Goal: Transaction & Acquisition: Obtain resource

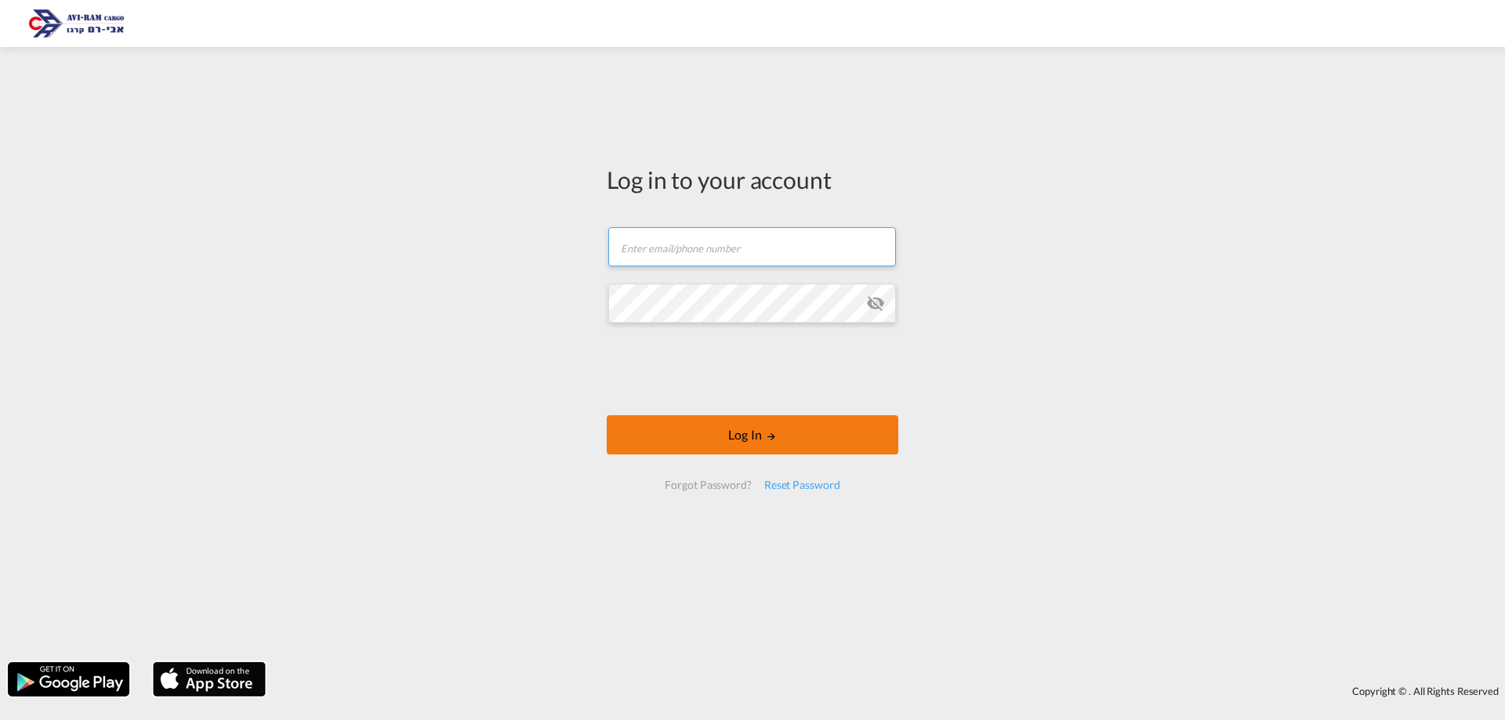
type input "[EMAIL_ADDRESS][DOMAIN_NAME]"
click at [709, 433] on button "Log In" at bounding box center [753, 434] width 292 height 39
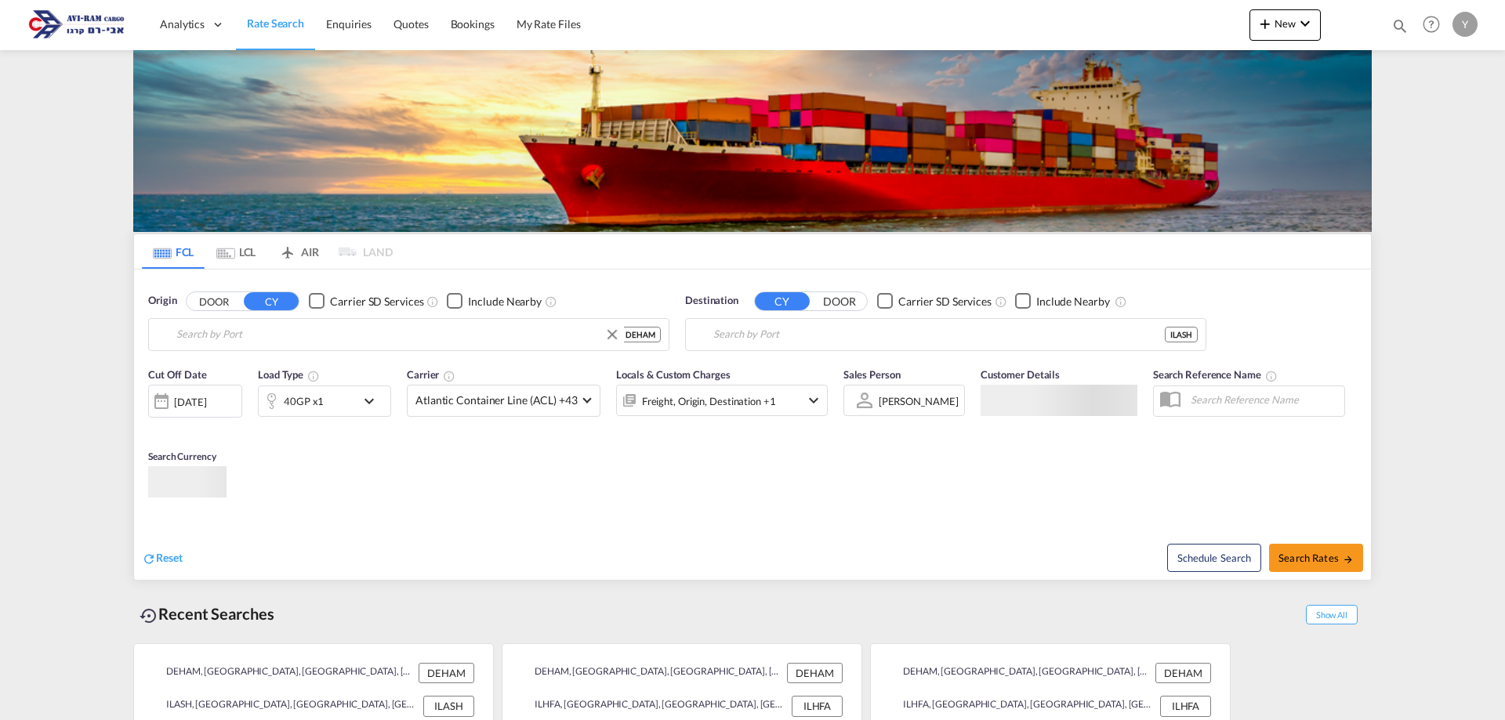
type input "[GEOGRAPHIC_DATA], [GEOGRAPHIC_DATA]"
type input "Ashdod, ILASH"
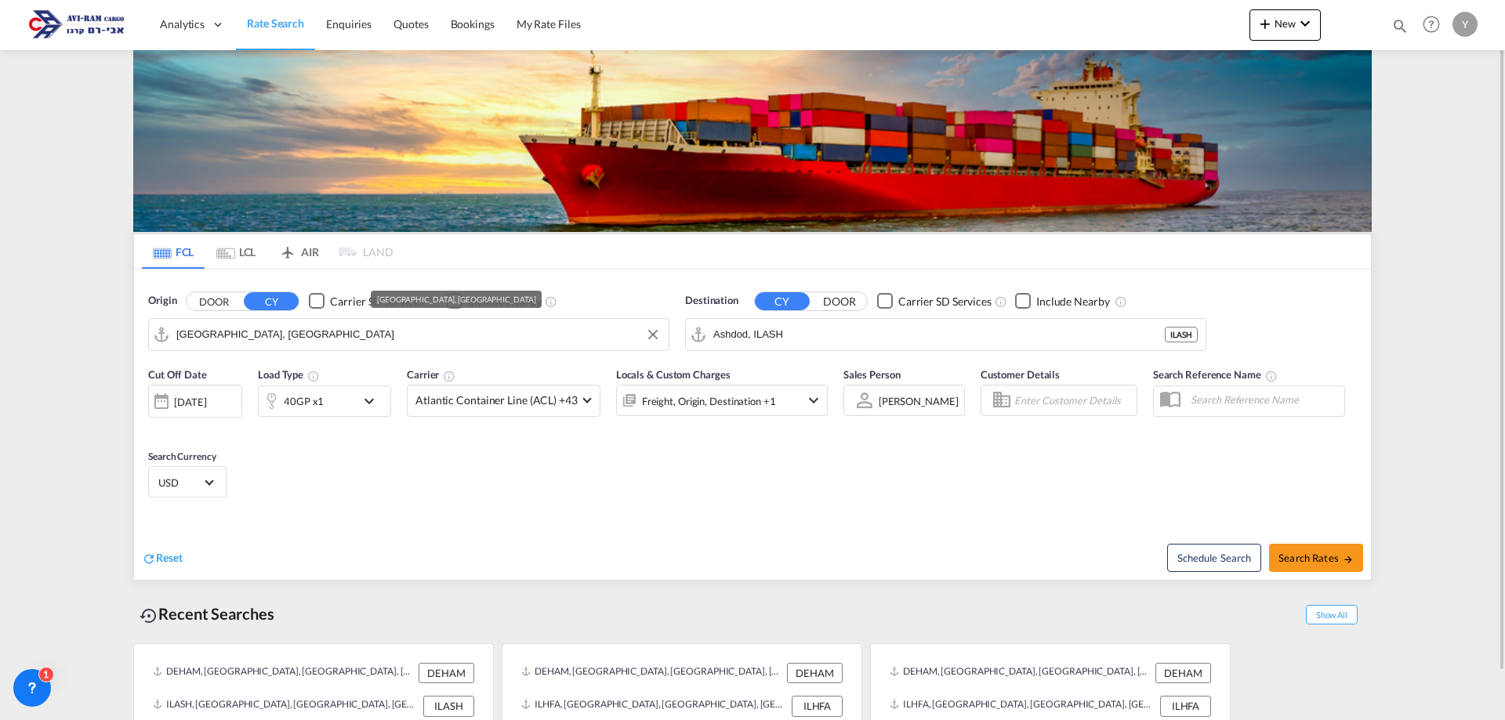
click at [267, 342] on input "[GEOGRAPHIC_DATA], [GEOGRAPHIC_DATA]" at bounding box center [418, 335] width 484 height 24
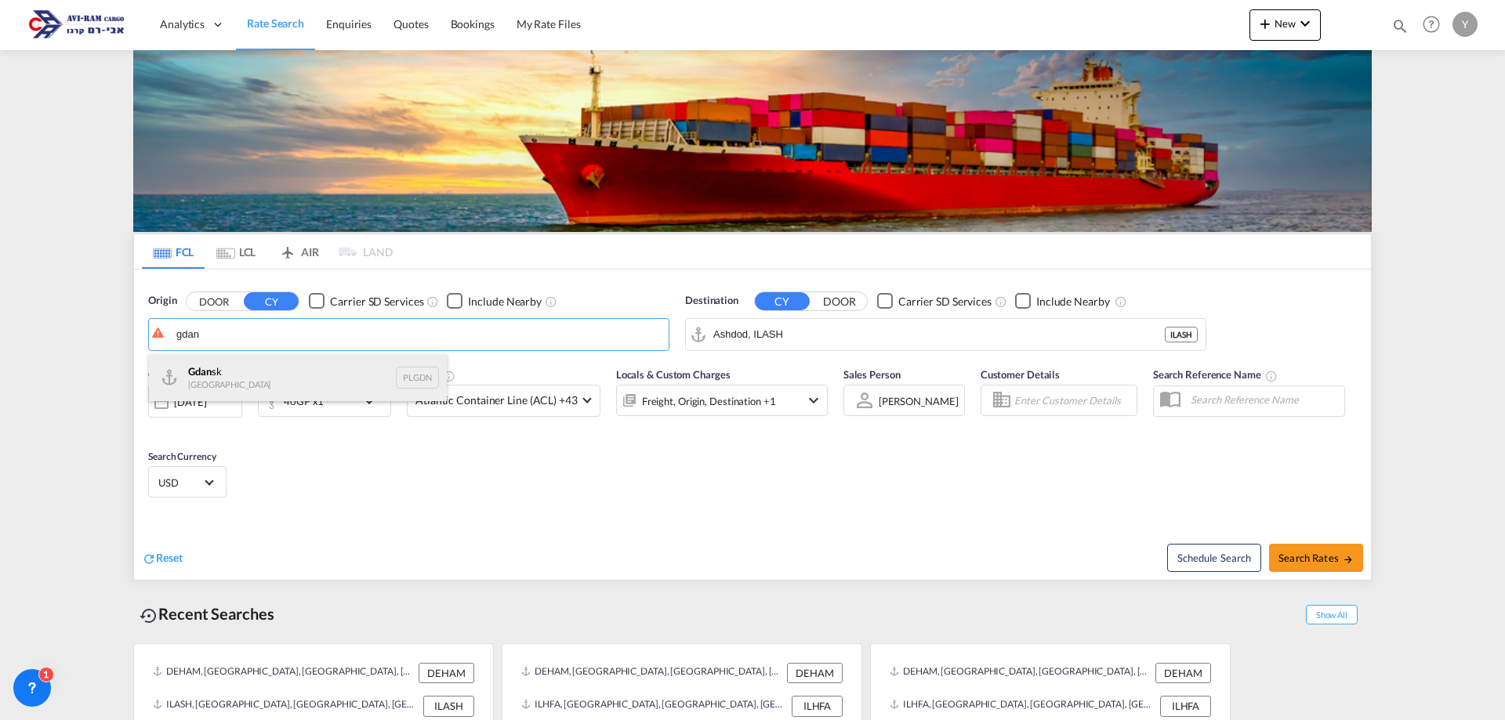
click at [247, 368] on div "Gdan sk Poland PLGDN" at bounding box center [298, 377] width 298 height 47
type input "Gdansk, PLGDN"
click at [803, 337] on input "Ashdod, ILASH" at bounding box center [955, 335] width 484 height 24
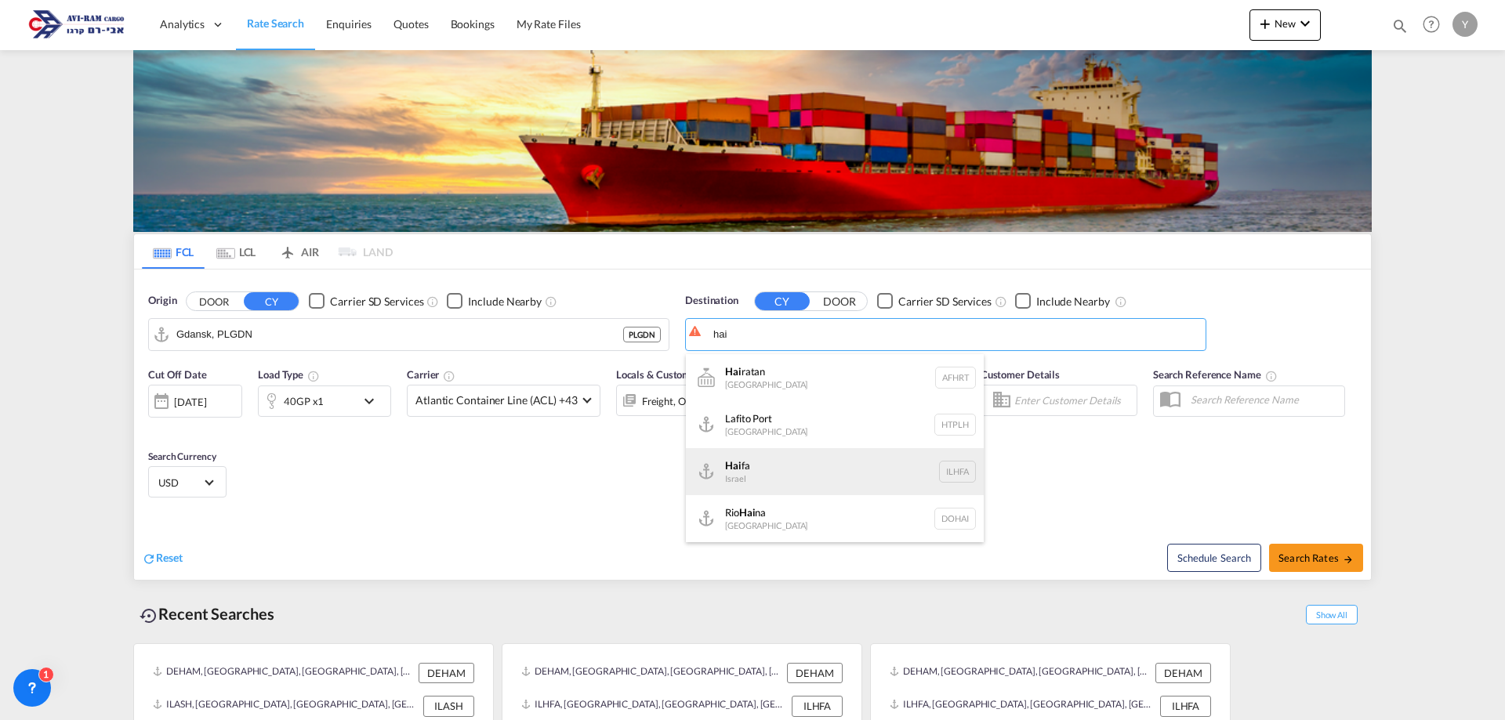
click at [817, 457] on div "Hai fa Israel ILHFA" at bounding box center [835, 471] width 298 height 47
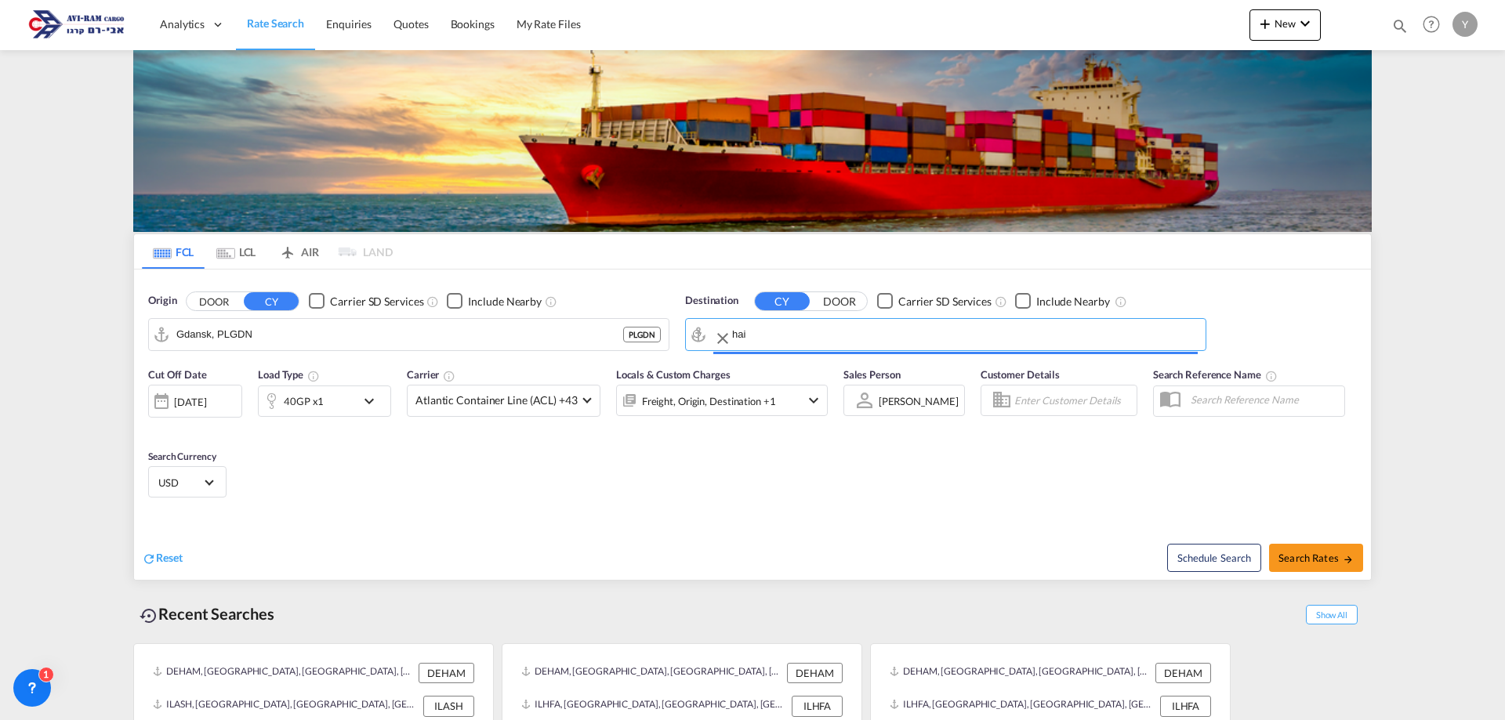
type input "[GEOGRAPHIC_DATA], [GEOGRAPHIC_DATA]"
click at [1326, 564] on span "Search Rates" at bounding box center [1316, 558] width 75 height 13
type input "PLGDN to ILHFA / [DATE]"
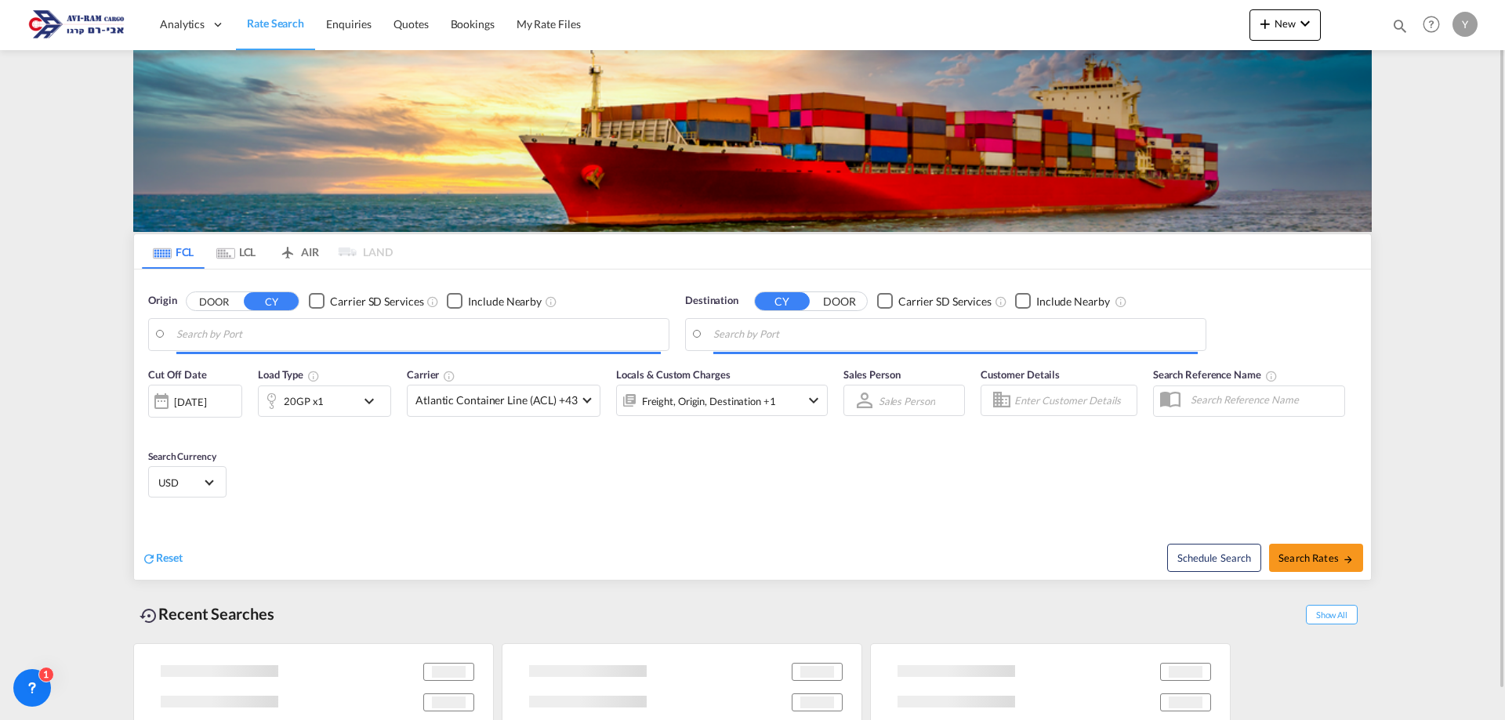
type input "Gdansk, PLGDN"
type input "[GEOGRAPHIC_DATA], [GEOGRAPHIC_DATA]"
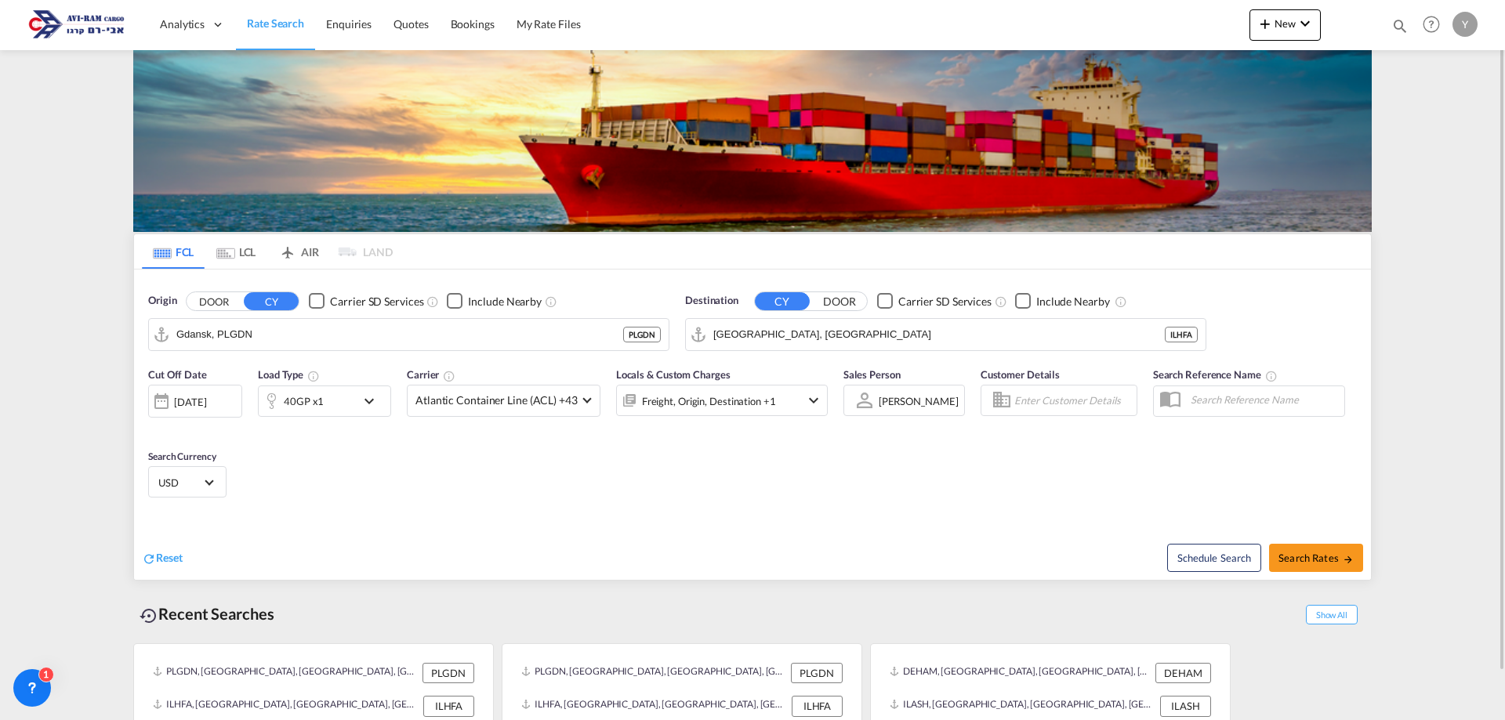
click at [368, 458] on div "Cut Off Date 28 Sep 2025 28/09/2025 Load Type 40GP x1 Carrier Atlantic Containe…" at bounding box center [752, 435] width 1237 height 153
click at [471, 417] on div "Cut Off Date 28 Sep 2025 28/09/2025 Load Type 40GP x1 Carrier Atlantic Containe…" at bounding box center [488, 400] width 680 height 66
click at [591, 400] on md-select-value "Atlantic Container Line (ACL) +43" at bounding box center [504, 401] width 192 height 31
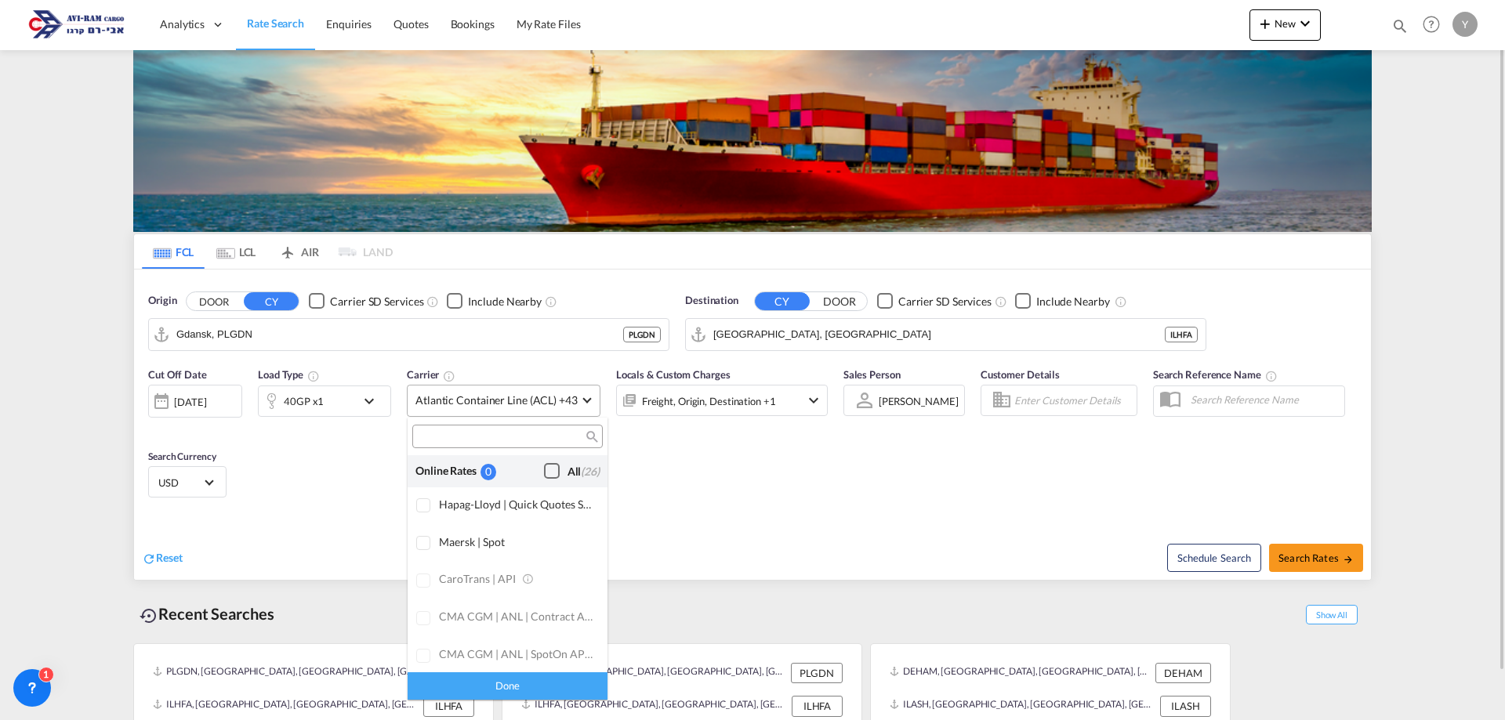
scroll to position [958, 0]
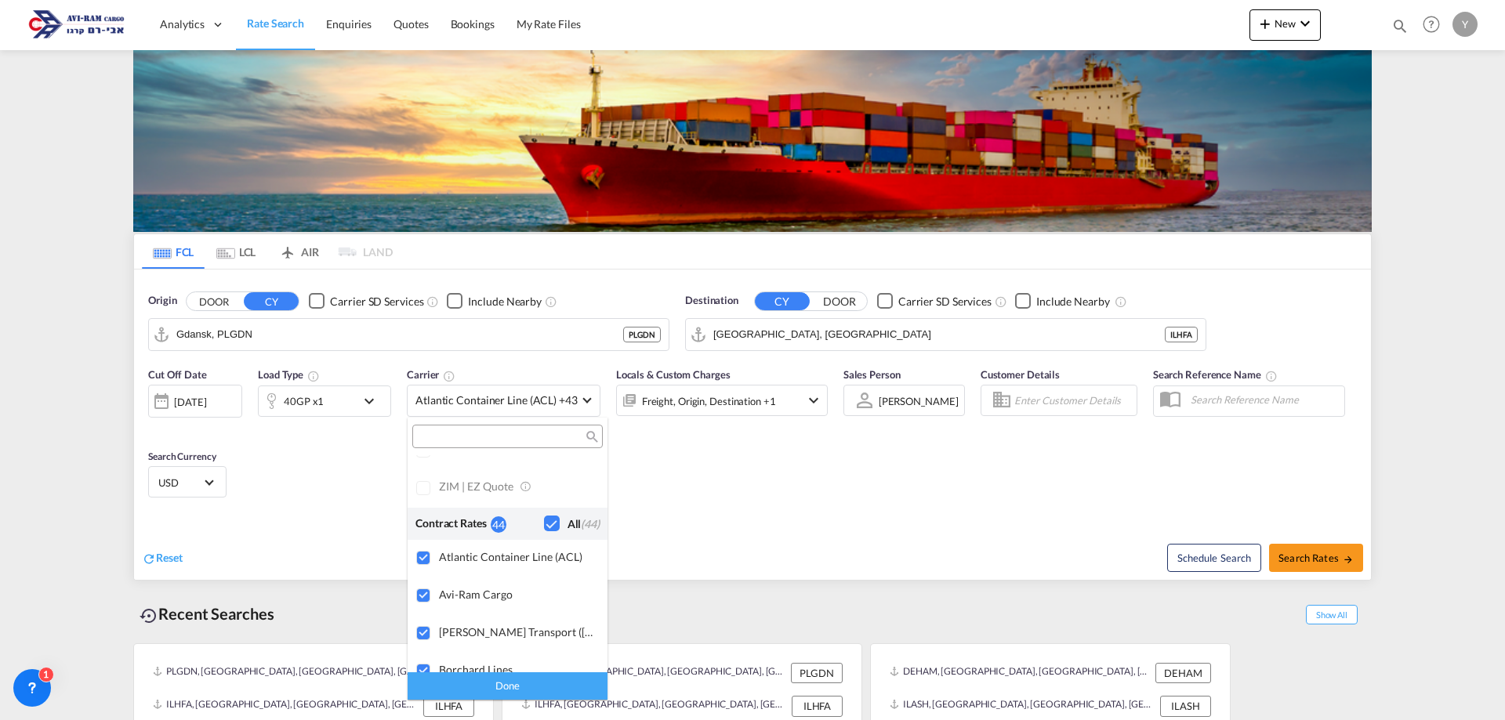
click at [504, 517] on div "44" at bounding box center [499, 525] width 16 height 16
click at [544, 523] on div "Checkbox No Ink" at bounding box center [552, 524] width 16 height 16
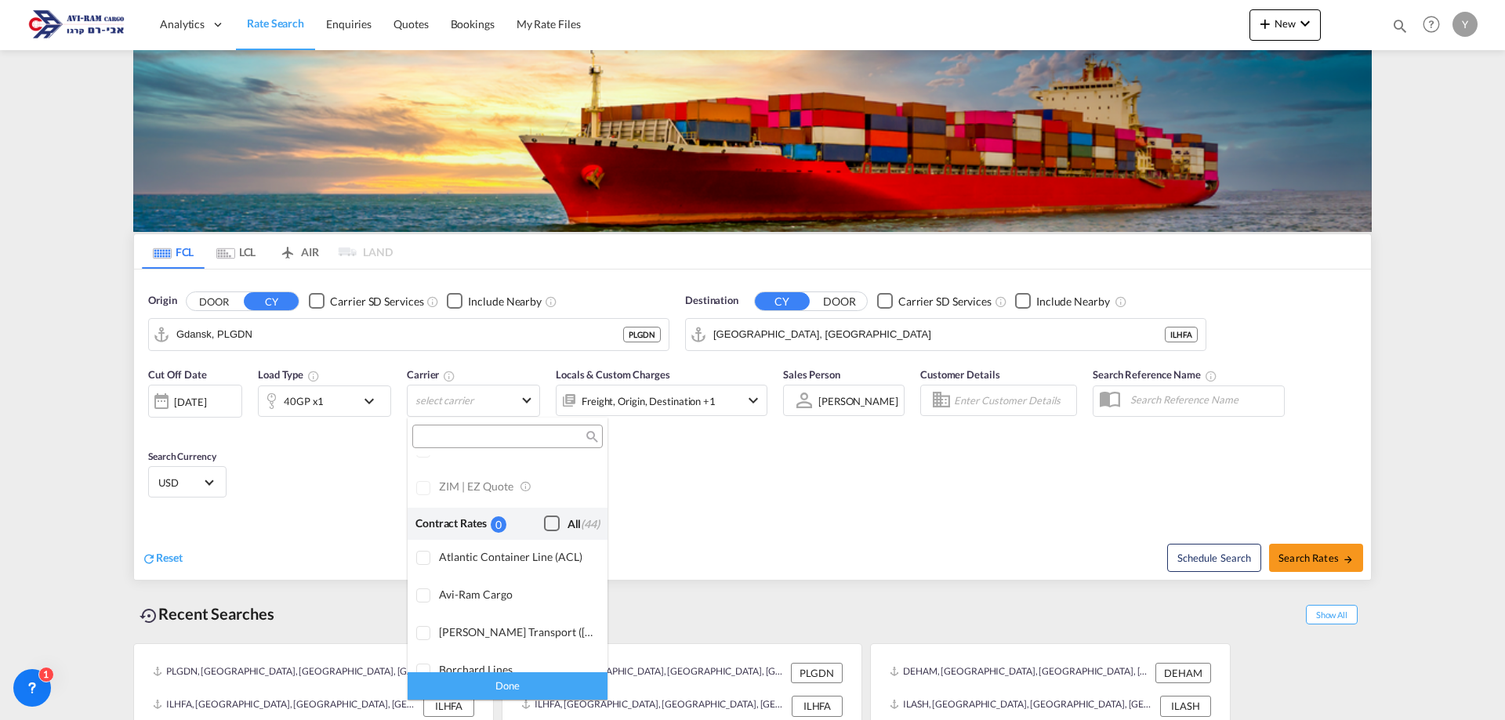
click at [497, 437] on input "search" at bounding box center [501, 437] width 169 height 14
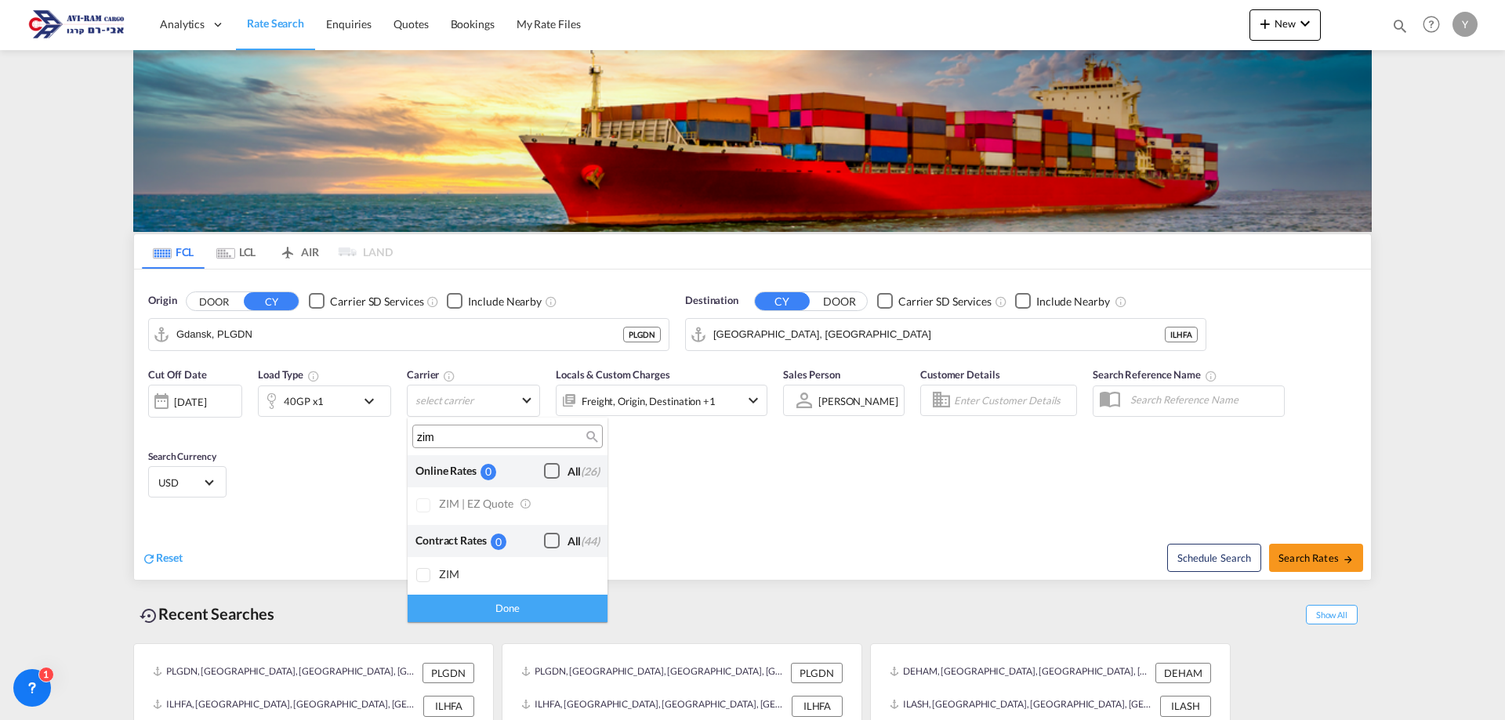
scroll to position [0, 0]
type input "zim"
click at [432, 574] on div at bounding box center [424, 576] width 16 height 16
click at [1312, 550] on md-backdrop at bounding box center [752, 360] width 1505 height 720
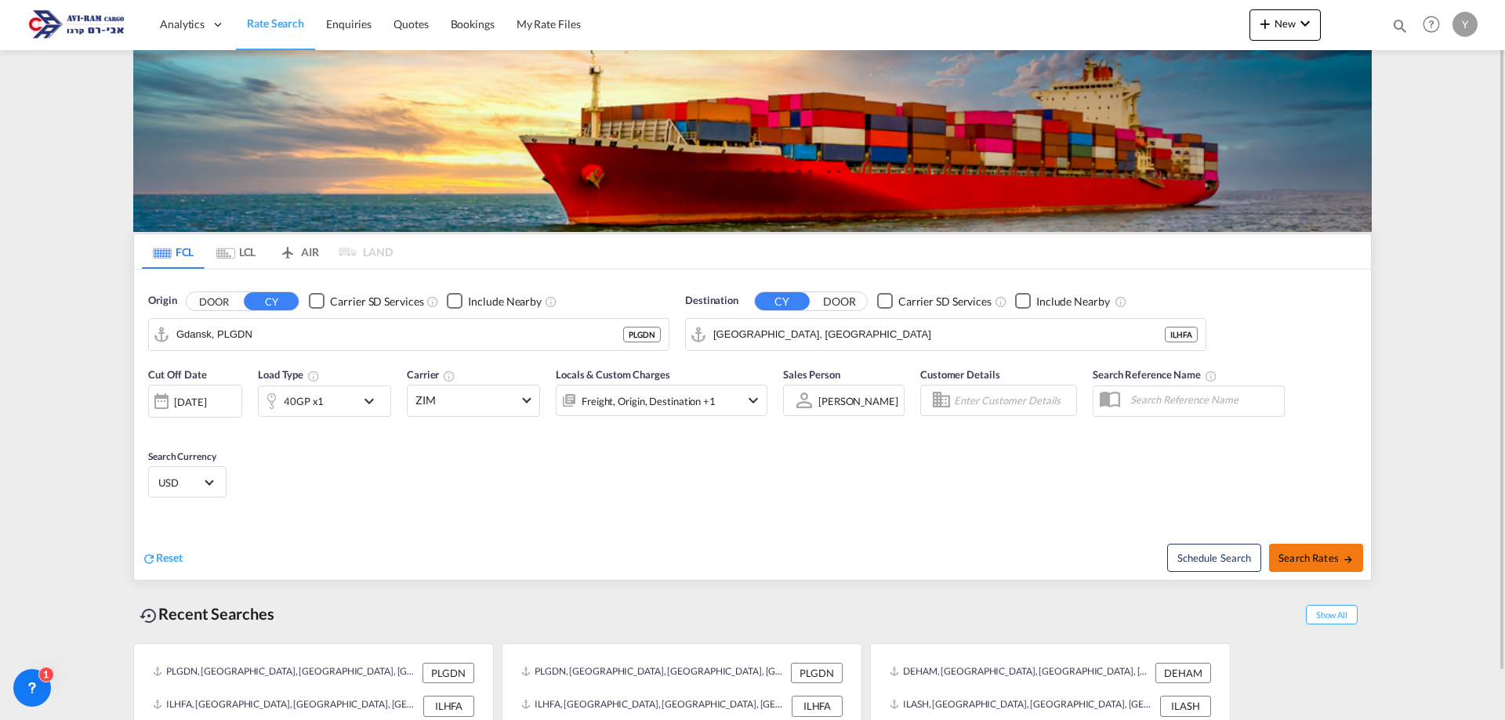
click at [1289, 562] on span "Search Rates" at bounding box center [1316, 558] width 75 height 13
type input "PLGDN to ILHFA / [DATE]"
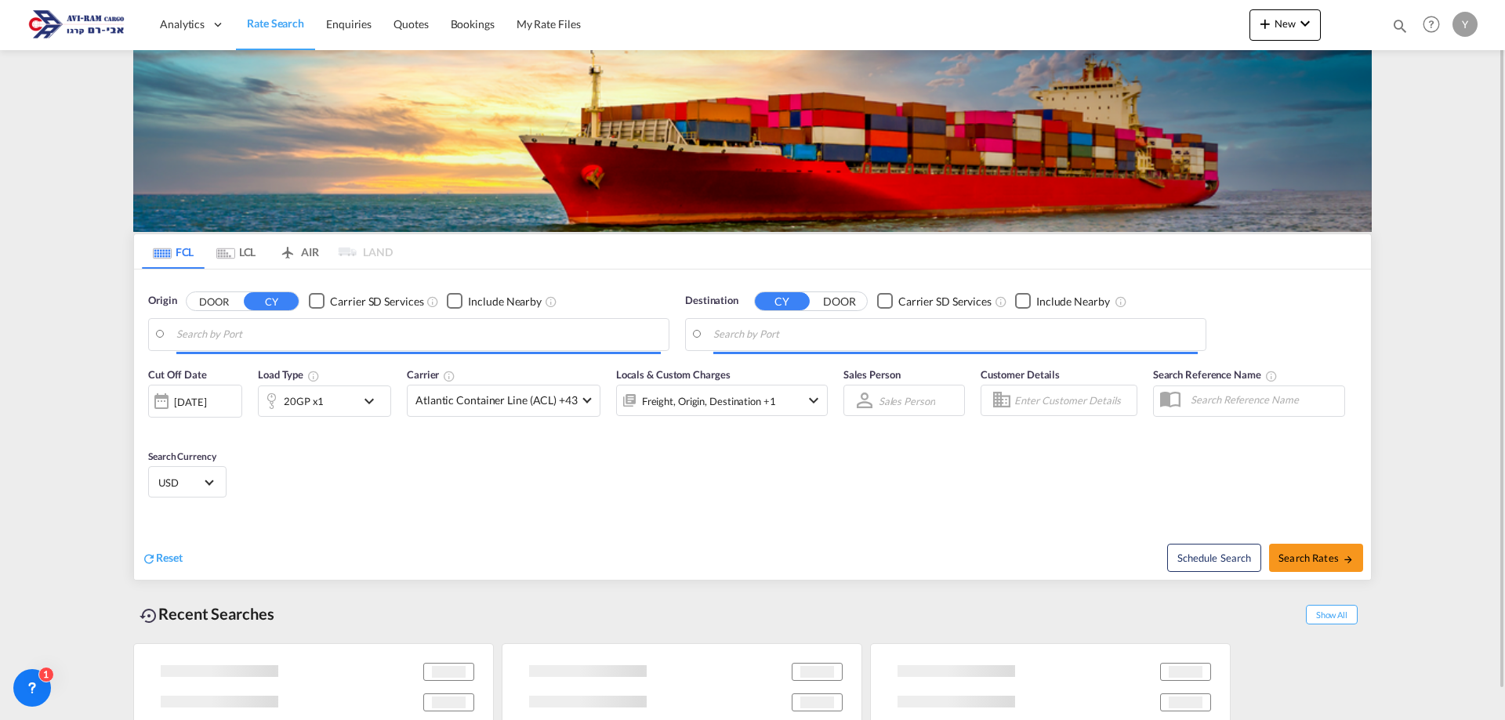
type input "Gdansk, PLGDN"
type input "[GEOGRAPHIC_DATA], [GEOGRAPHIC_DATA]"
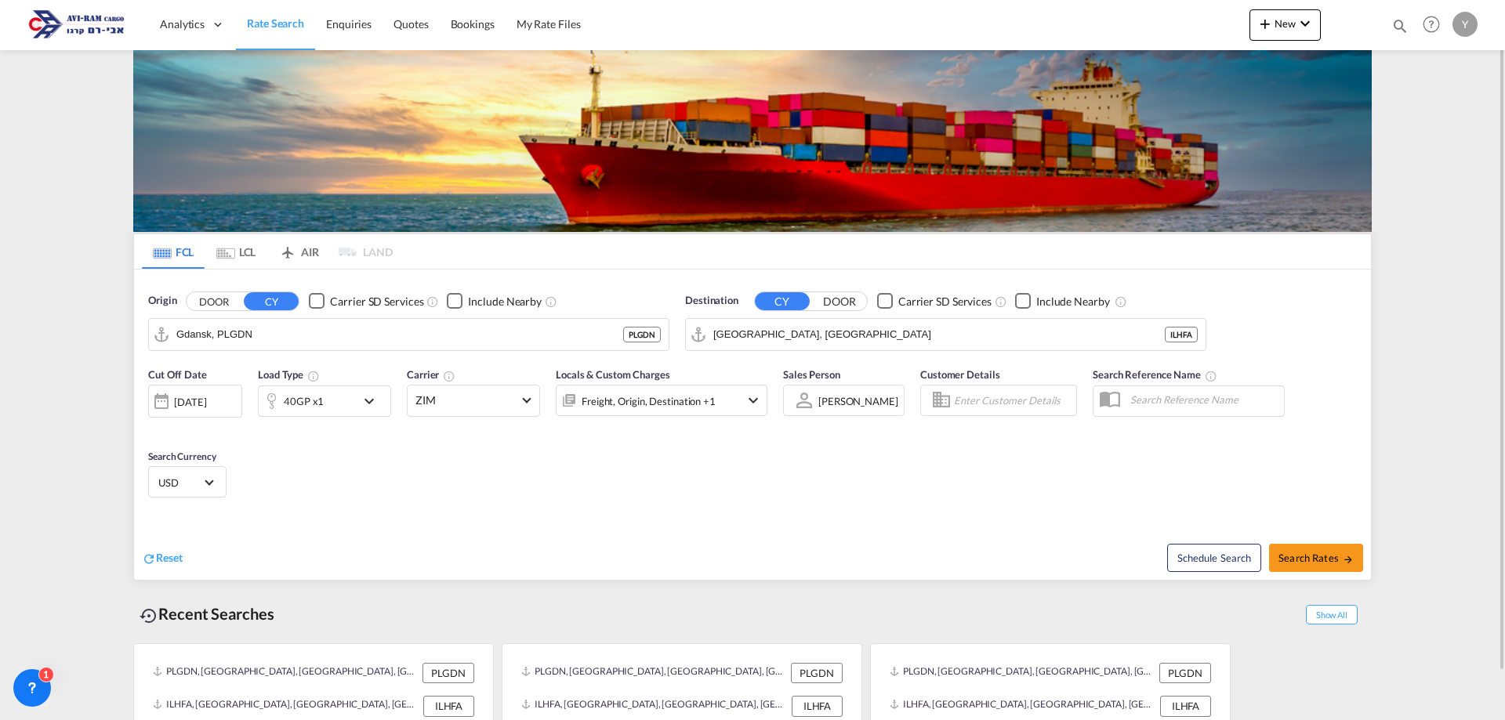
click at [350, 412] on div "40GP x1" at bounding box center [307, 401] width 97 height 31
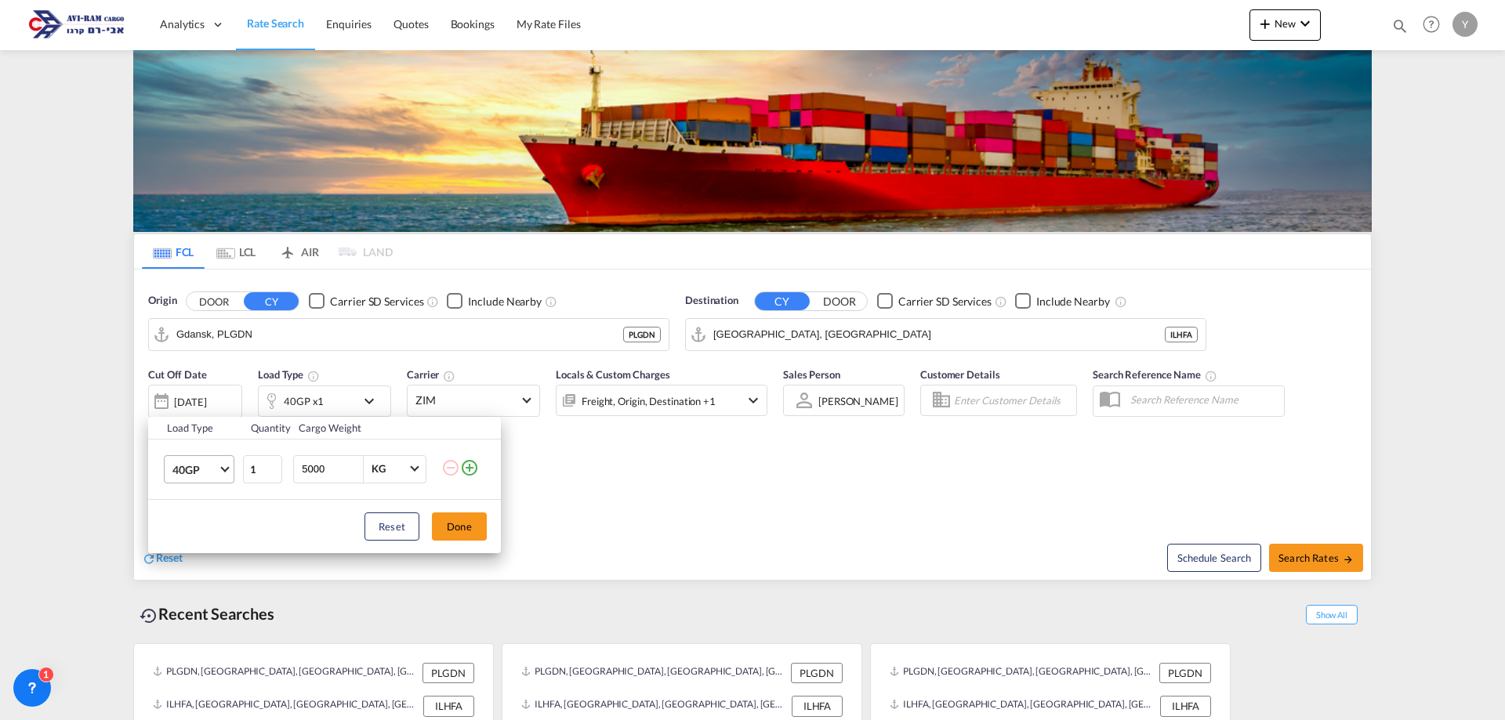
click at [212, 465] on span "40GP" at bounding box center [194, 471] width 45 height 16
click at [217, 510] on md-option "40HC" at bounding box center [213, 507] width 107 height 38
click at [456, 527] on button "Done" at bounding box center [459, 527] width 55 height 28
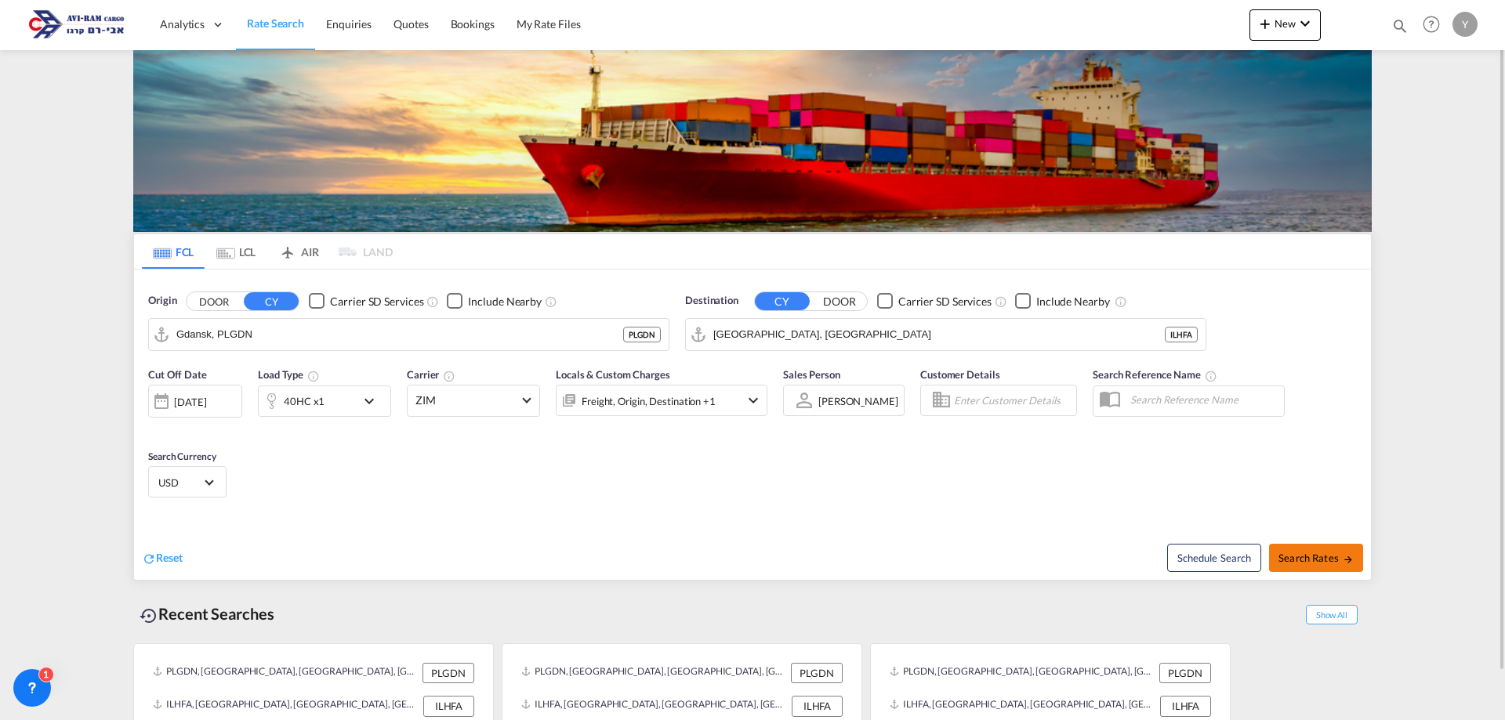
click at [1293, 556] on span "Search Rates" at bounding box center [1316, 558] width 75 height 13
type input "PLGDN to ILHFA / [DATE]"
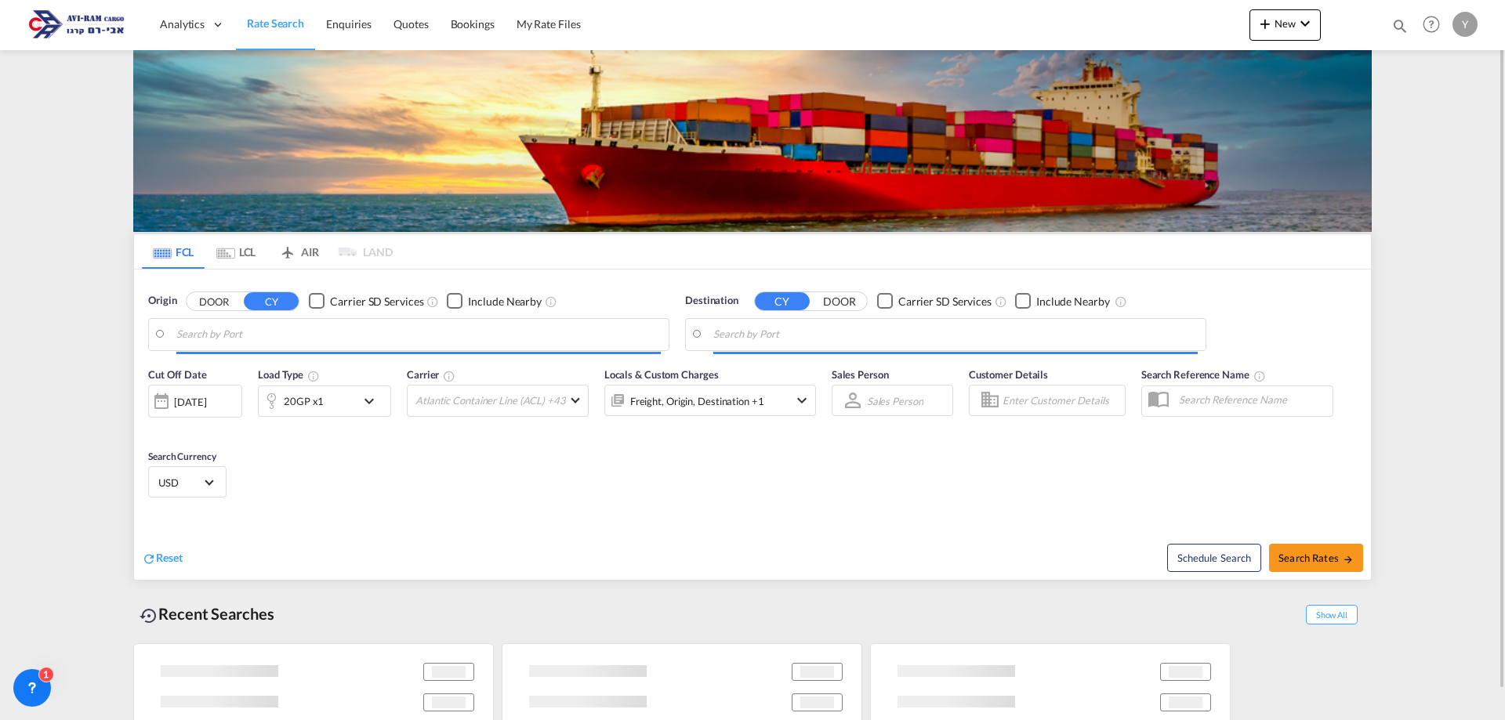
type input "Gdansk, PLGDN"
type input "[GEOGRAPHIC_DATA], [GEOGRAPHIC_DATA]"
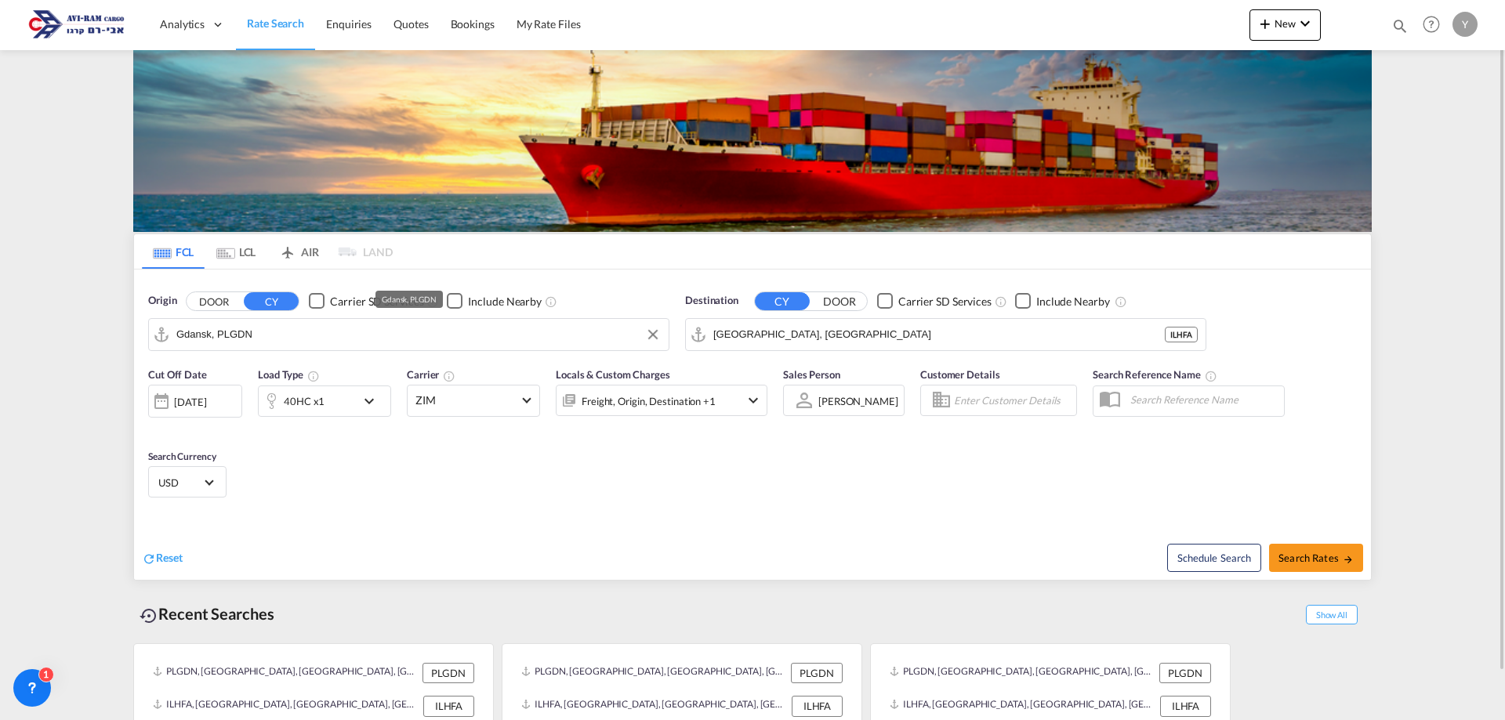
click at [266, 333] on input "Gdansk, PLGDN" at bounding box center [418, 335] width 484 height 24
click at [314, 447] on div "Cut Off Date 28 Sep 2025 28/09/2025 Load Type 40HC x1 Carrier ZIM Online Rates …" at bounding box center [752, 435] width 1237 height 153
click at [543, 398] on div "Cut Off Date 28 Sep 2025 28/09/2025 Load Type 40HC x1 Carrier ZIM Online Rates …" at bounding box center [457, 400] width 619 height 66
click at [520, 399] on md-select-value "ZIM" at bounding box center [474, 401] width 132 height 31
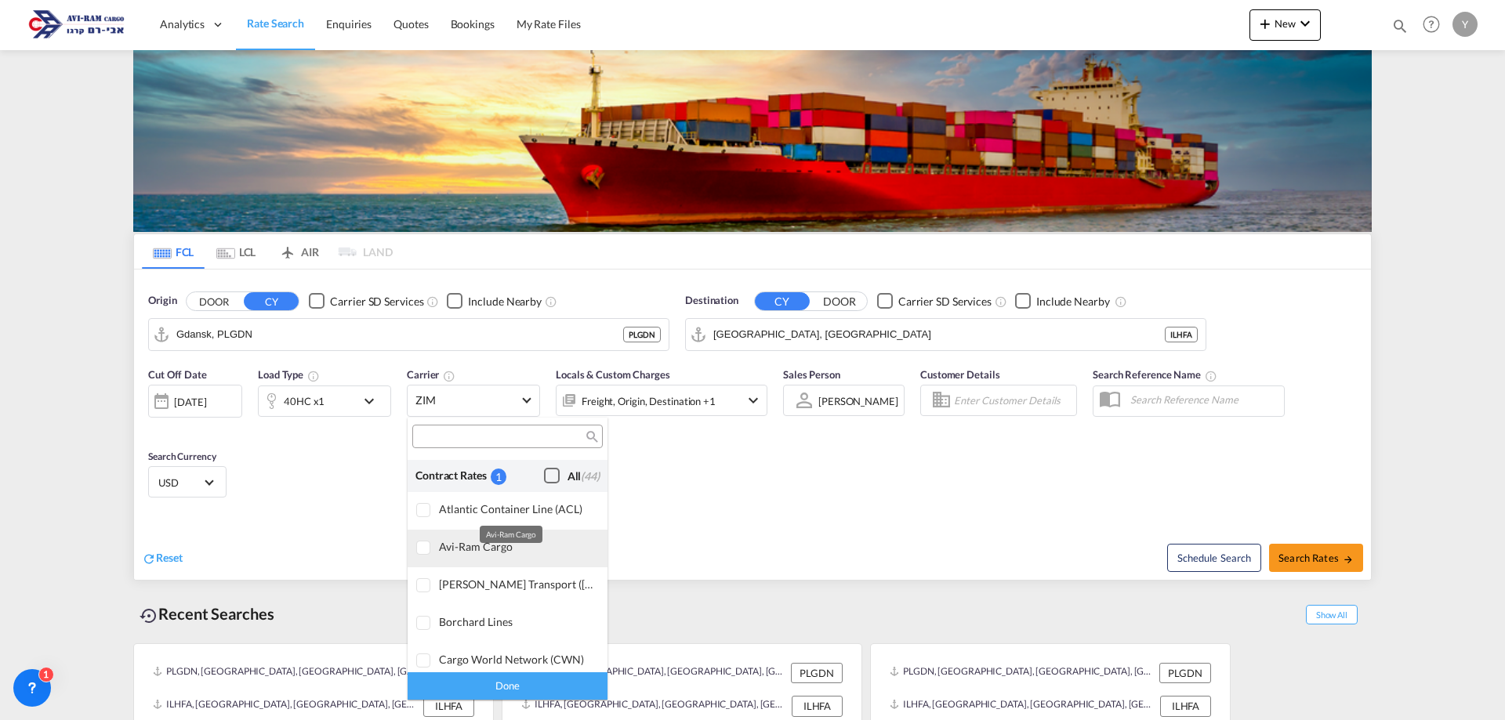
scroll to position [992, 0]
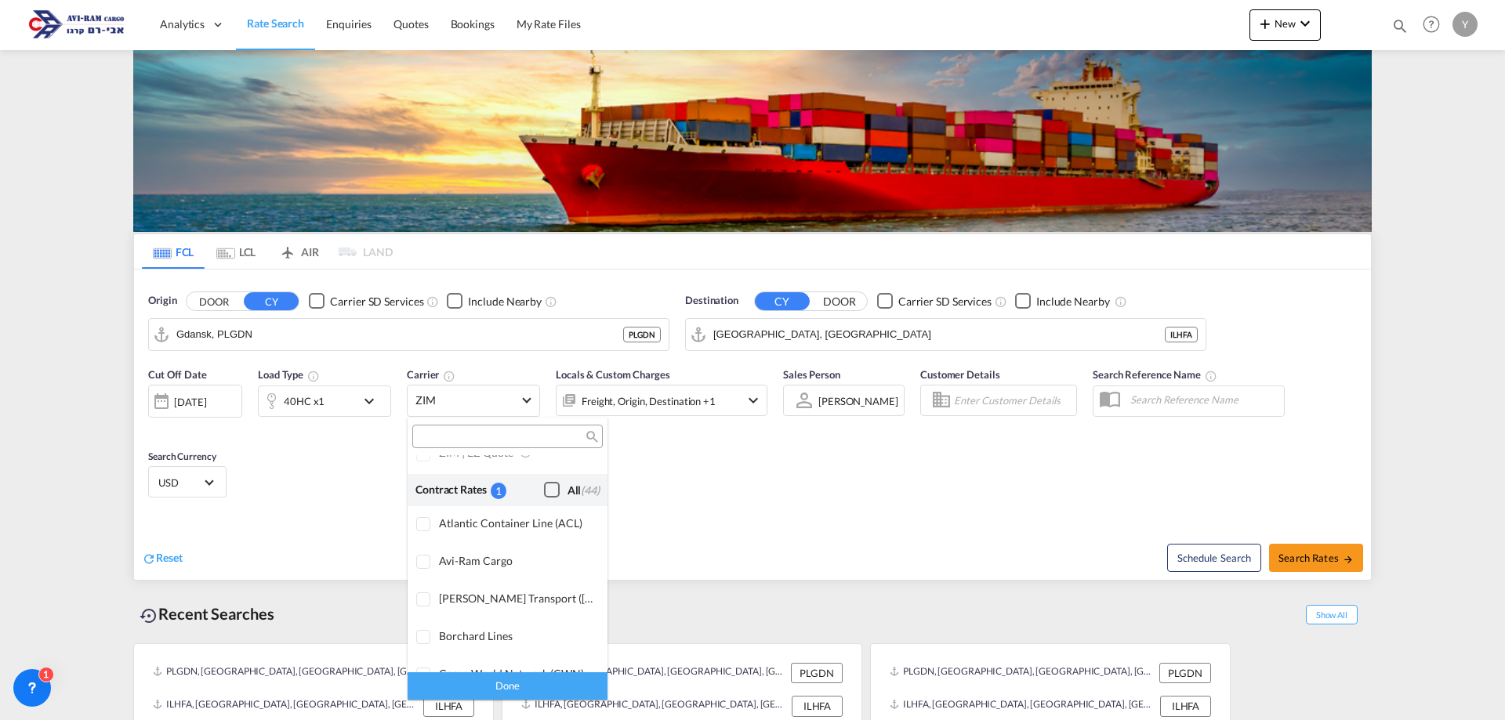
click at [544, 483] on div "Checkbox No Ink" at bounding box center [552, 490] width 16 height 16
click at [1313, 543] on md-backdrop at bounding box center [752, 360] width 1505 height 720
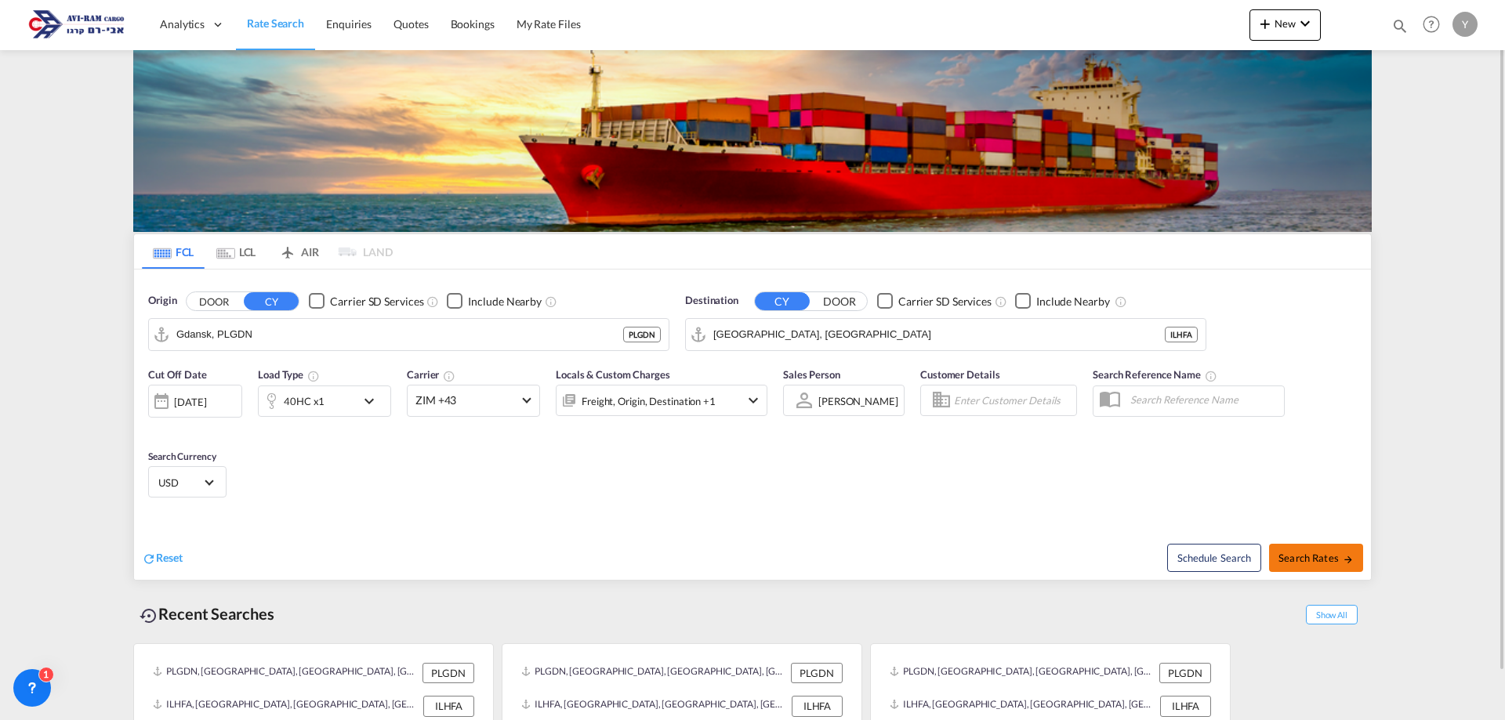
click at [1308, 557] on span "Search Rates" at bounding box center [1316, 558] width 75 height 13
type input "PLGDN to ILHFA / [DATE]"
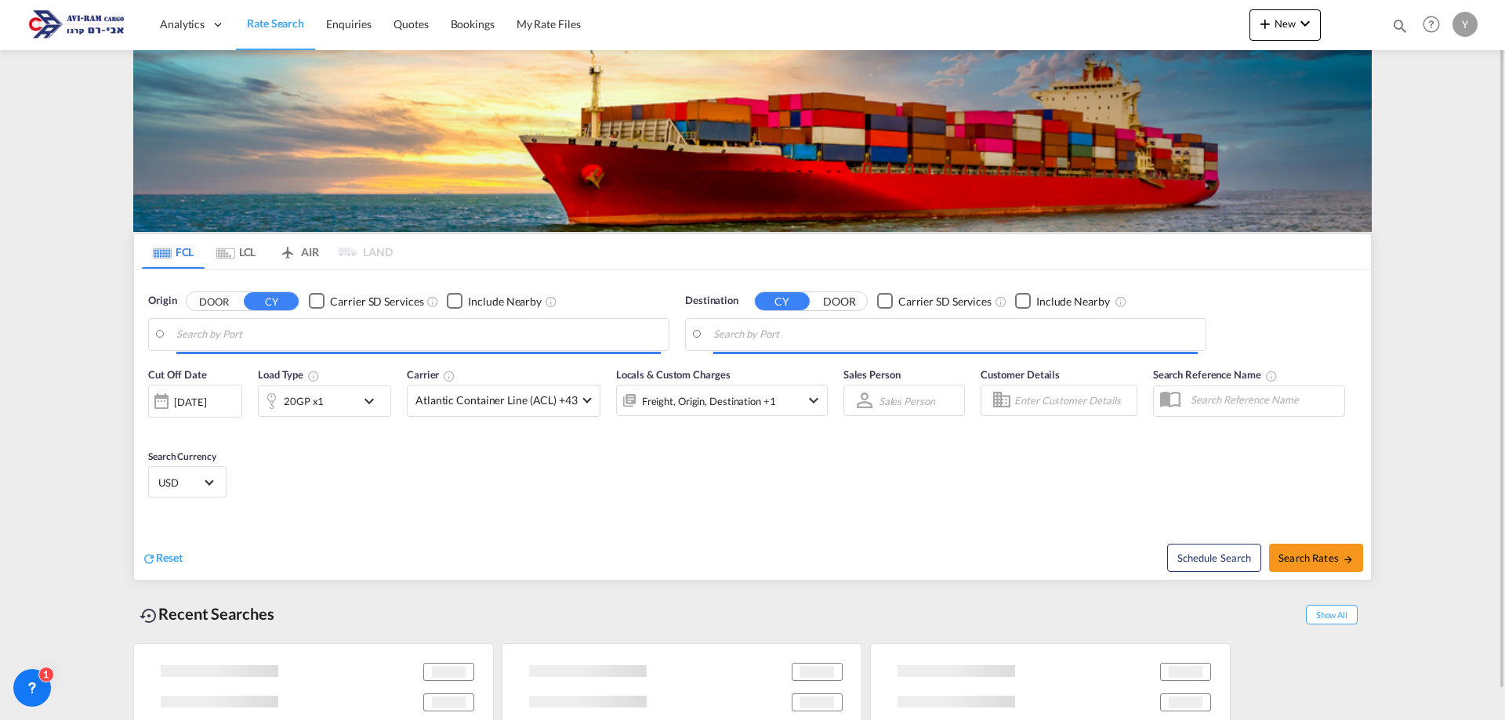
type input "Gdansk, PLGDN"
type input "[GEOGRAPHIC_DATA], [GEOGRAPHIC_DATA]"
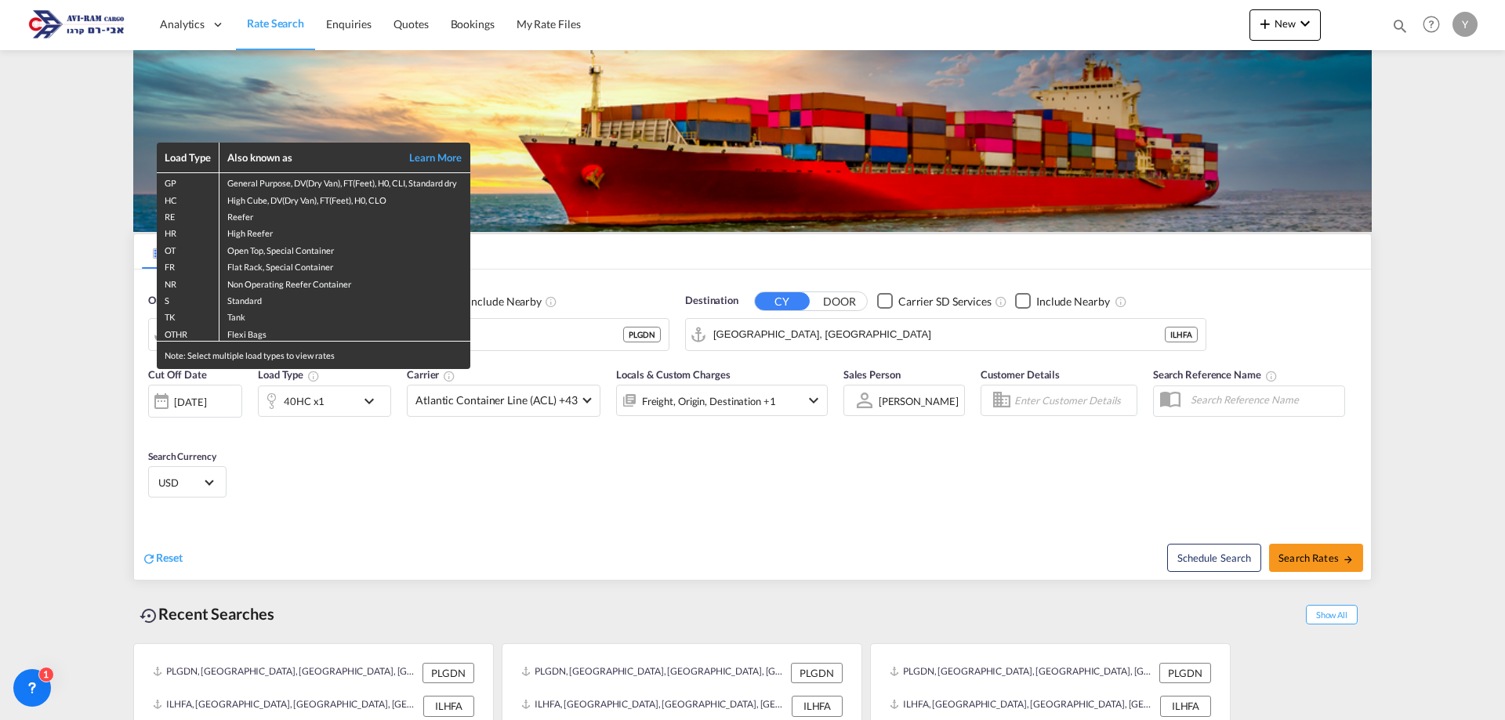
click at [619, 528] on div "Load Type Also known as Learn More GP General Purpose, DV(Dry Van), FT(Feet), H…" at bounding box center [752, 360] width 1505 height 720
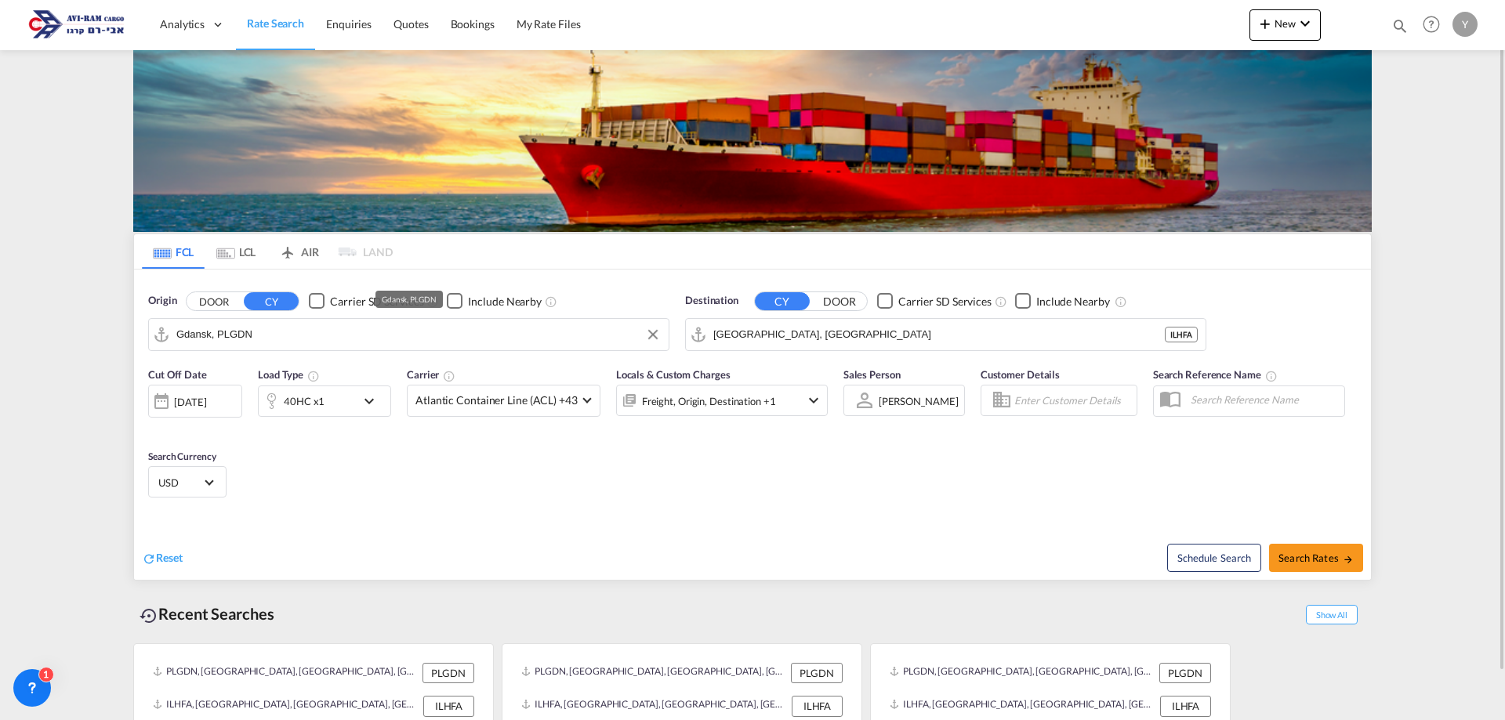
click at [349, 327] on input "Gdansk, PLGDN" at bounding box center [418, 335] width 484 height 24
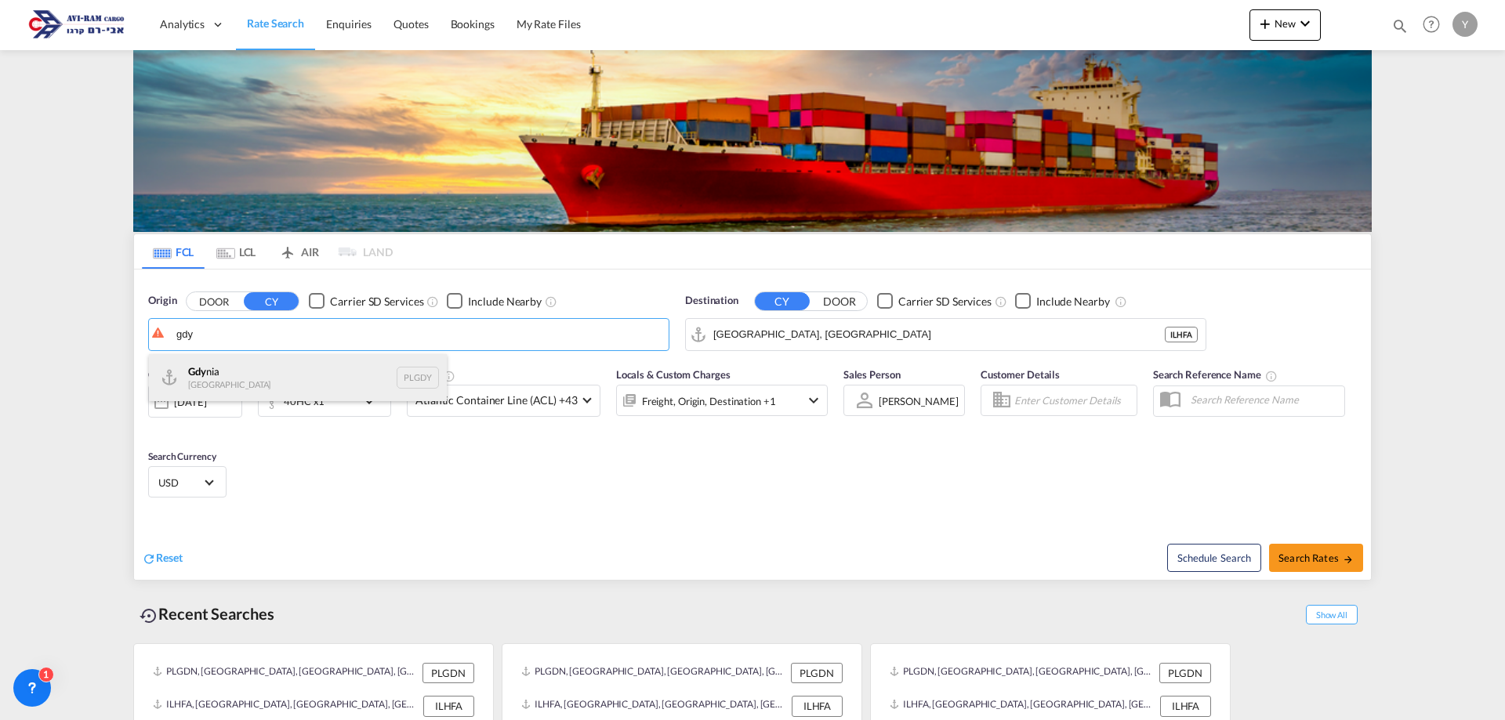
click at [269, 366] on div "Gdy nia Poland PLGDY" at bounding box center [298, 377] width 298 height 47
type input "[GEOGRAPHIC_DATA], PLGDY"
click at [1298, 550] on button "Search Rates" at bounding box center [1316, 558] width 94 height 28
type input "PLGDY to ILHFA / 28 Sep 2025"
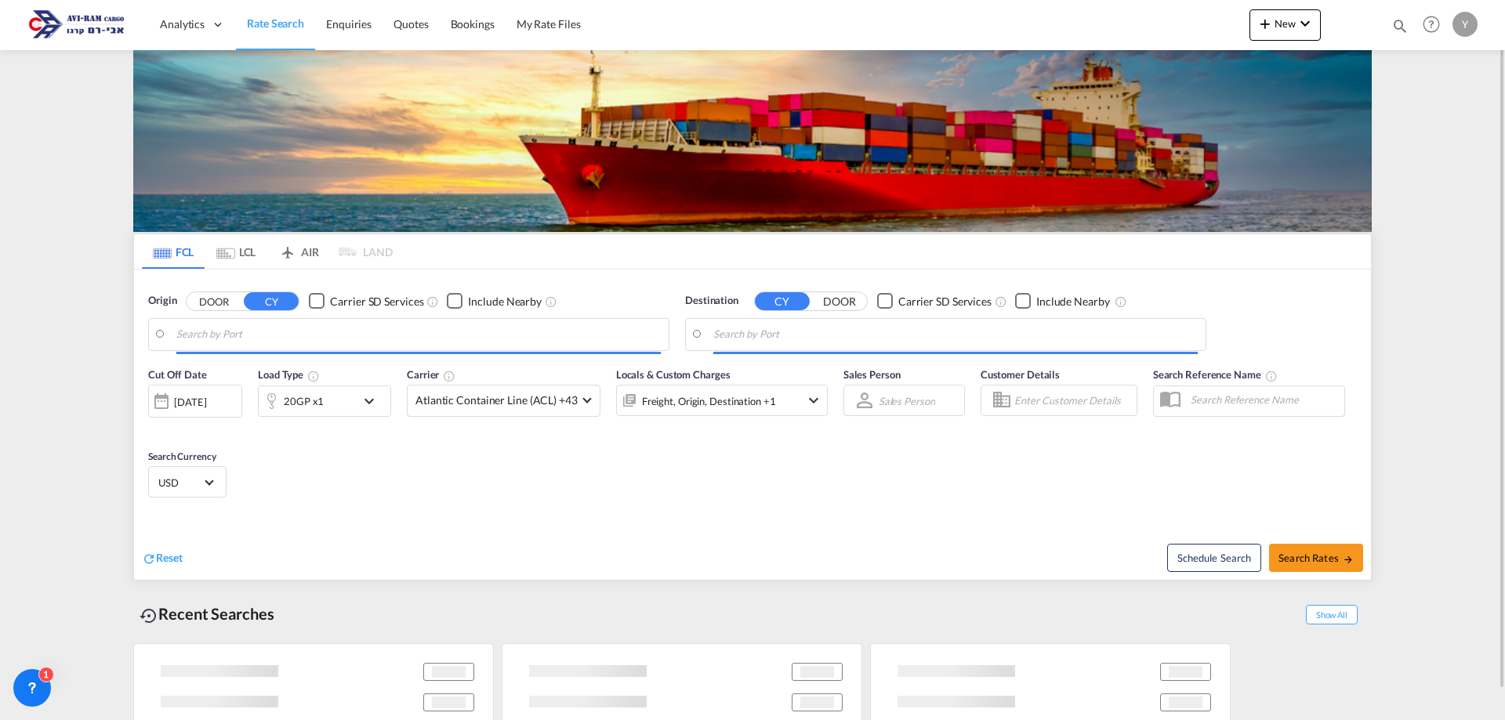
type input "Ningbo, CNNGB"
type input "[GEOGRAPHIC_DATA], [GEOGRAPHIC_DATA]"
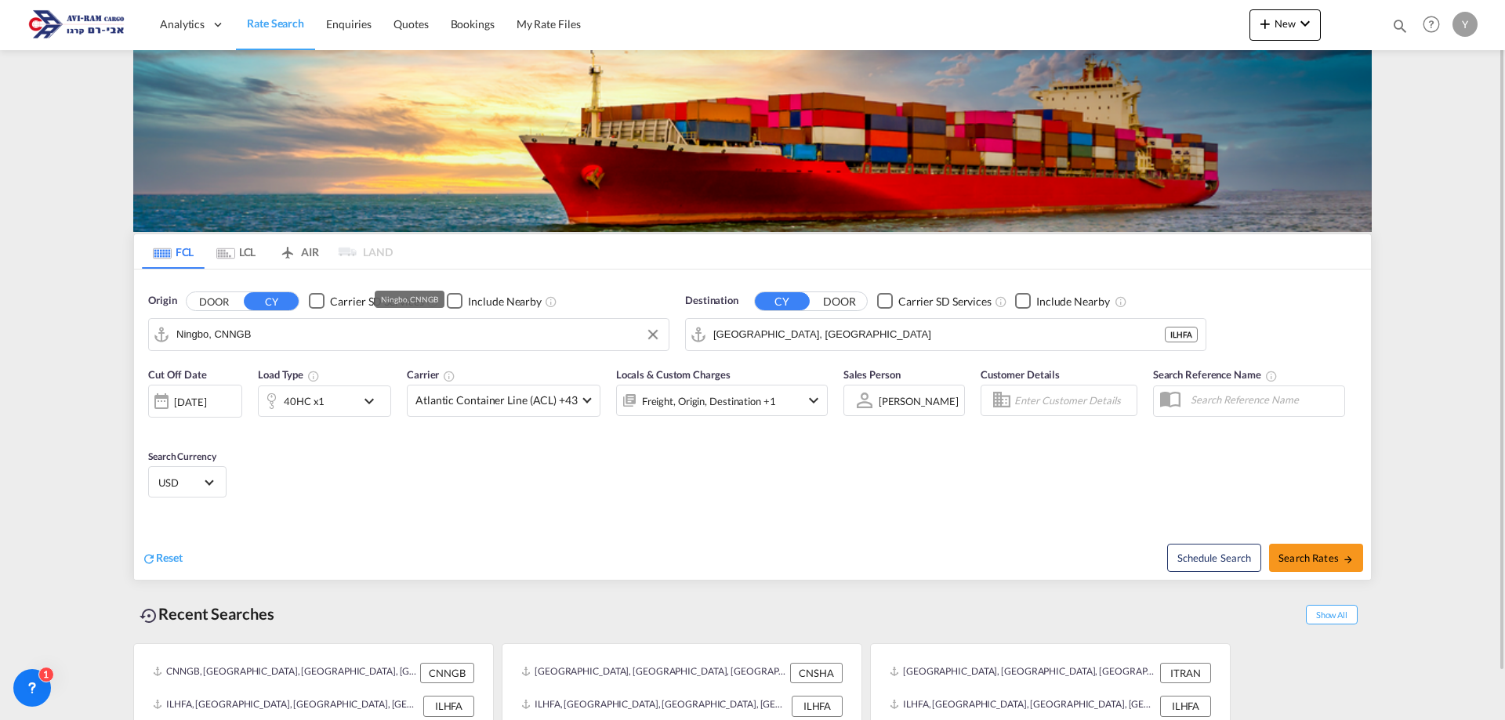
click at [263, 339] on input "Ningbo, CNNGB" at bounding box center [418, 335] width 484 height 24
type input "G"
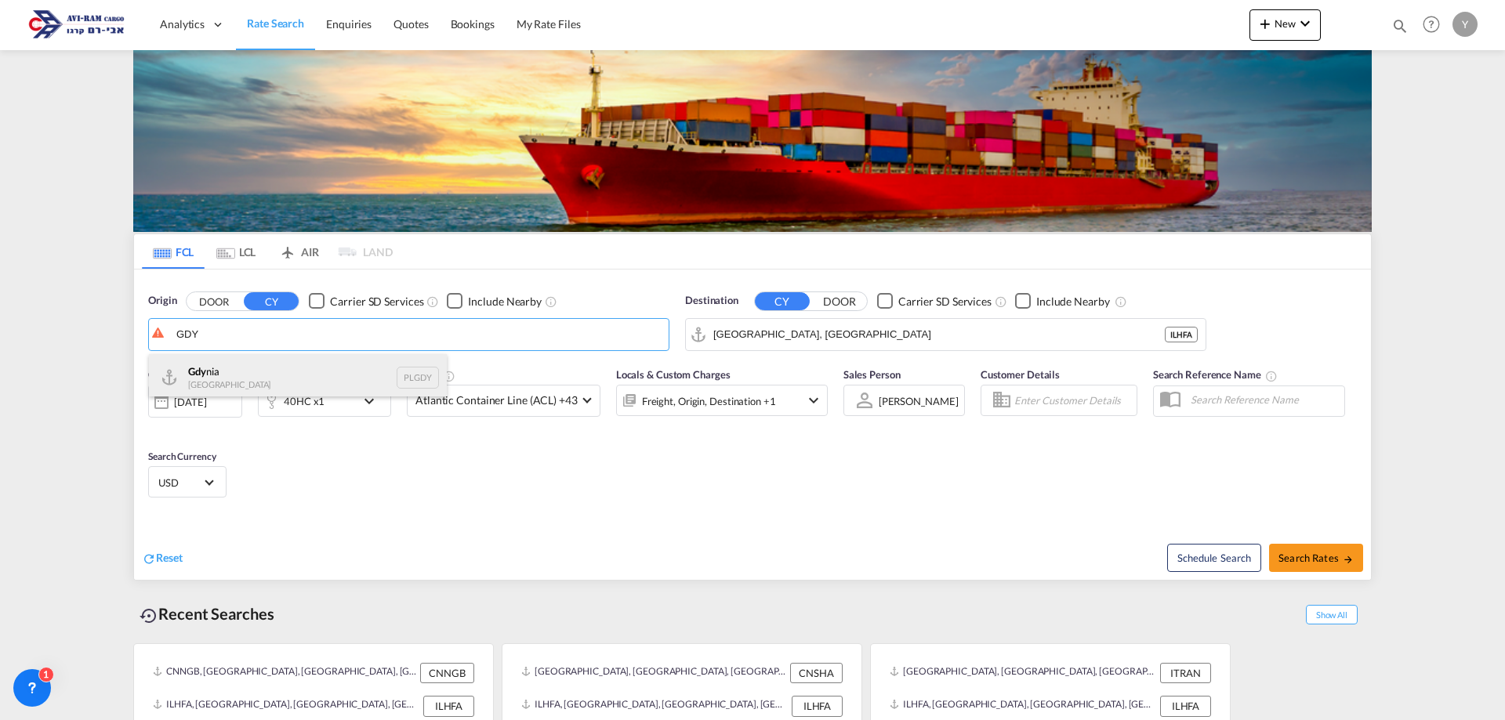
click at [252, 378] on div "Gdy nia Poland PLGDY" at bounding box center [298, 377] width 298 height 47
type input "[GEOGRAPHIC_DATA], PLGDY"
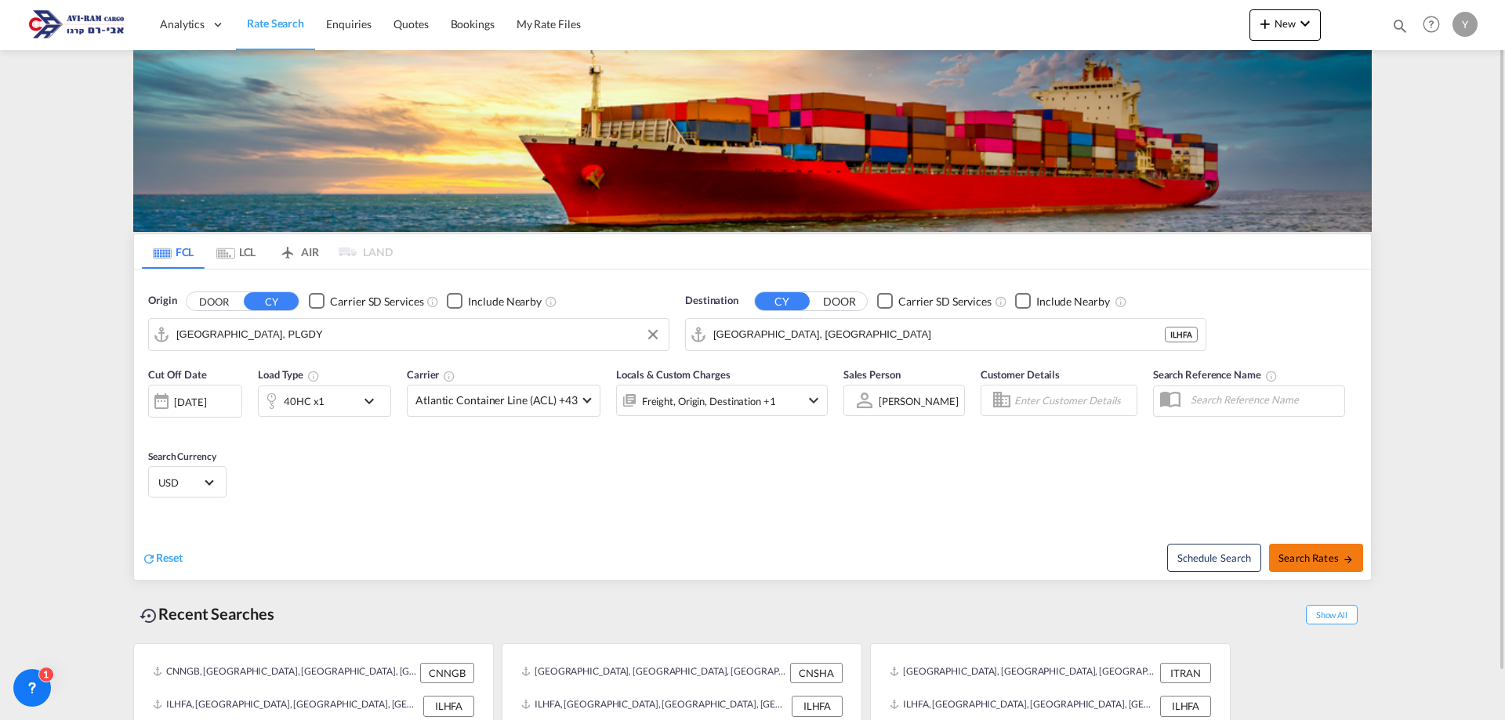
click at [1330, 562] on span "Search Rates" at bounding box center [1316, 558] width 75 height 13
type input "PLGDY to ILHFA / 28 Sep 2025"
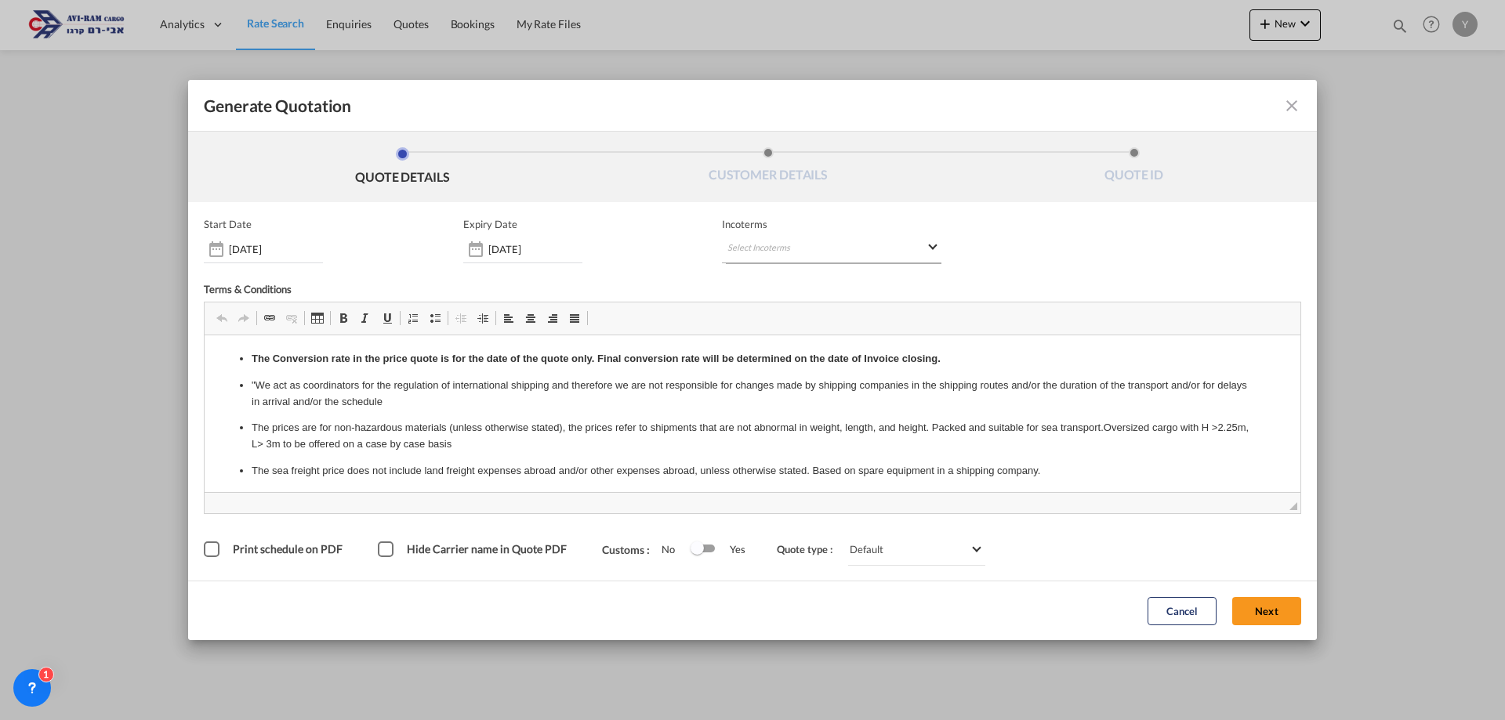
click at [807, 256] on md-select "Select Incoterms EXW - import Ex Works DPU - import Delivery at Place Unloaded …" at bounding box center [832, 249] width 220 height 28
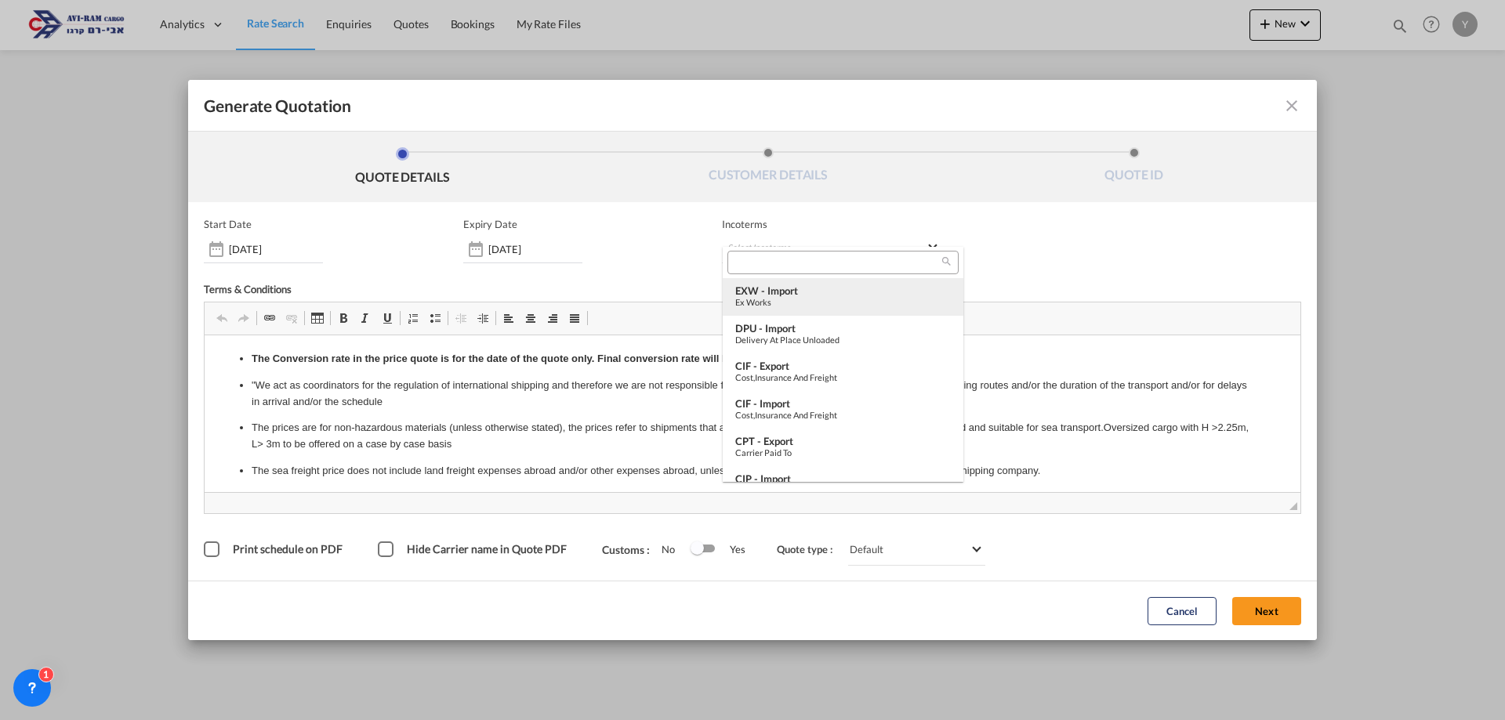
click at [823, 299] on div "Ex Works" at bounding box center [843, 302] width 216 height 10
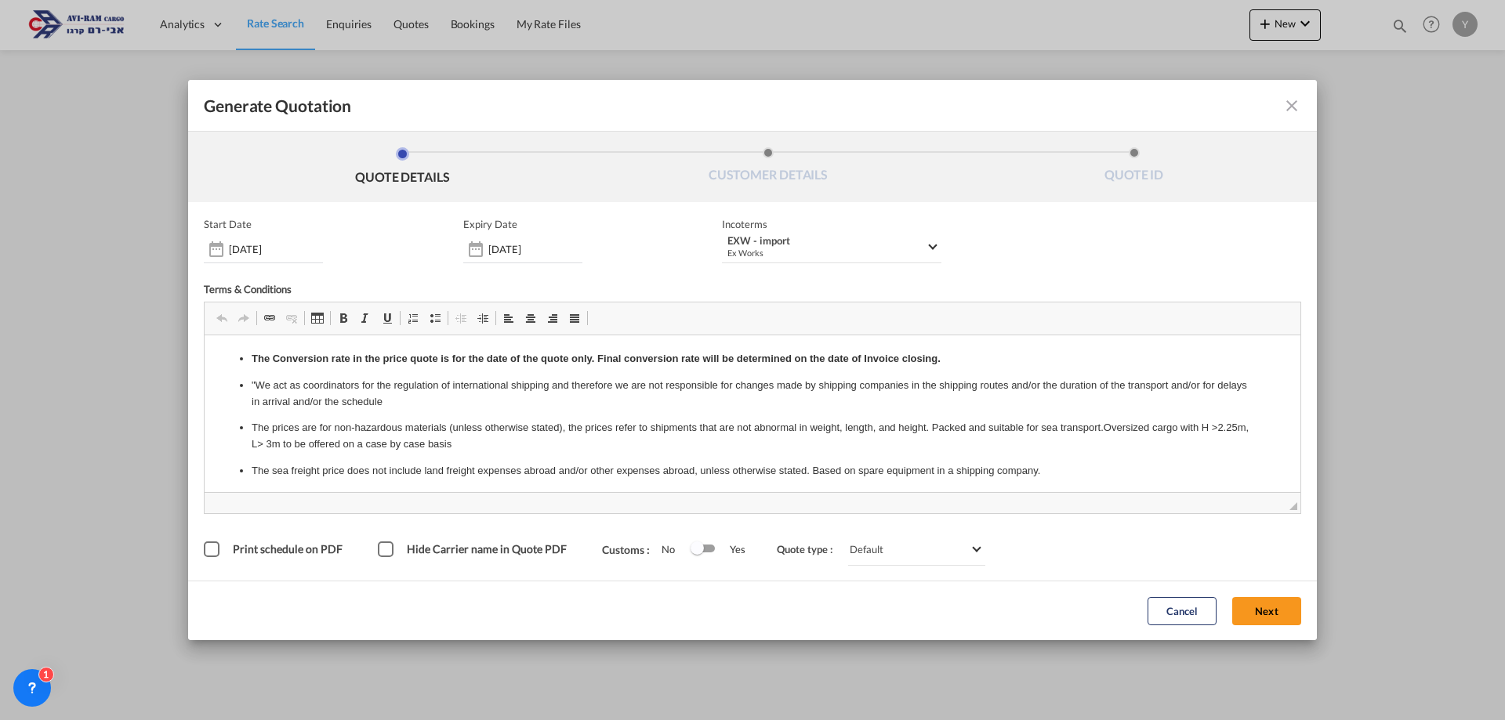
click at [388, 549] on div "Hide Carrier name in Quote PDF" at bounding box center [386, 550] width 16 height 16
click at [1278, 612] on button "Next" at bounding box center [1266, 611] width 69 height 28
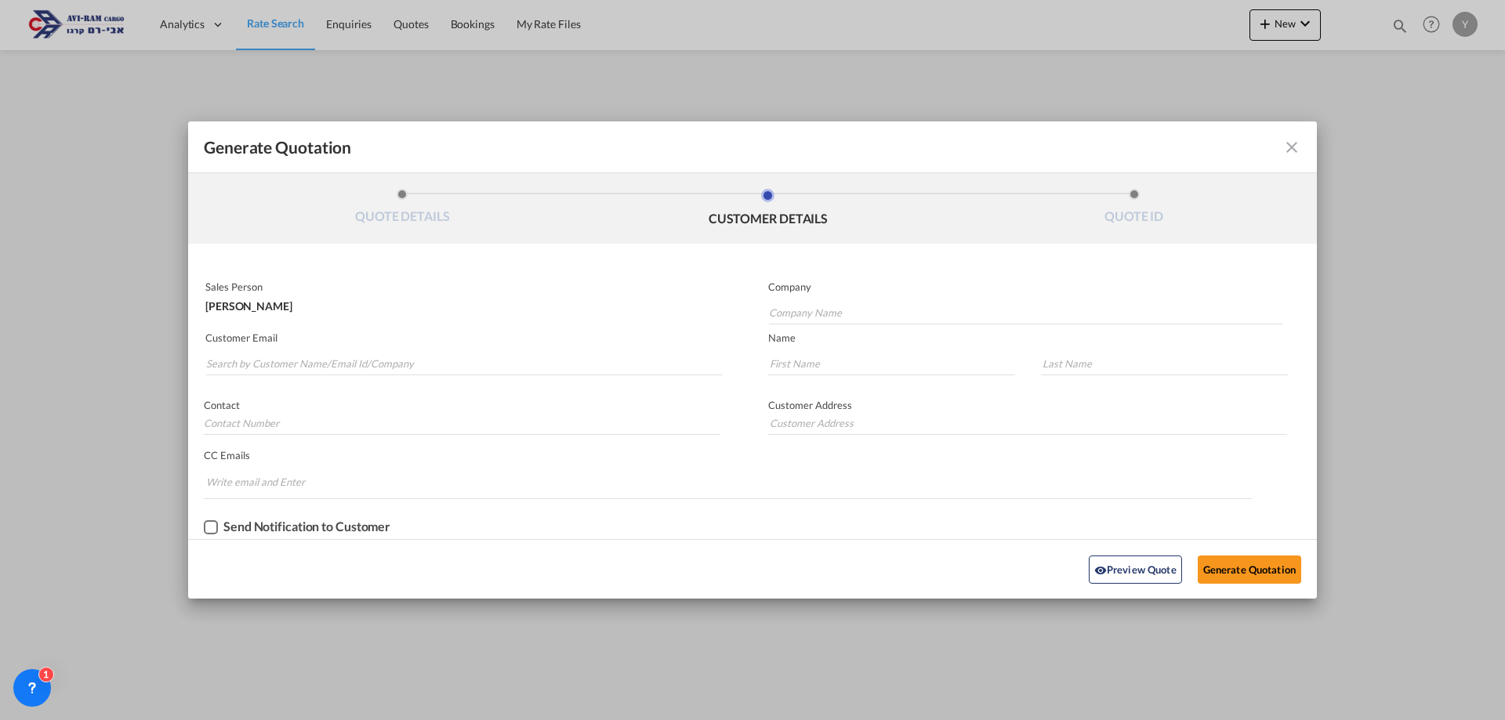
click at [1295, 143] on md-icon "icon-close fg-AAA8AD cursor m-0" at bounding box center [1292, 147] width 19 height 19
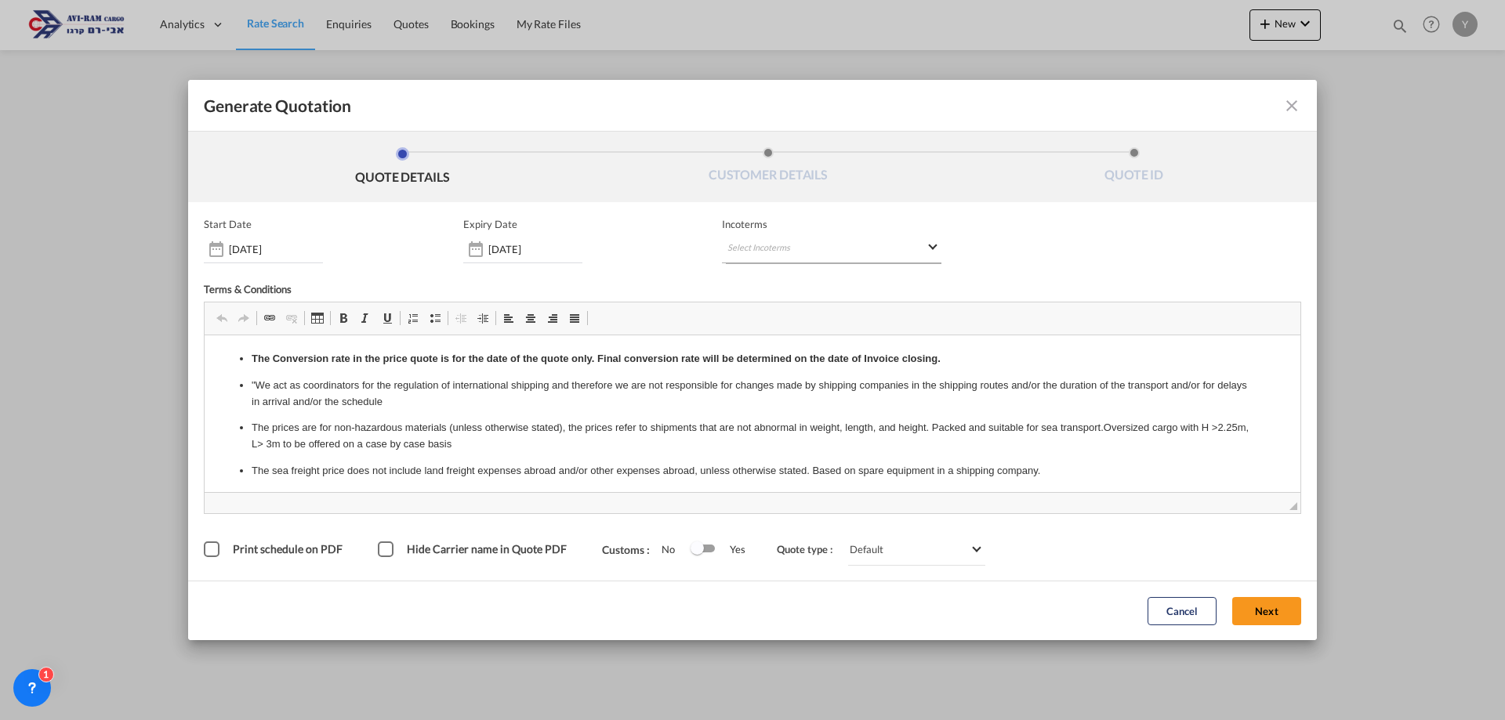
click at [786, 248] on md-select "Select Incoterms EXW - import Ex Works DPU - import Delivery at Place Unloaded …" at bounding box center [832, 249] width 220 height 28
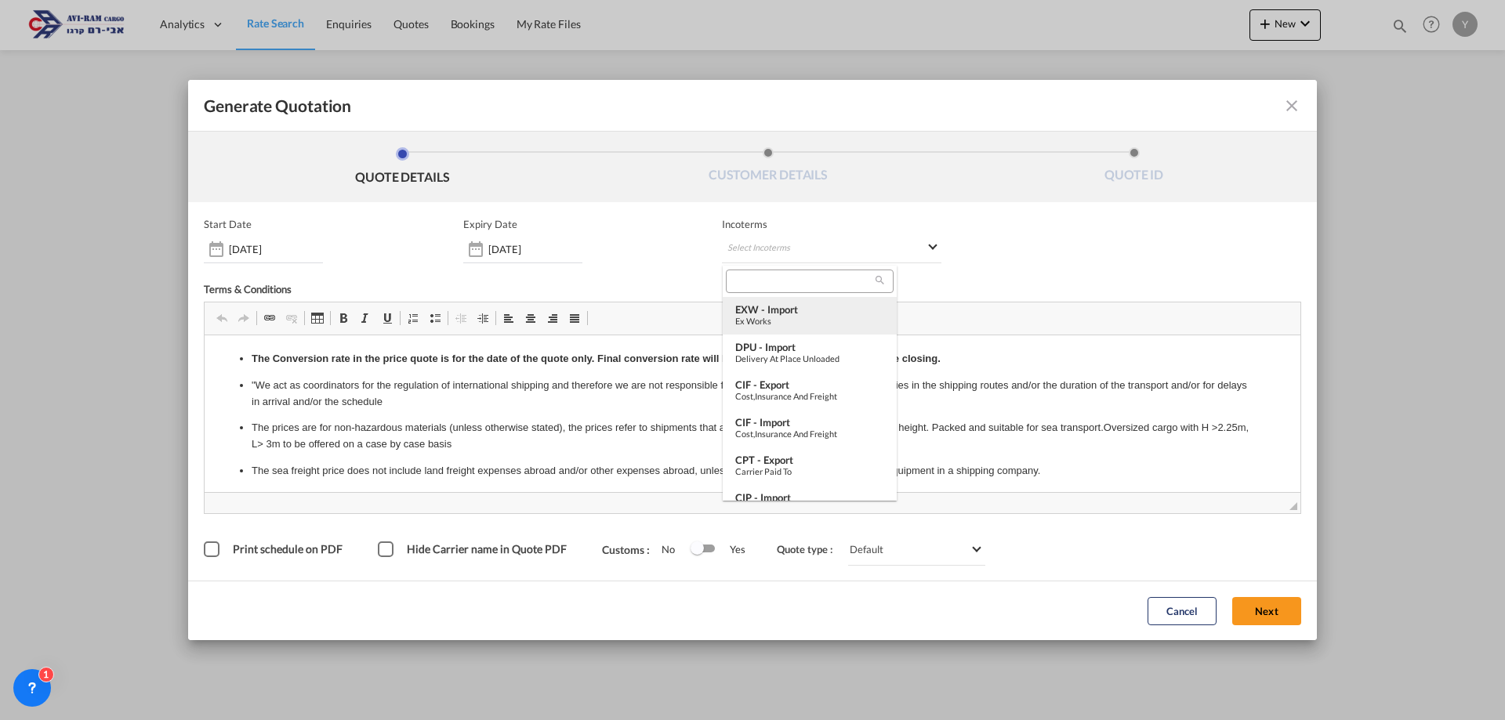
click at [816, 314] on div "EXW - import" at bounding box center [809, 309] width 149 height 13
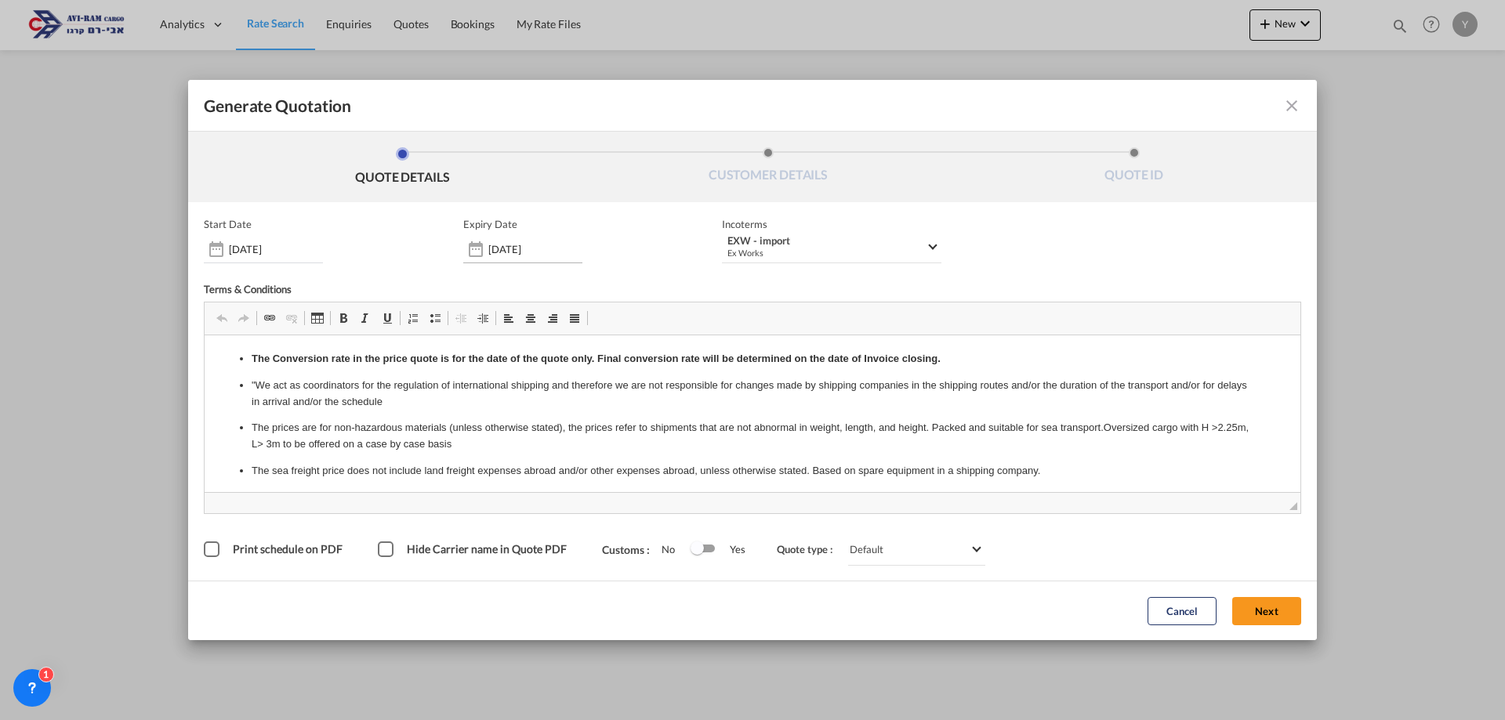
click at [481, 239] on div "Generate QuotationQUOTE ..." at bounding box center [475, 249] width 25 height 31
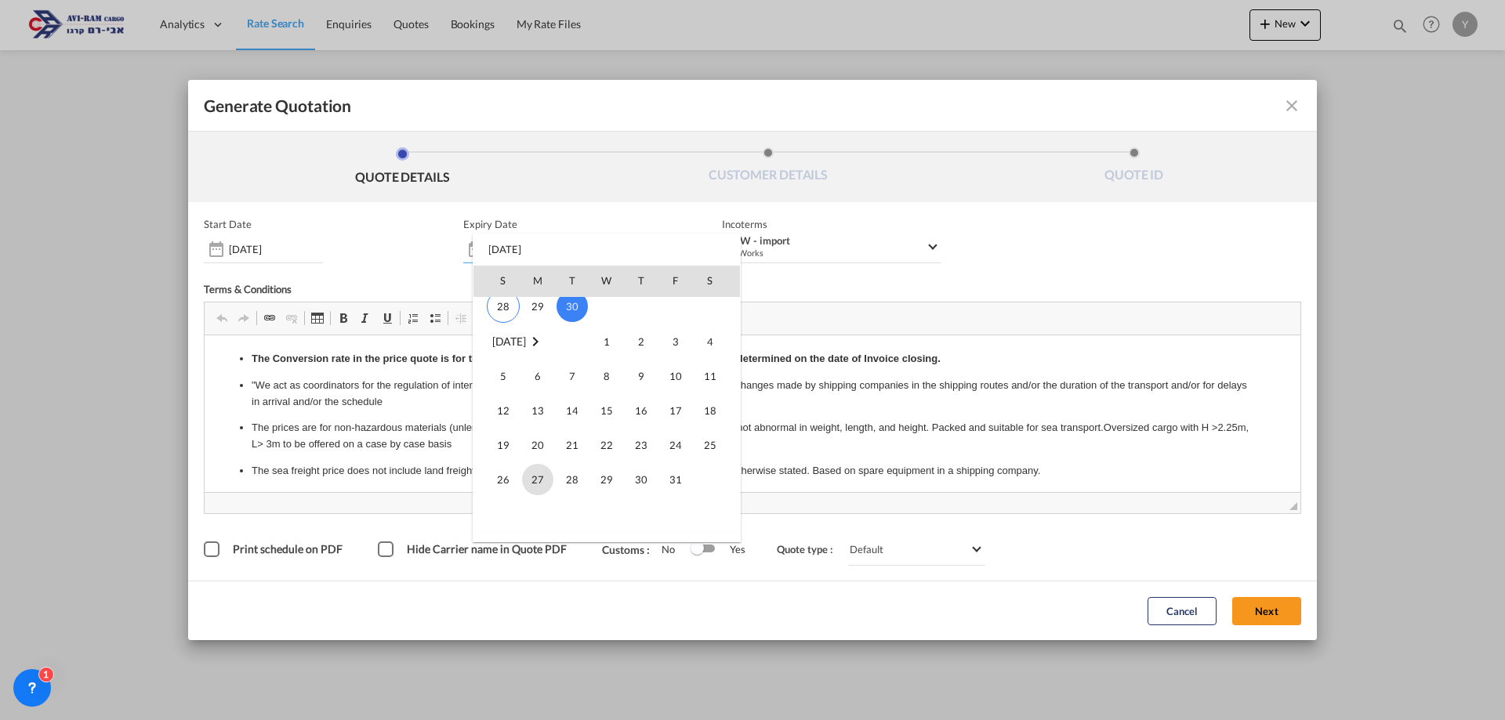
scroll to position [235, 0]
click at [593, 358] on span "15" at bounding box center [606, 356] width 31 height 31
type input "15 Oct 2025"
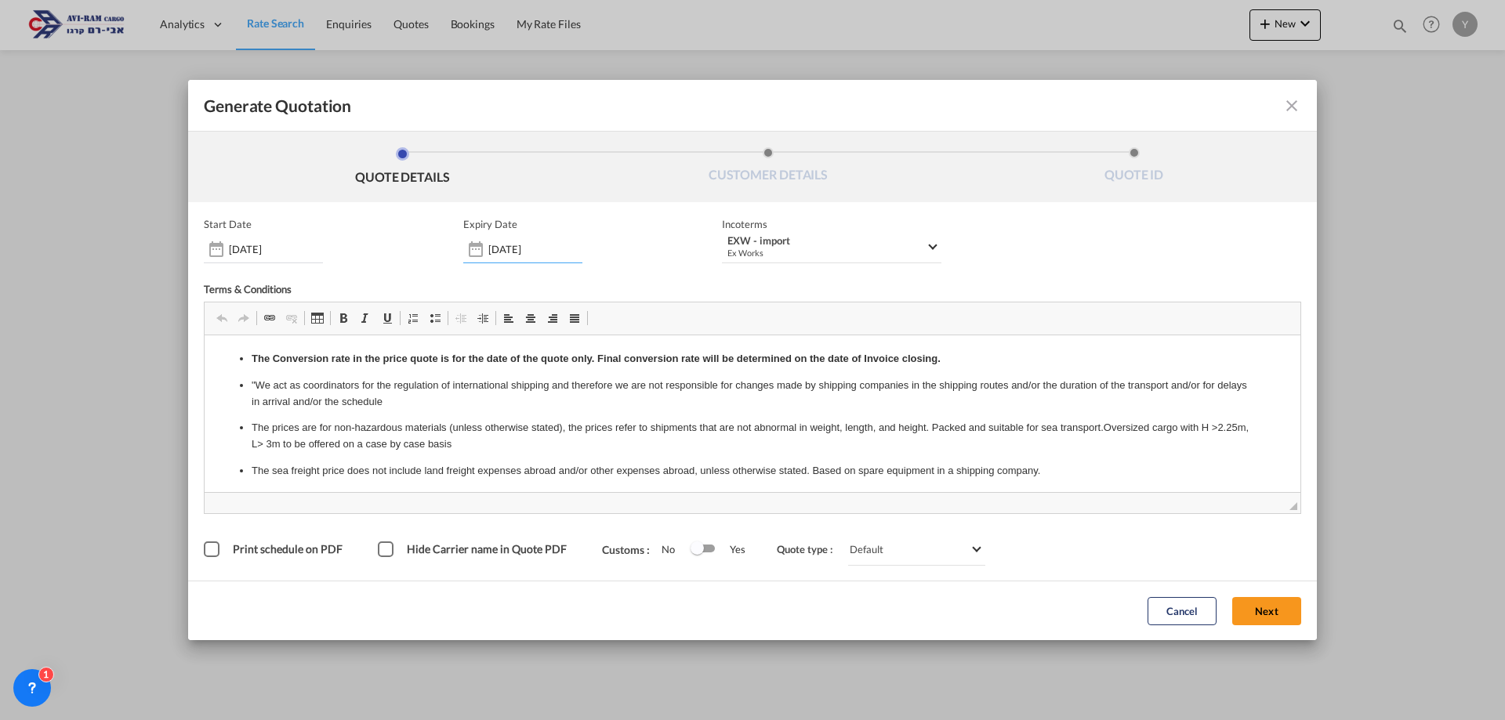
click at [390, 557] on div "Hide Carrier name in Quote PDF" at bounding box center [386, 550] width 16 height 16
click at [1283, 611] on button "Next" at bounding box center [1266, 611] width 69 height 28
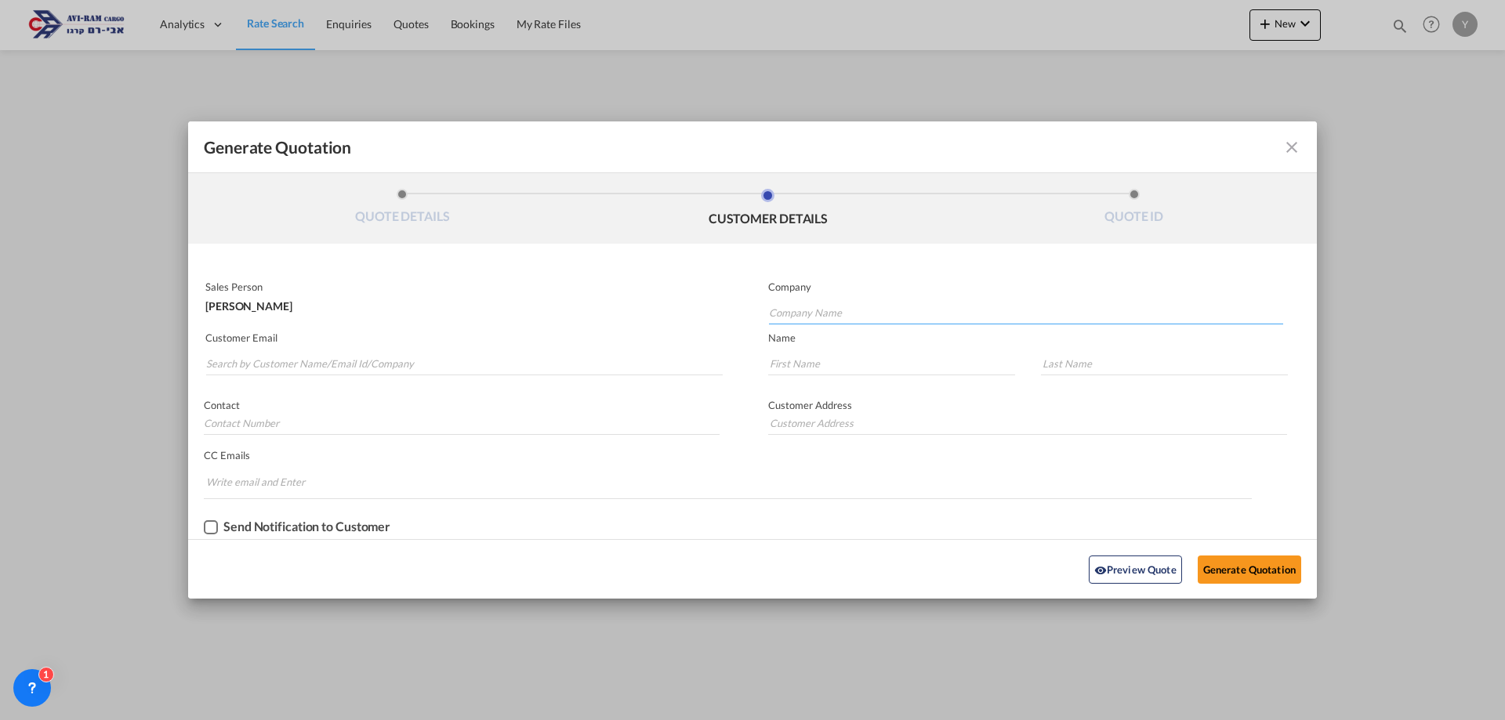
click at [794, 307] on input "Company Name" at bounding box center [1026, 313] width 514 height 24
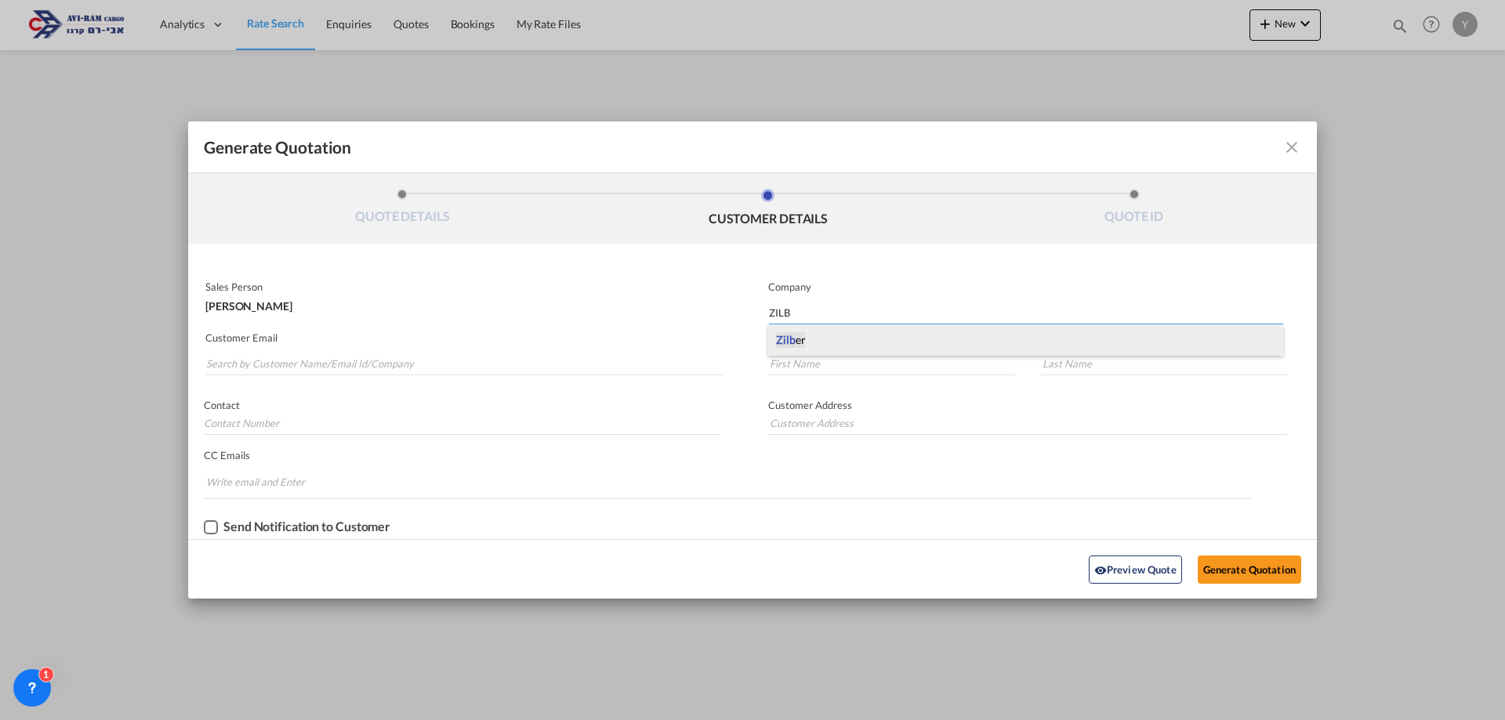
click at [798, 343] on span "Zilb er" at bounding box center [790, 340] width 29 height 16
type input "Zilber"
type input "."
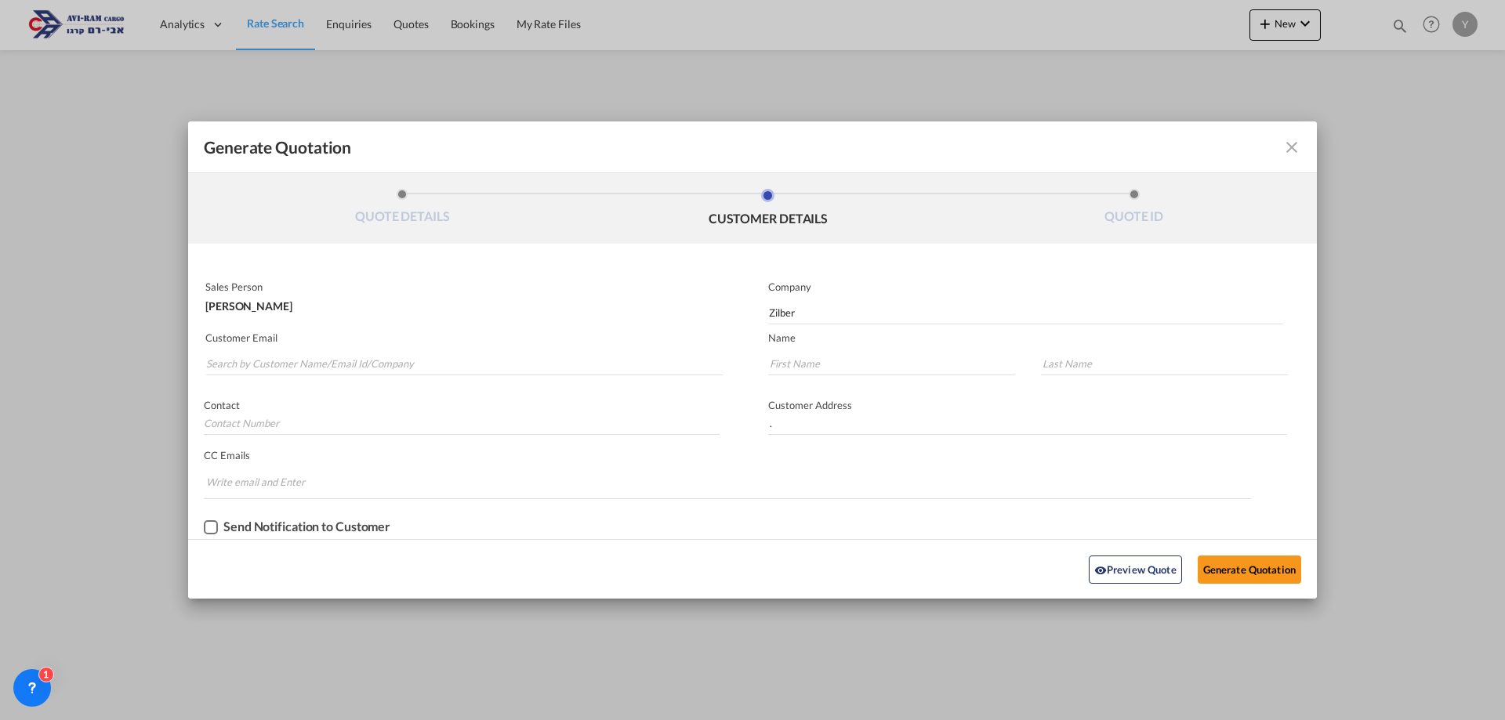
click at [300, 339] on p "Customer Email" at bounding box center [463, 338] width 517 height 13
click at [299, 359] on input "Search by Customer Name/Email Id/Company" at bounding box center [464, 364] width 517 height 24
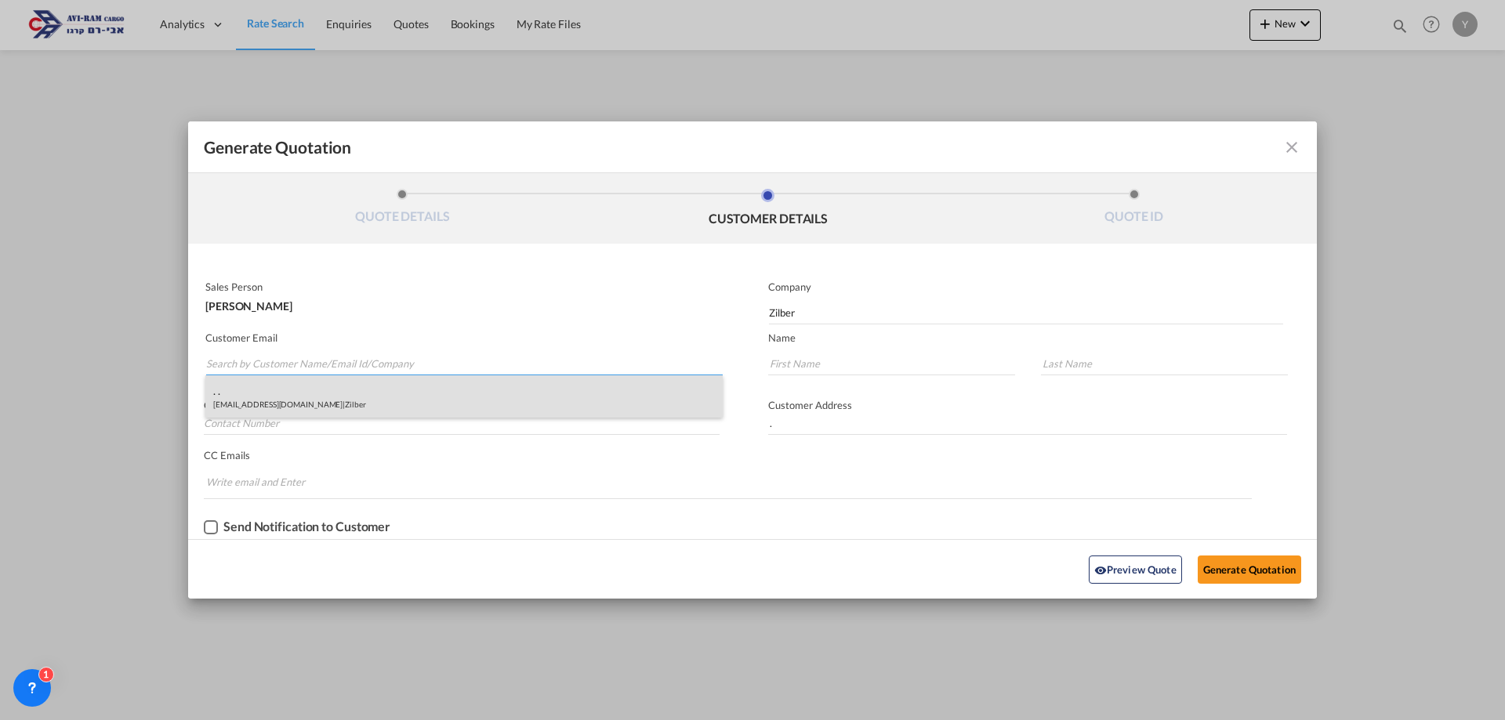
click at [330, 384] on div ". . [EMAIL_ADDRESS][DOMAIN_NAME] | Zilber" at bounding box center [463, 397] width 517 height 42
type input "[EMAIL_ADDRESS][DOMAIN_NAME]"
type input "."
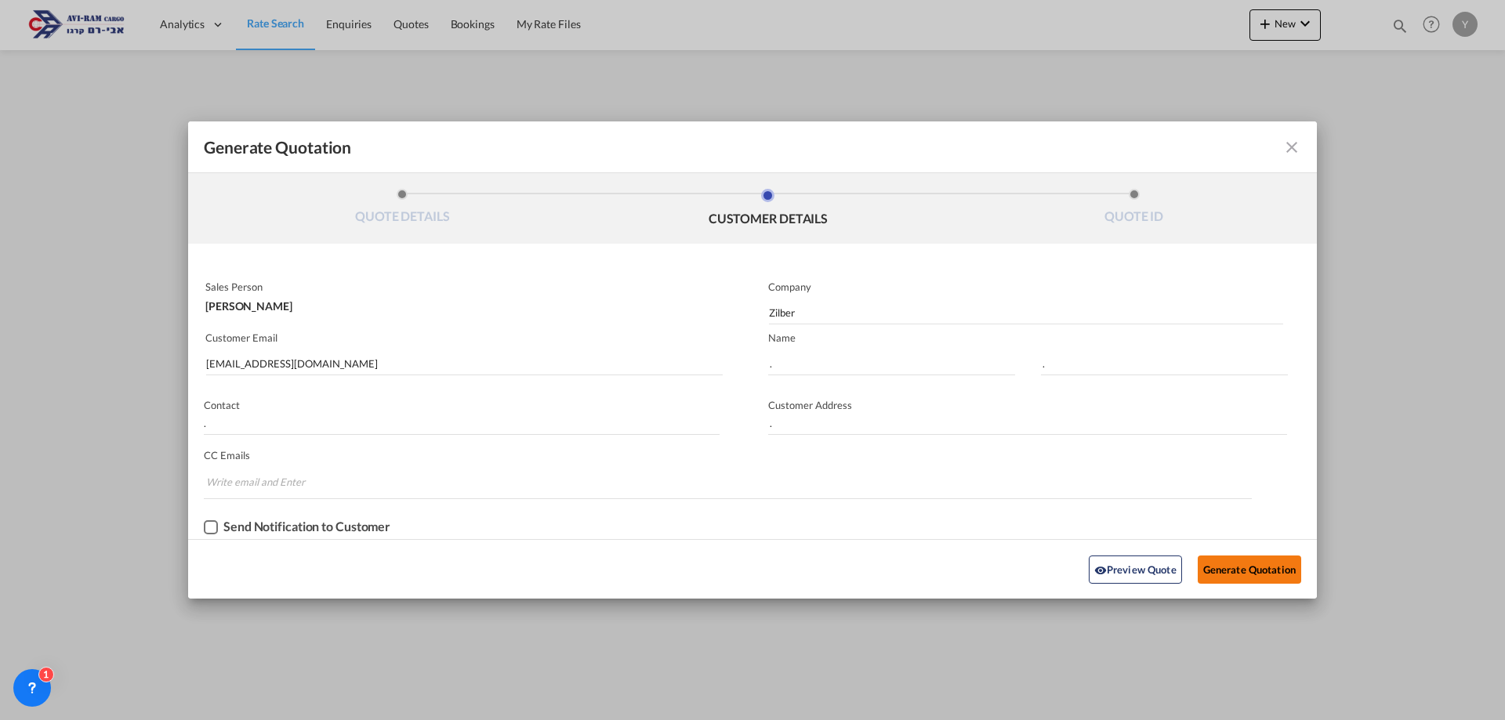
click at [1282, 564] on button "Generate Quotation" at bounding box center [1249, 570] width 103 height 28
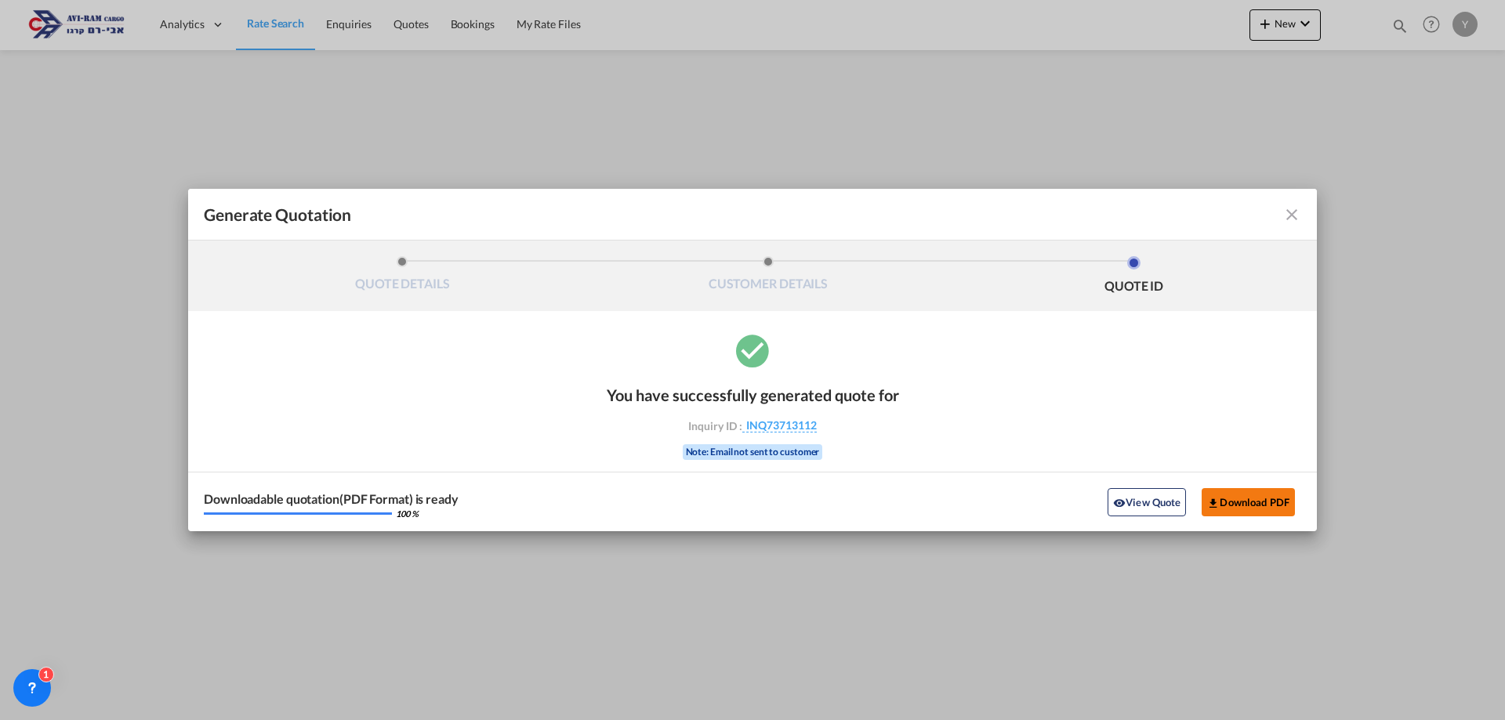
click at [1235, 505] on button "Download PDF" at bounding box center [1248, 502] width 93 height 28
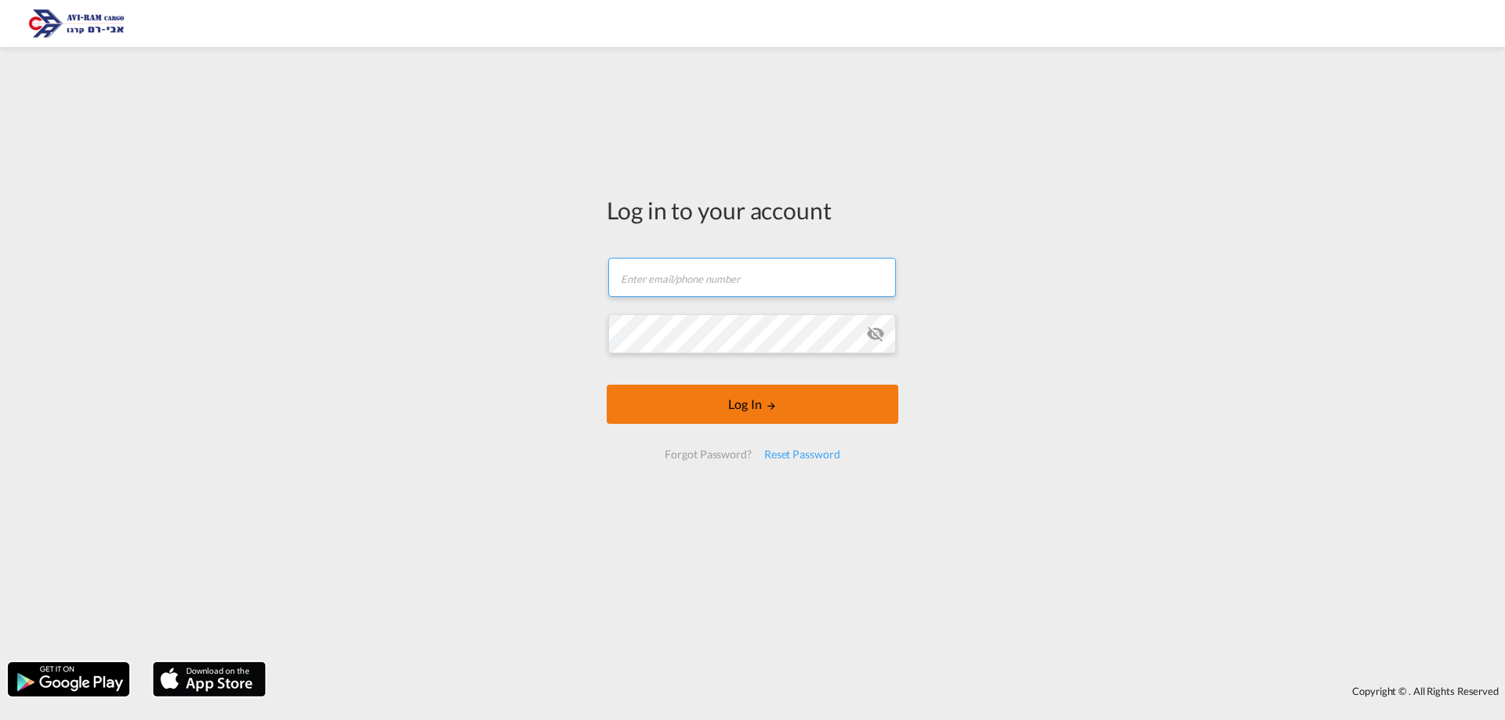
type input "[EMAIL_ADDRESS][DOMAIN_NAME]"
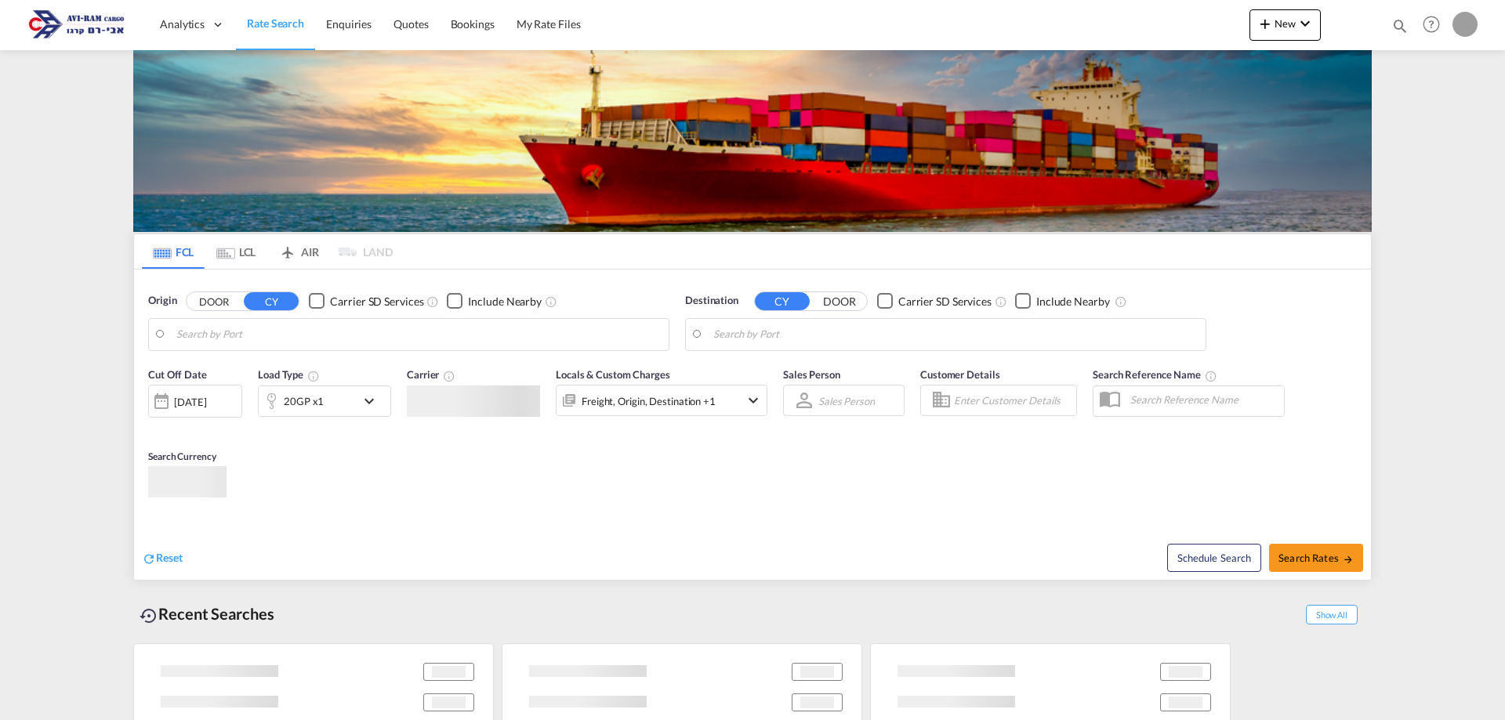
click at [712, 409] on body "Analytics Dashboard Rate Search Enquiries Quotes Bookings" at bounding box center [752, 360] width 1505 height 720
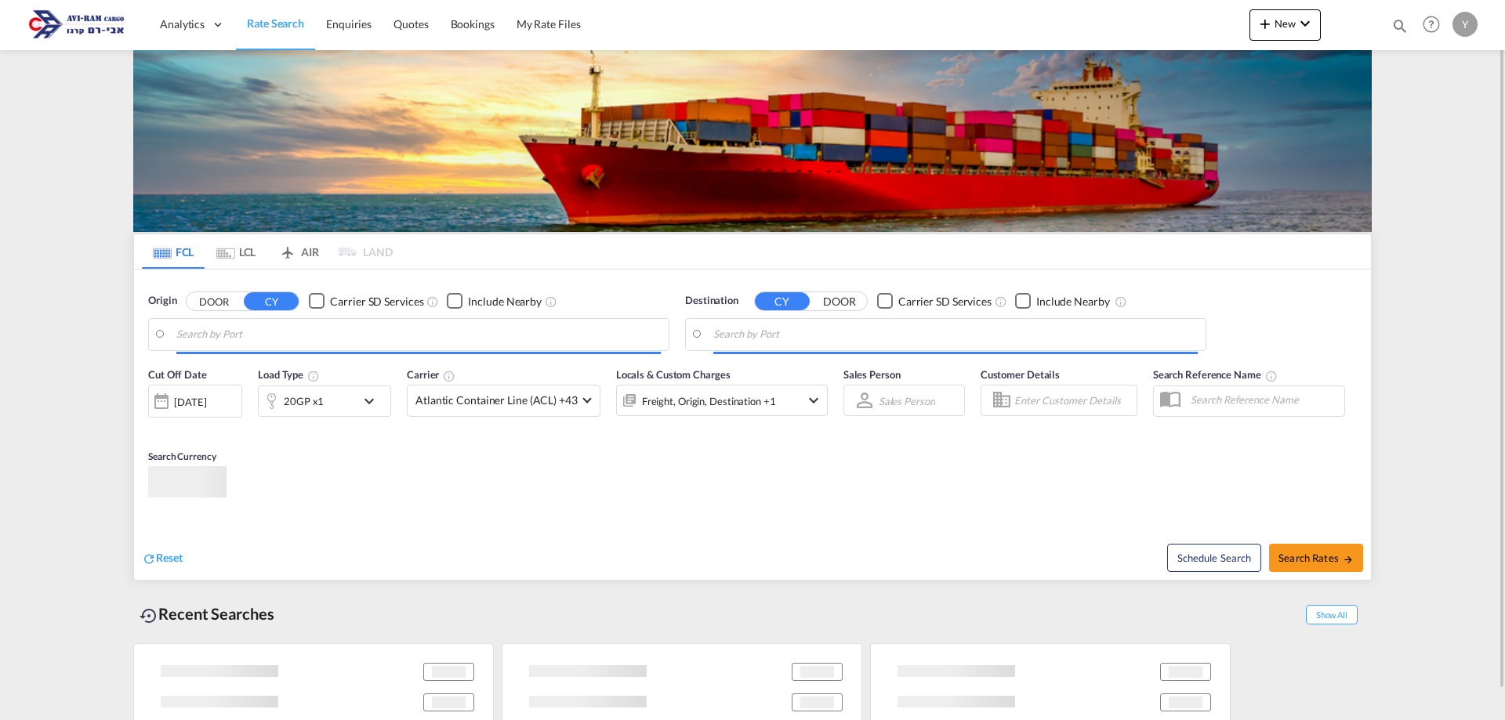
type input "Gdansk, PLGDN"
type input "[GEOGRAPHIC_DATA], [GEOGRAPHIC_DATA]"
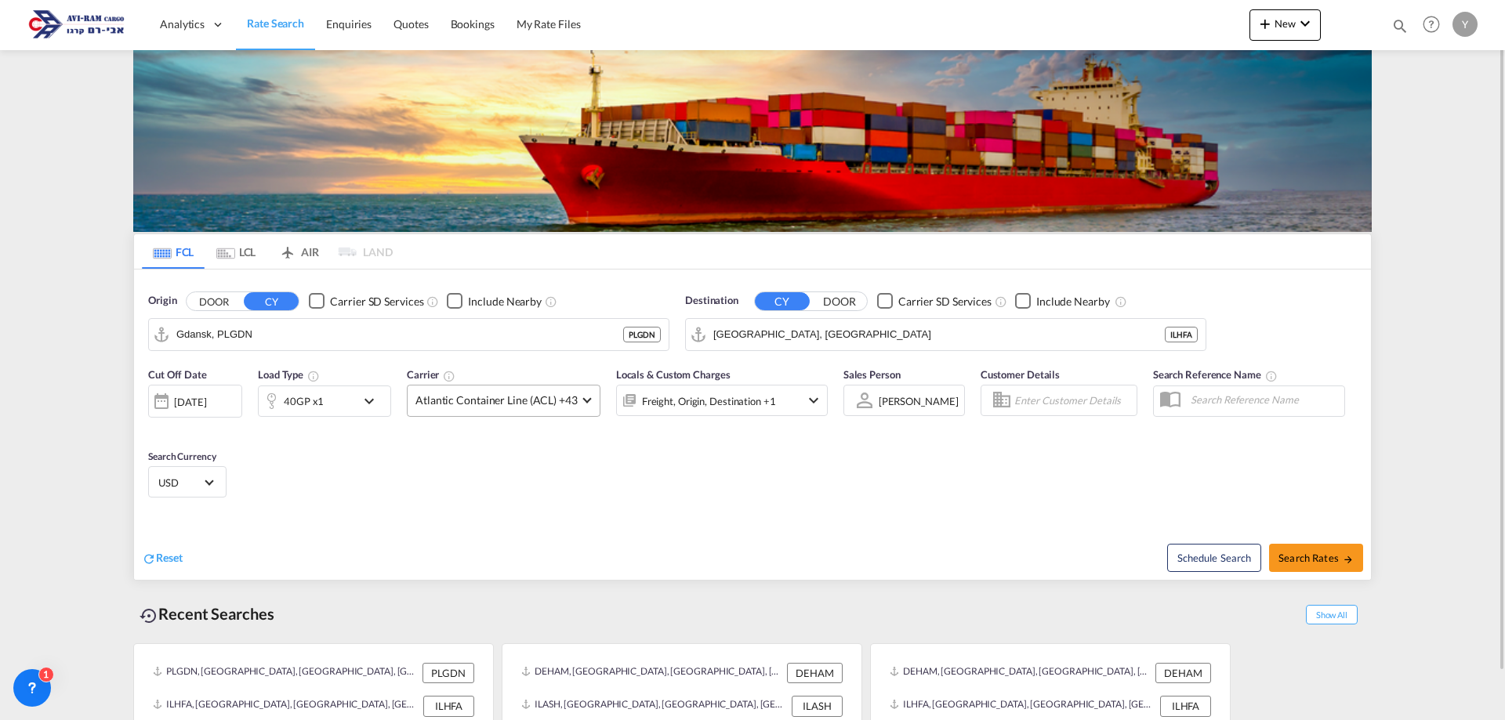
click at [565, 408] on md-select-value "Atlantic Container Line (ACL) +43" at bounding box center [504, 401] width 192 height 31
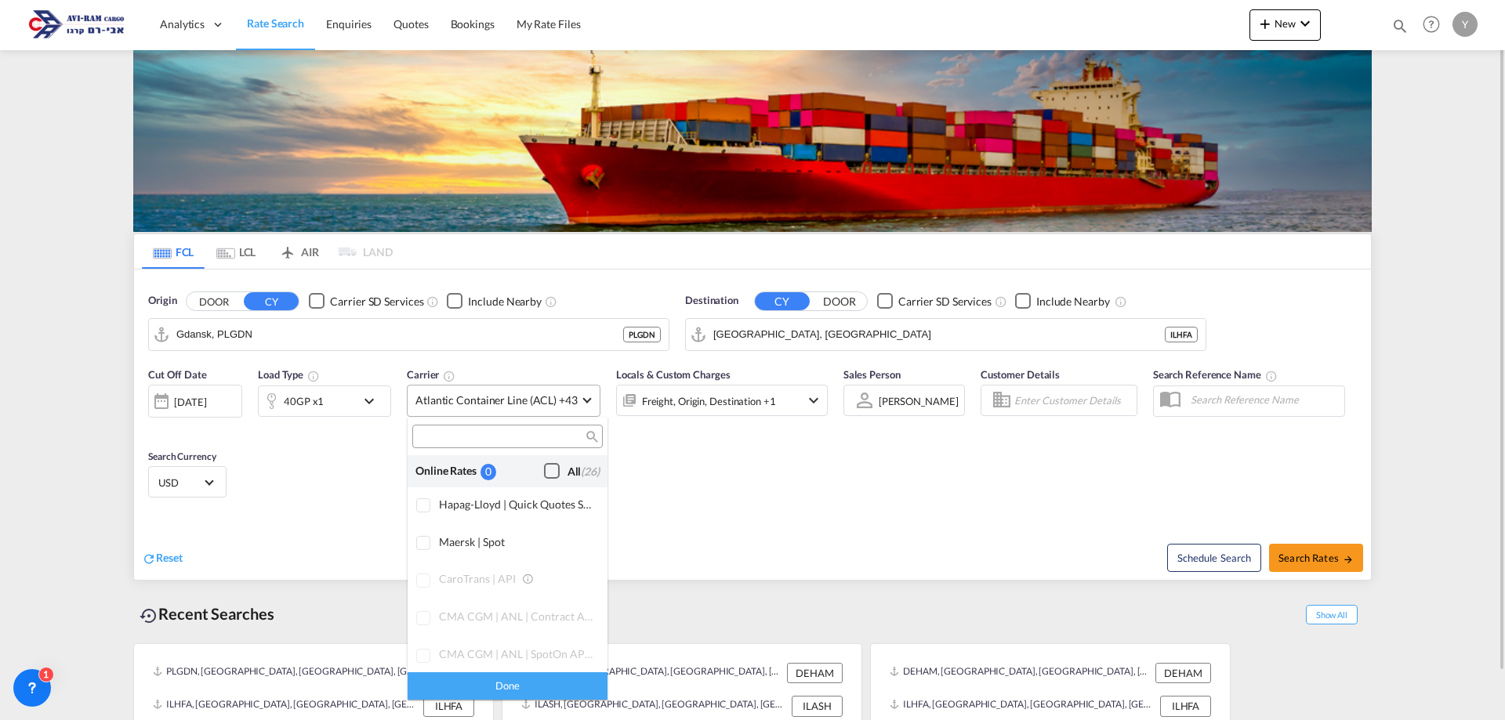
scroll to position [958, 0]
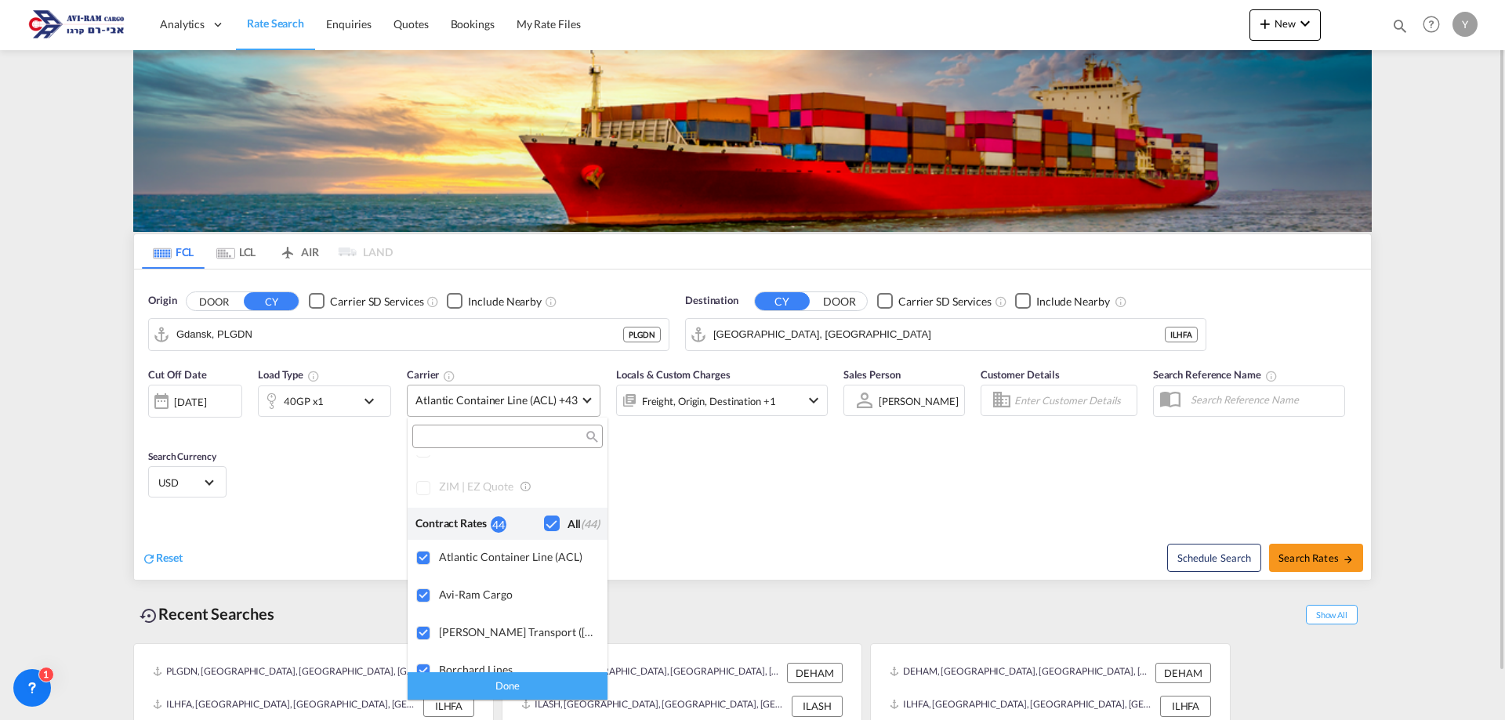
click at [565, 408] on md-backdrop at bounding box center [752, 360] width 1505 height 720
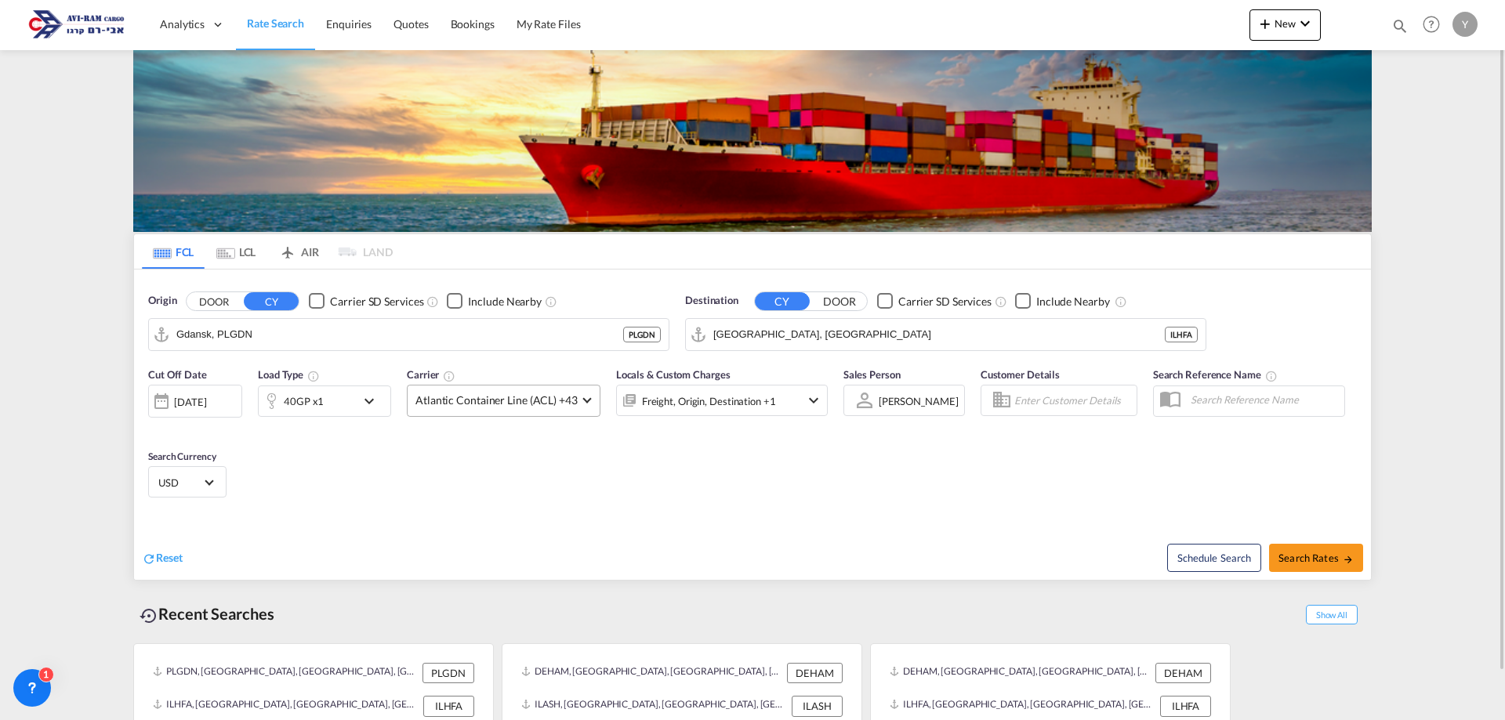
click at [565, 408] on md-select-value "Atlantic Container Line (ACL) +43" at bounding box center [504, 401] width 192 height 31
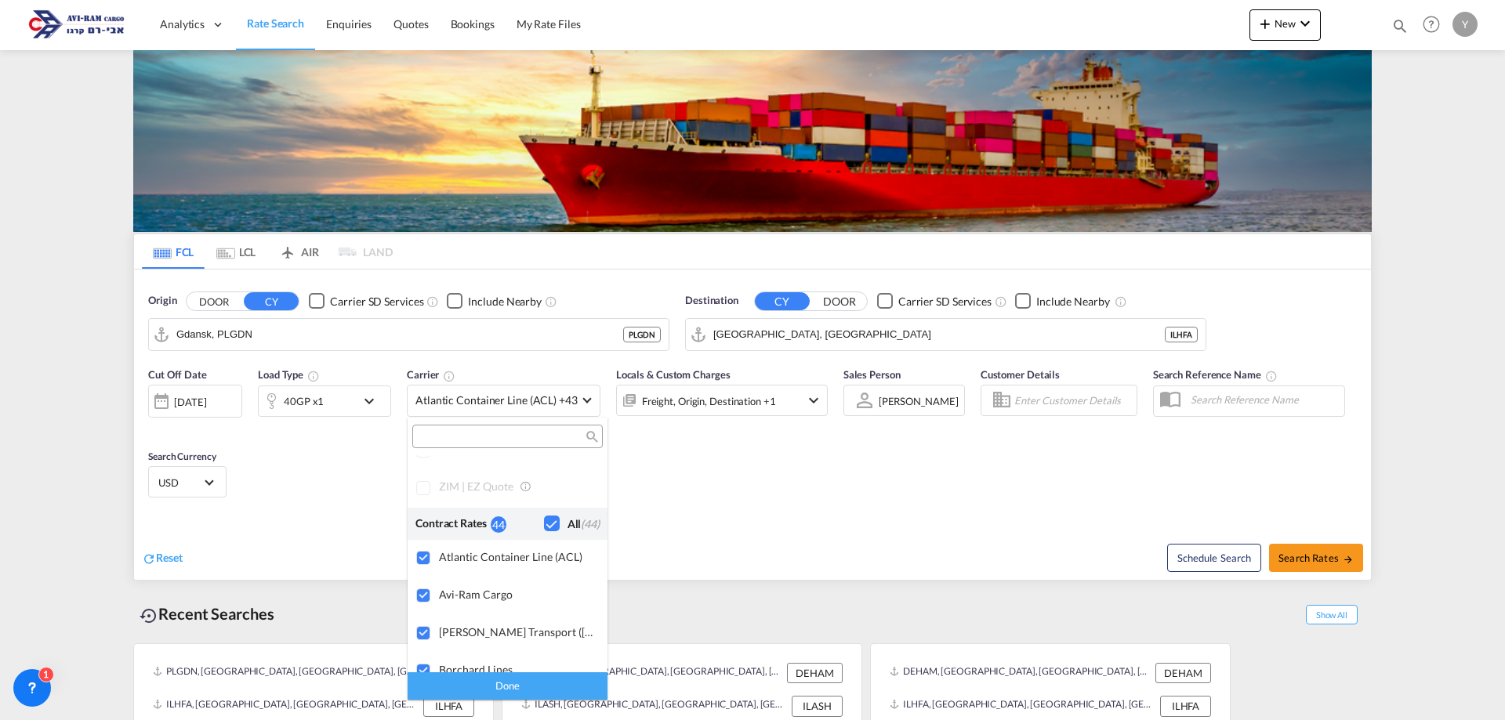
click at [544, 523] on div "Checkbox No Ink" at bounding box center [552, 524] width 16 height 16
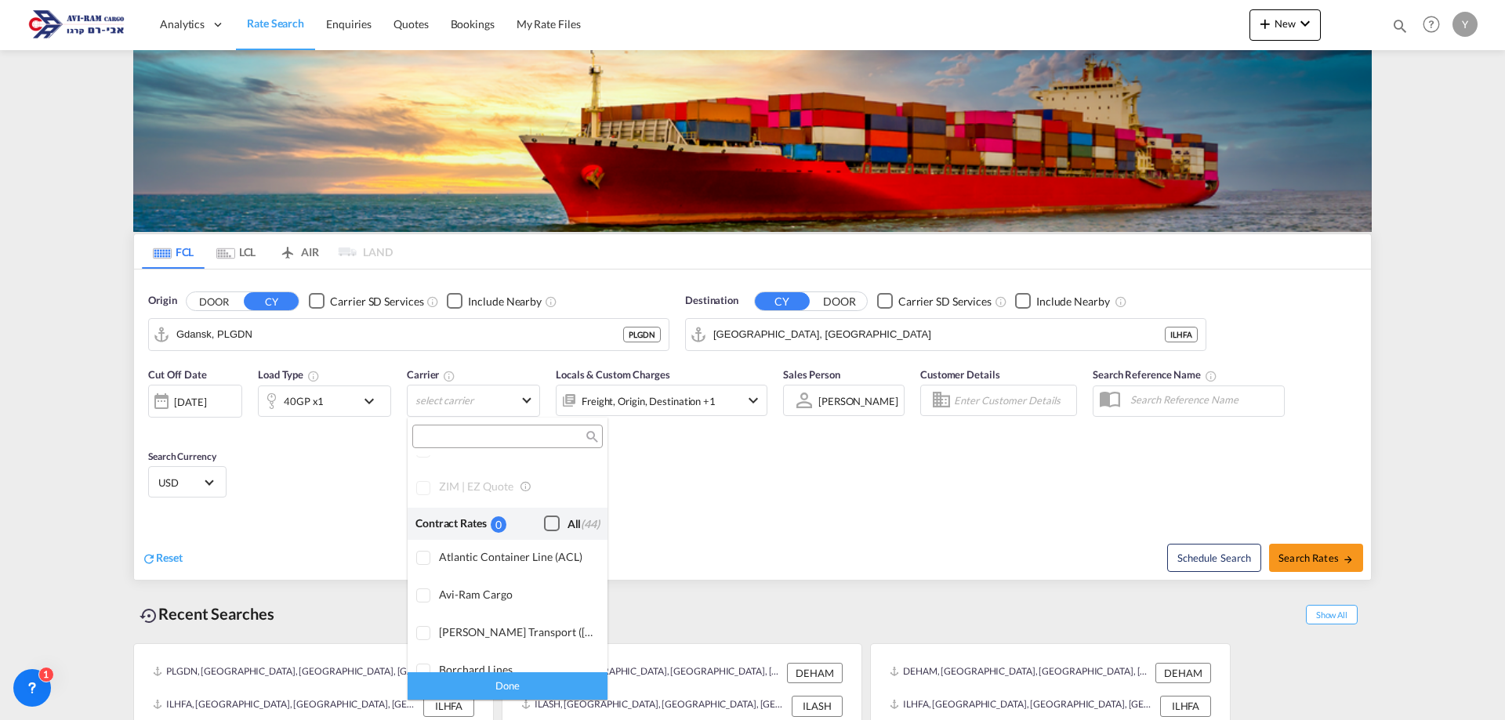
click at [544, 523] on div "Checkbox No Ink" at bounding box center [552, 524] width 16 height 16
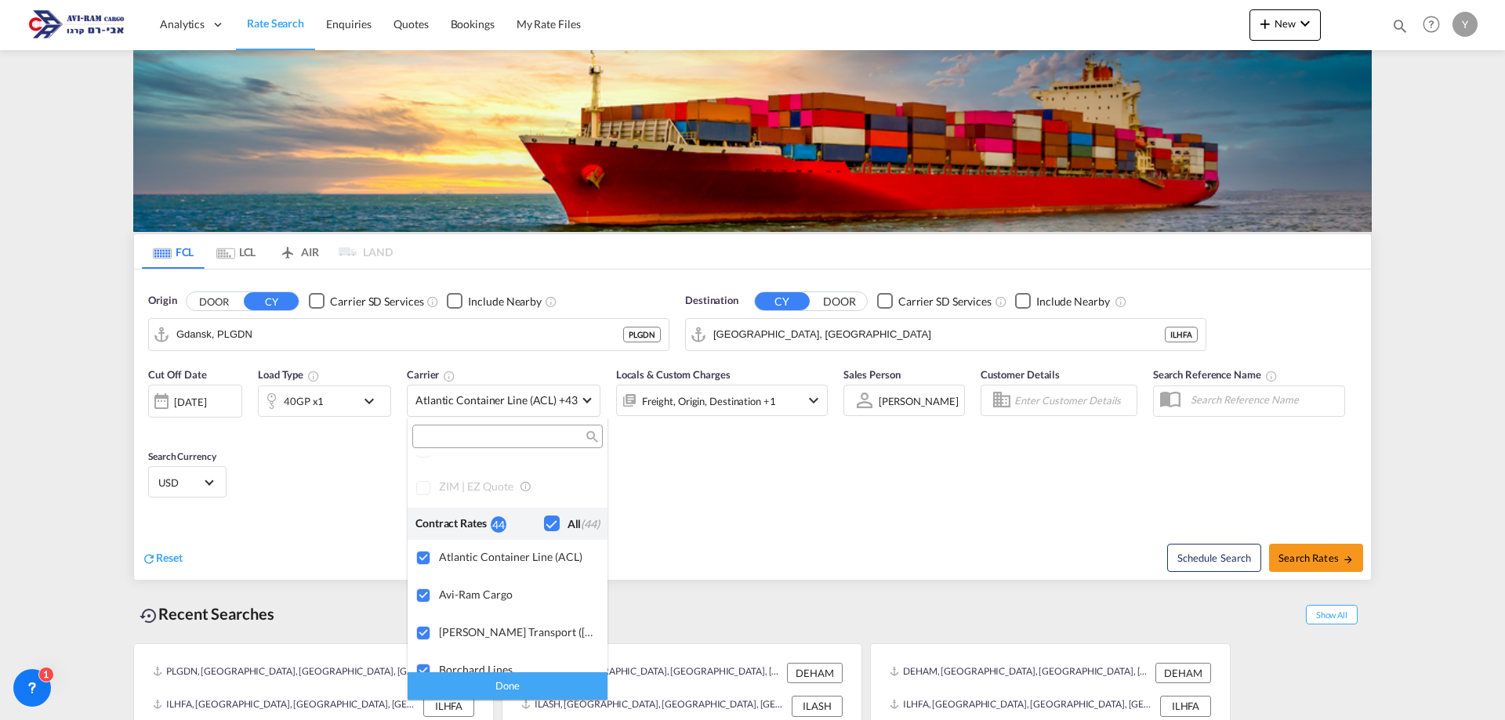
click at [1345, 570] on md-backdrop at bounding box center [752, 360] width 1505 height 720
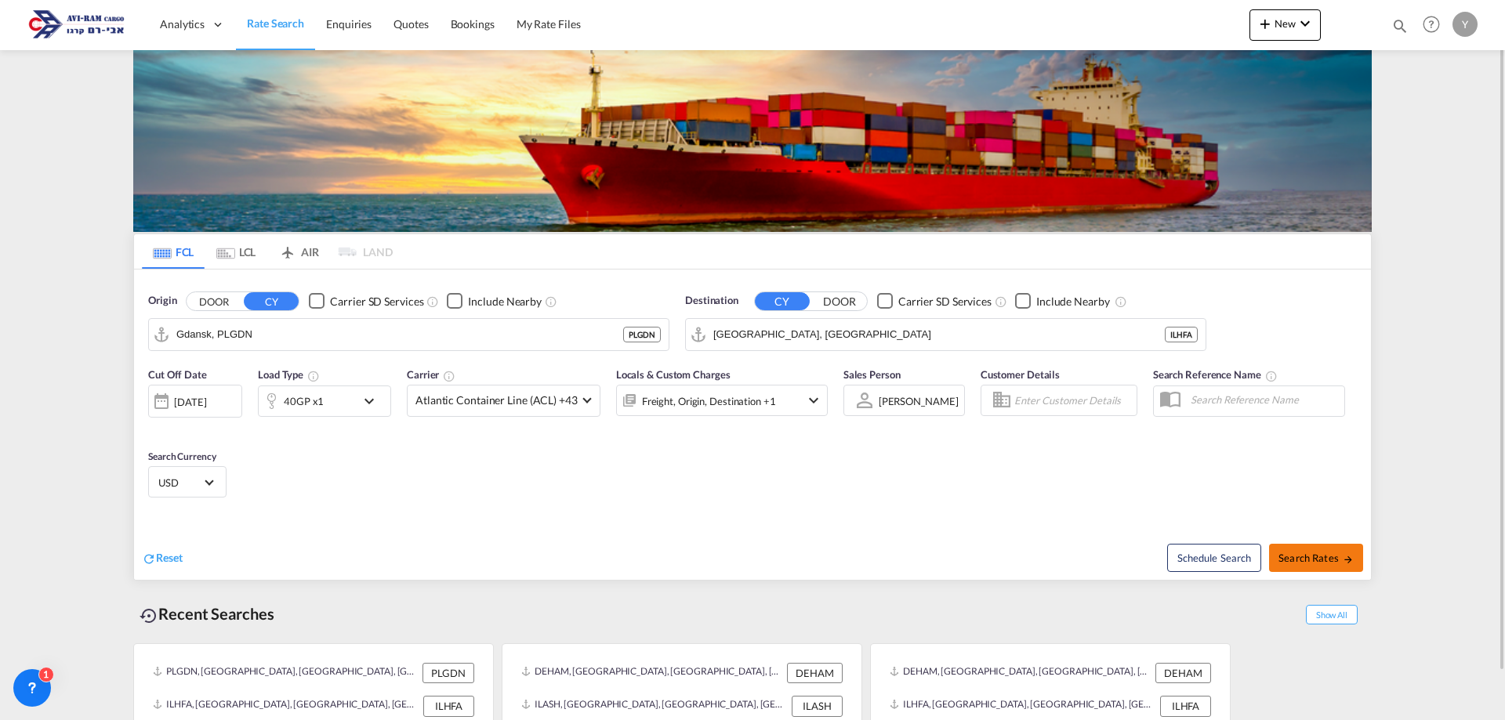
click at [1317, 553] on span "Search Rates" at bounding box center [1316, 558] width 75 height 13
type input "PLGDN to ILHFA / [DATE]"
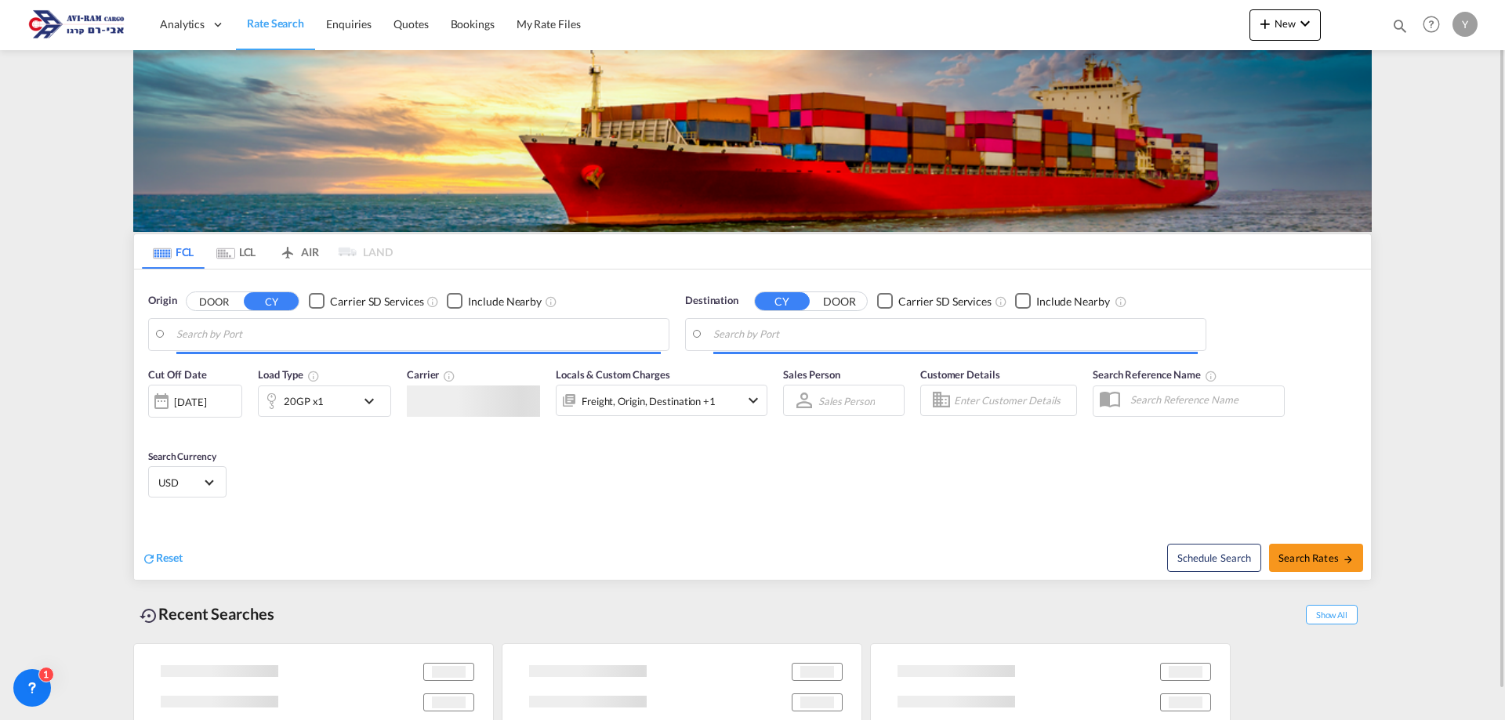
type input "[GEOGRAPHIC_DATA], PLGDY"
type input "[GEOGRAPHIC_DATA], [GEOGRAPHIC_DATA]"
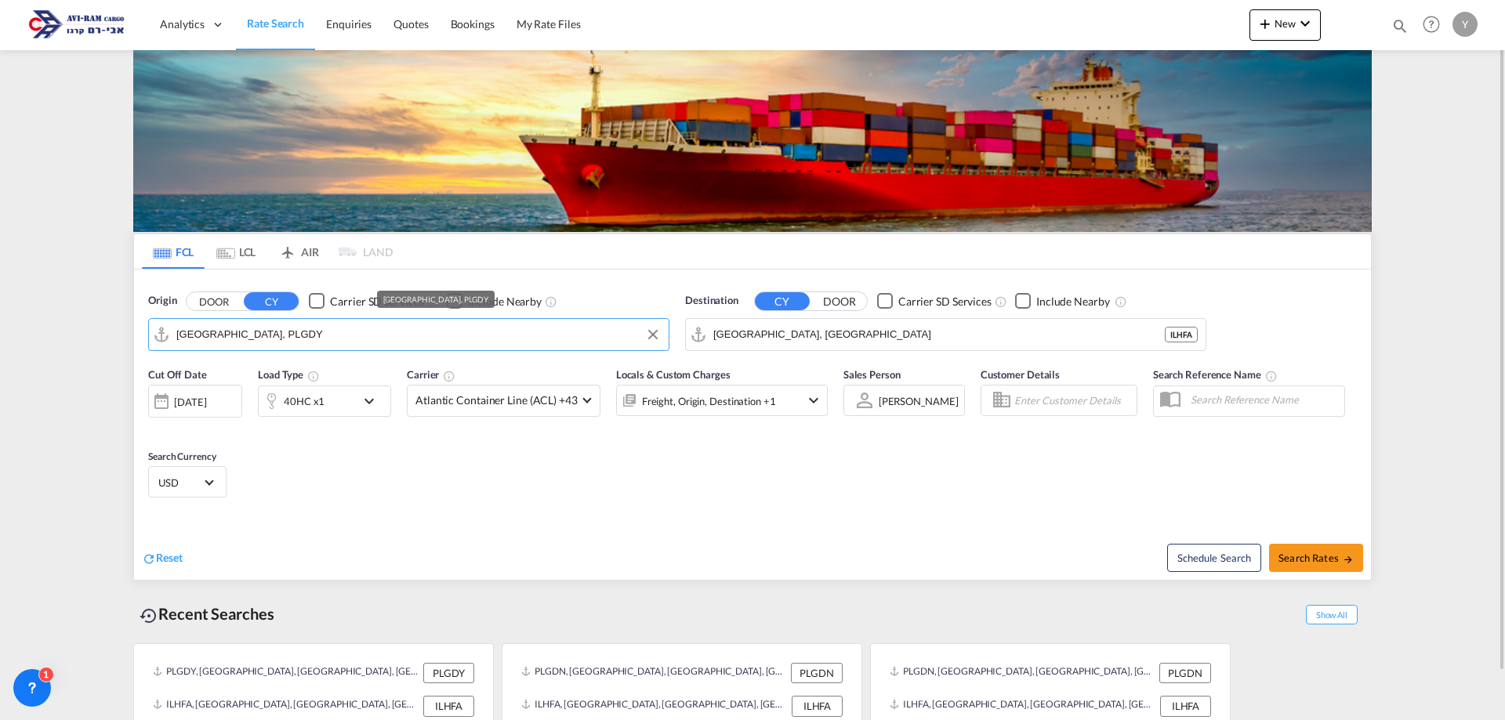
click at [285, 328] on input "[GEOGRAPHIC_DATA], PLGDY" at bounding box center [418, 335] width 484 height 24
type input "o"
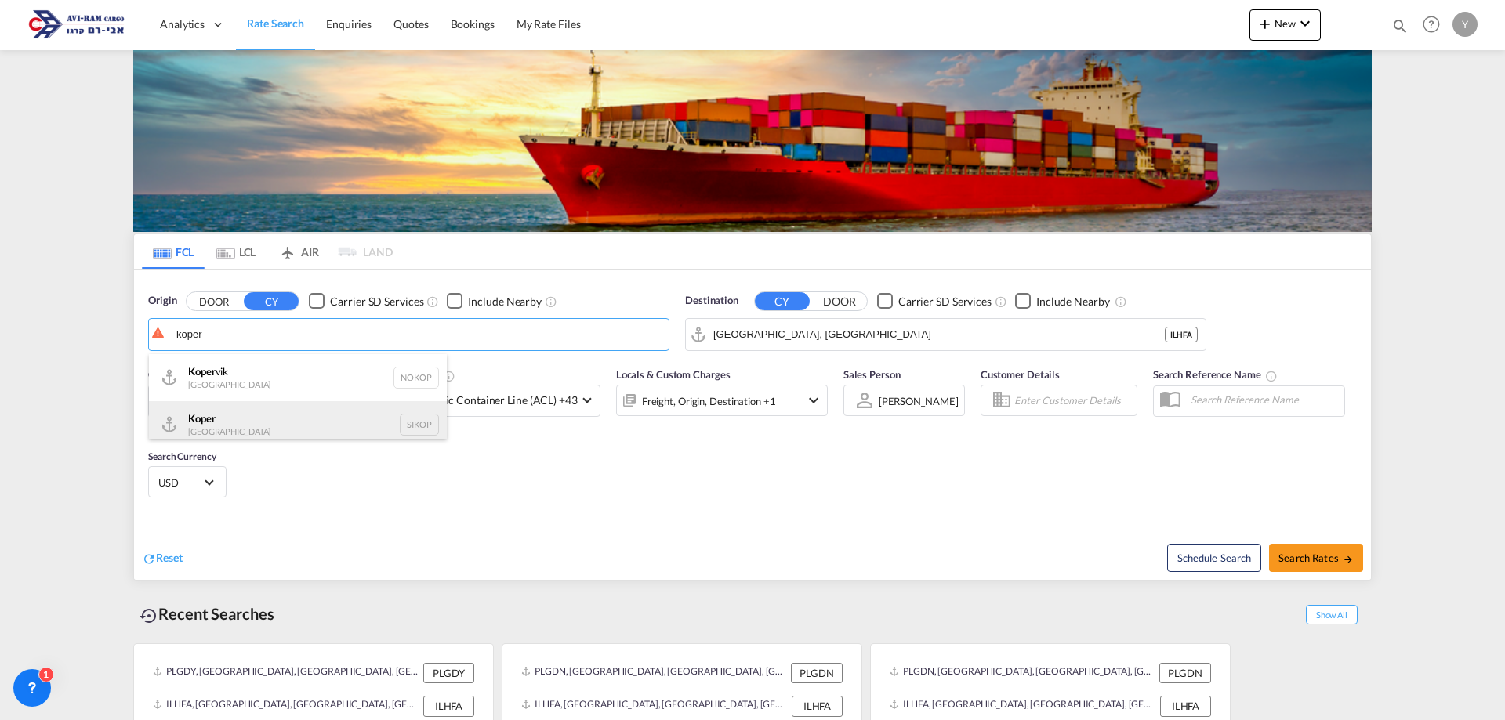
click at [252, 416] on div "Koper Slovenia SIKOP" at bounding box center [298, 424] width 298 height 47
type input "Koper, SIKOP"
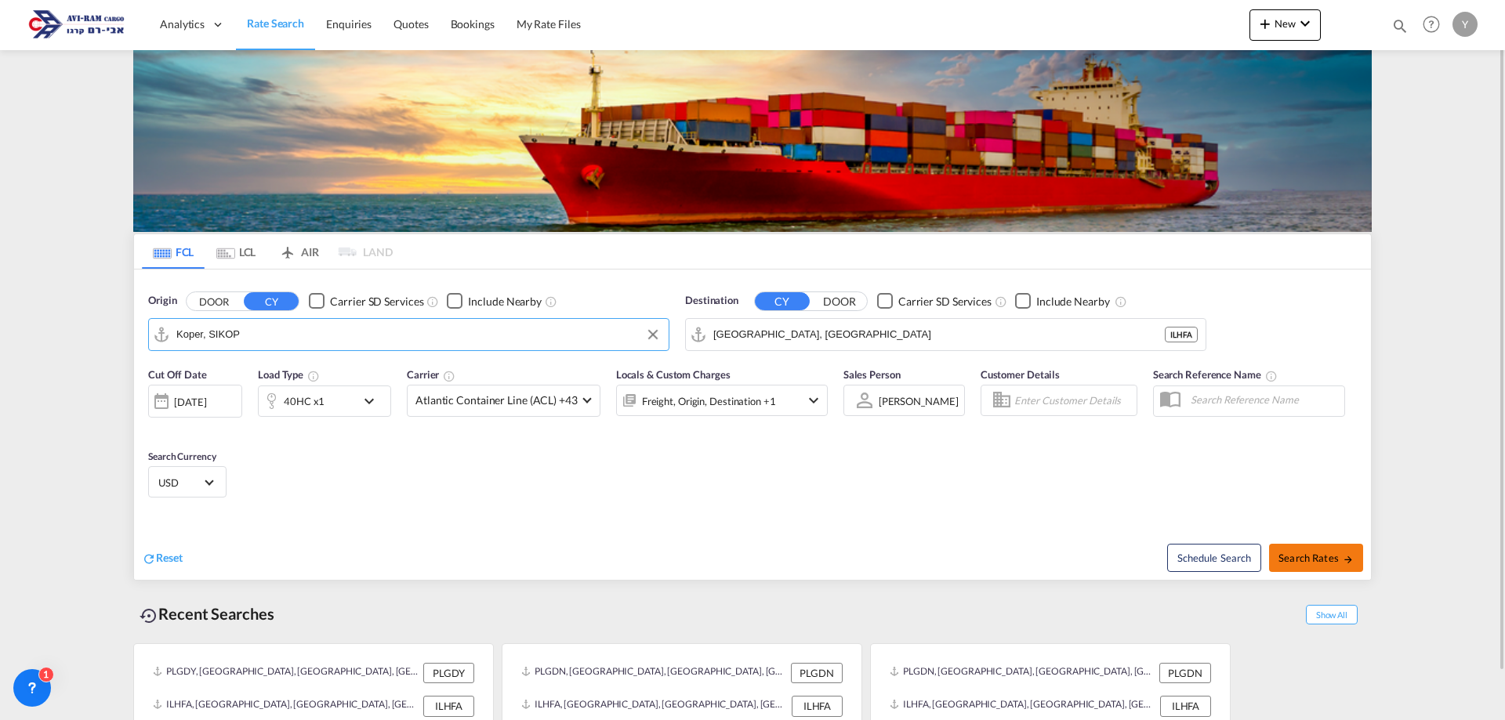
click at [1309, 545] on button "Search Rates" at bounding box center [1316, 558] width 94 height 28
type input "SIKOP to ILHFA / [DATE]"
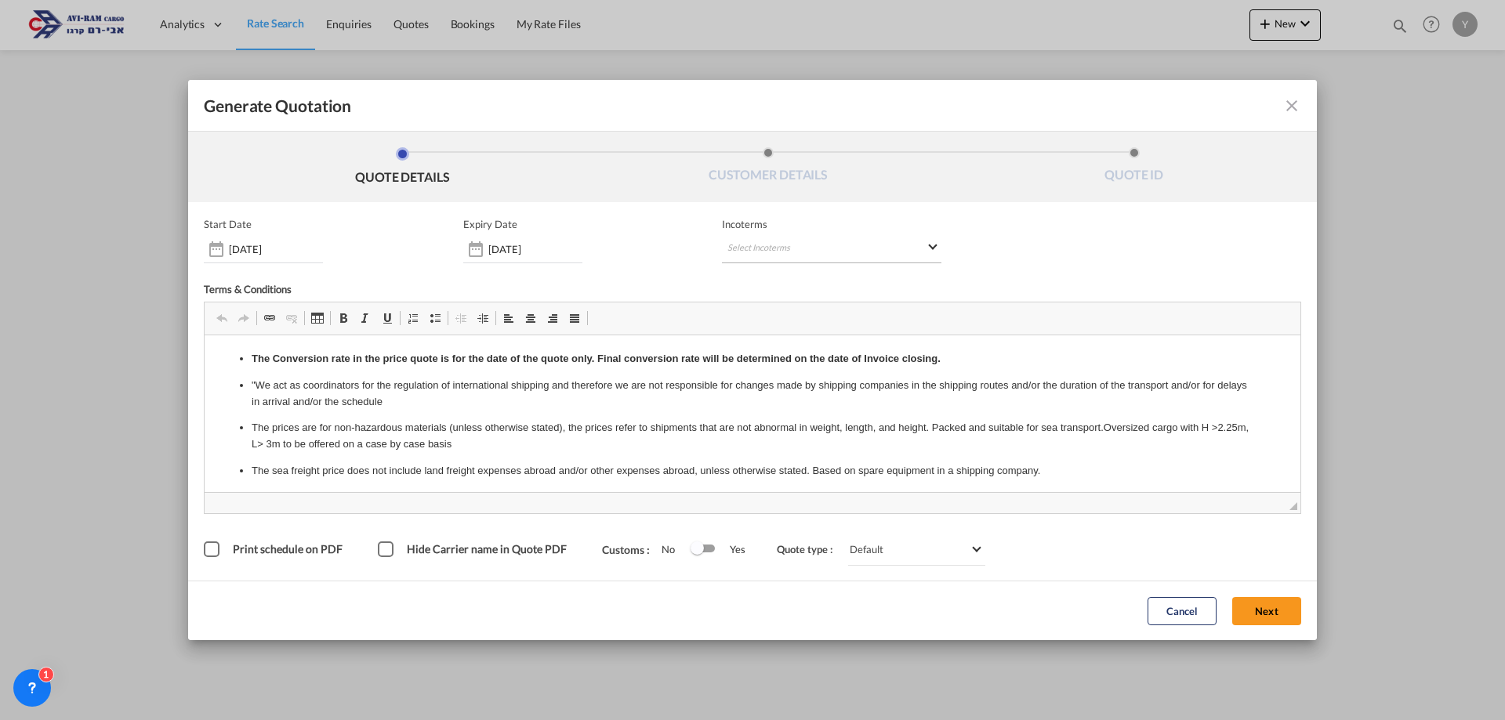
click at [856, 256] on md-select "Select Incoterms DPU - import Delivery at Place Unloaded CIP - export Carriage …" at bounding box center [832, 249] width 220 height 28
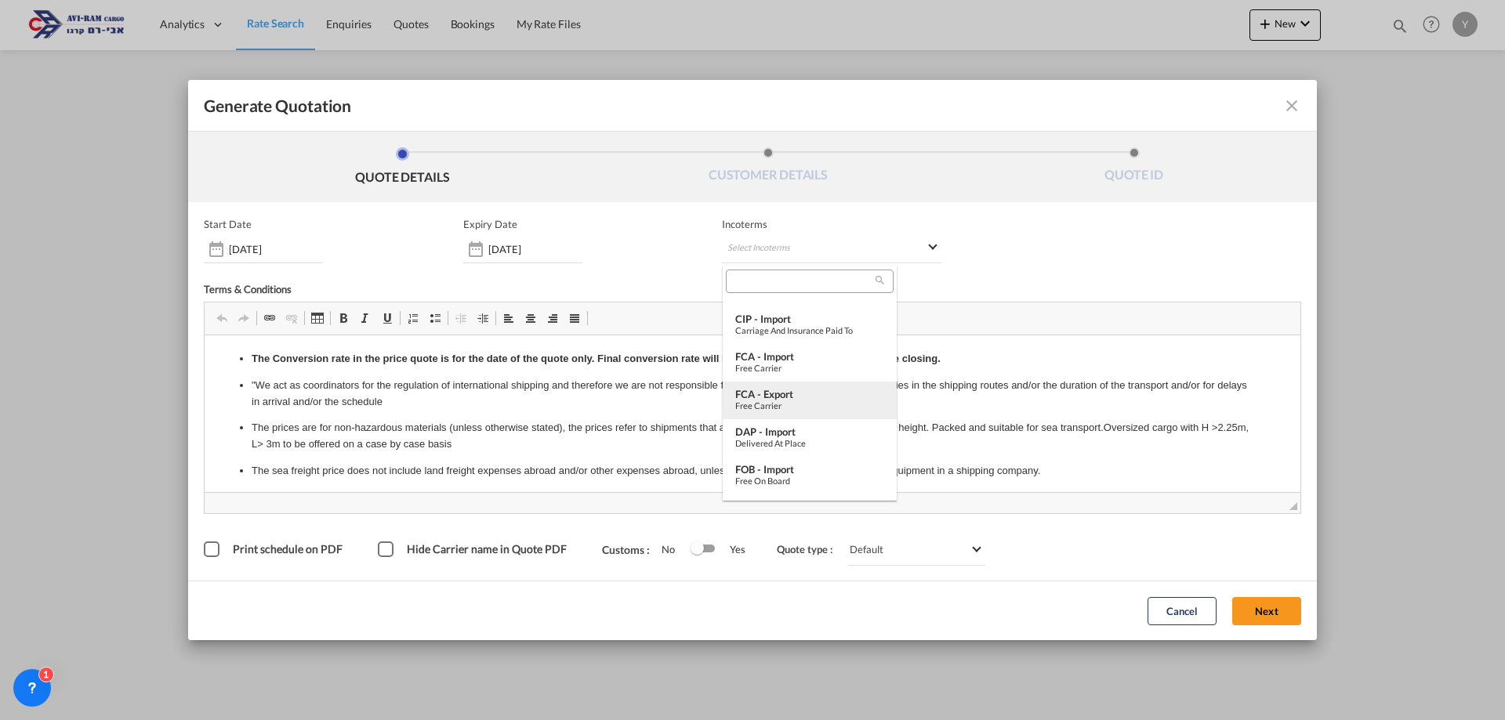
scroll to position [157, 0]
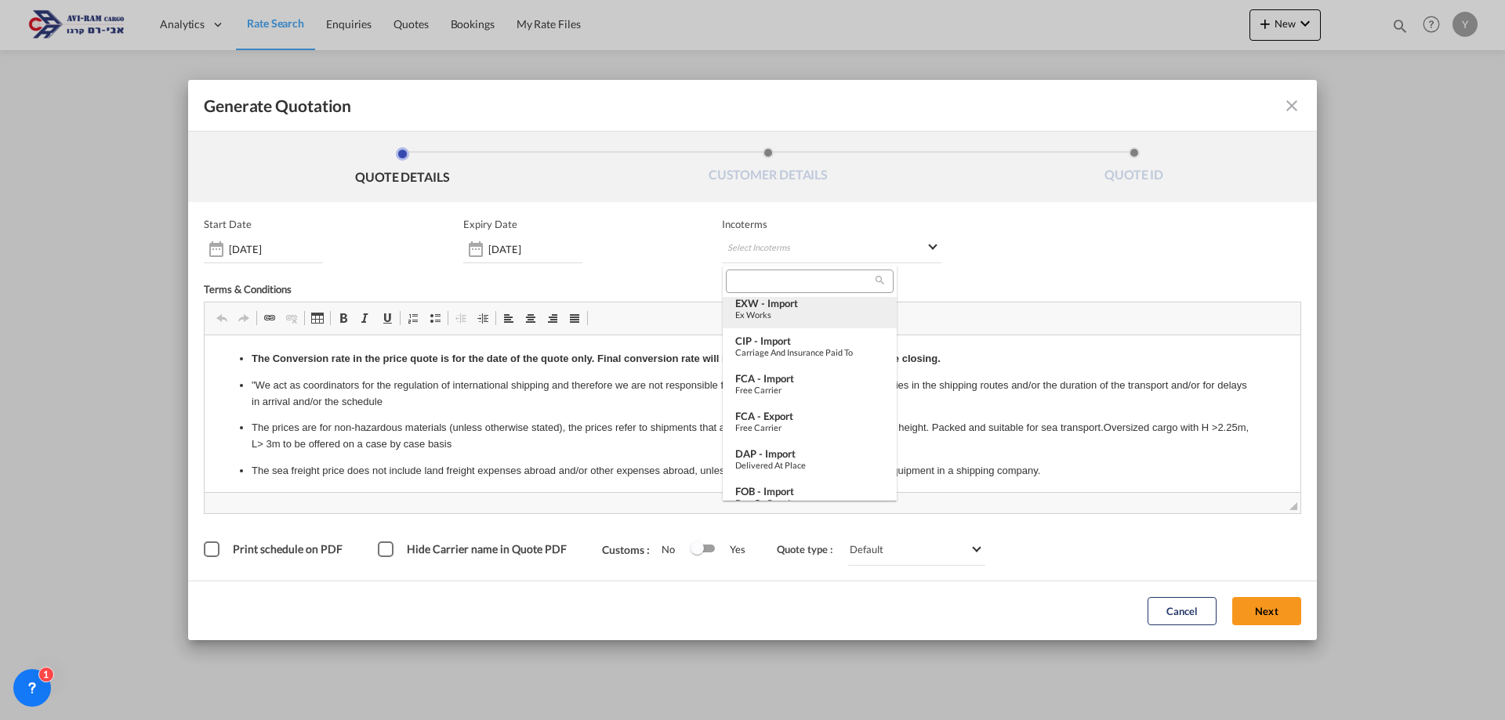
click at [789, 307] on div "EXW - import" at bounding box center [809, 303] width 149 height 13
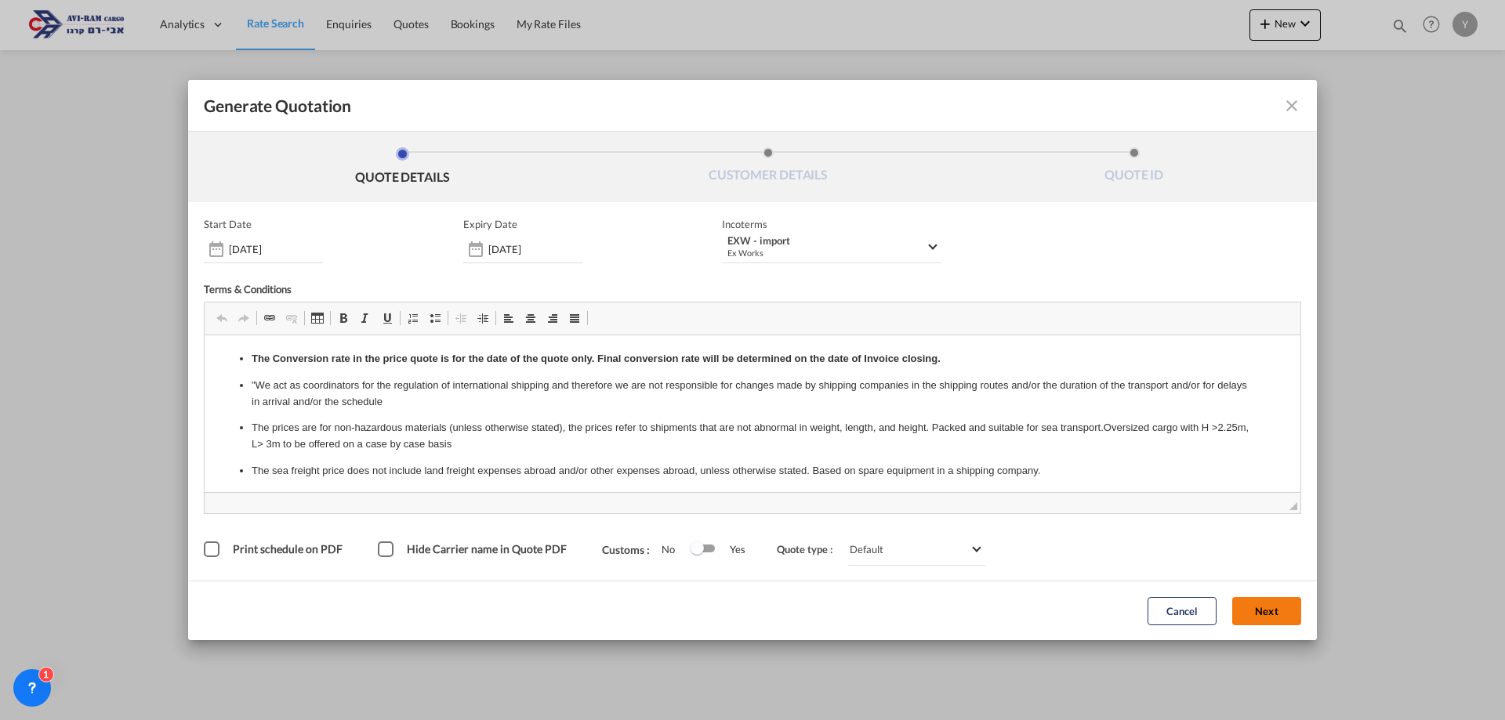
click at [1259, 608] on button "Next" at bounding box center [1266, 611] width 69 height 28
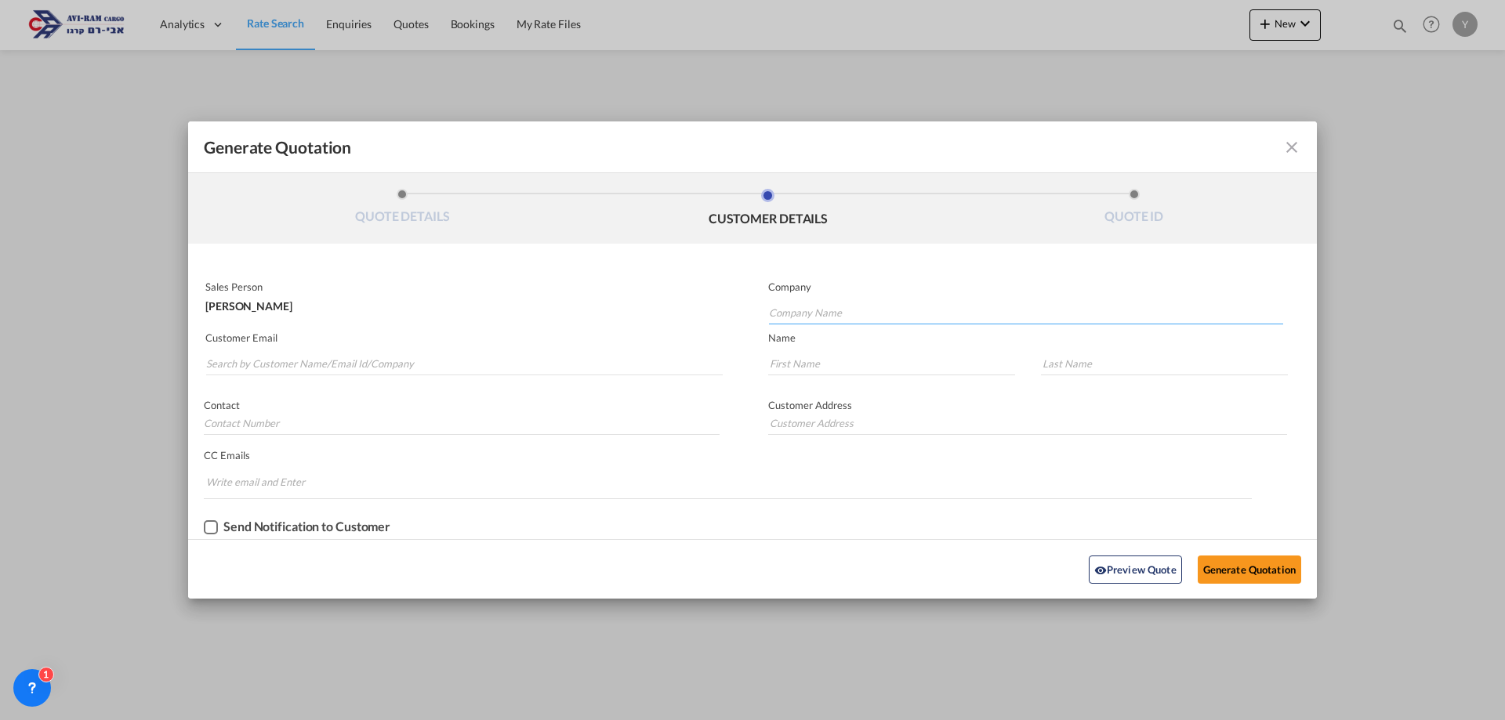
click at [826, 303] on input "Company Name" at bounding box center [1026, 313] width 514 height 24
type input "z"
click at [780, 309] on input "Company Name" at bounding box center [1026, 313] width 514 height 24
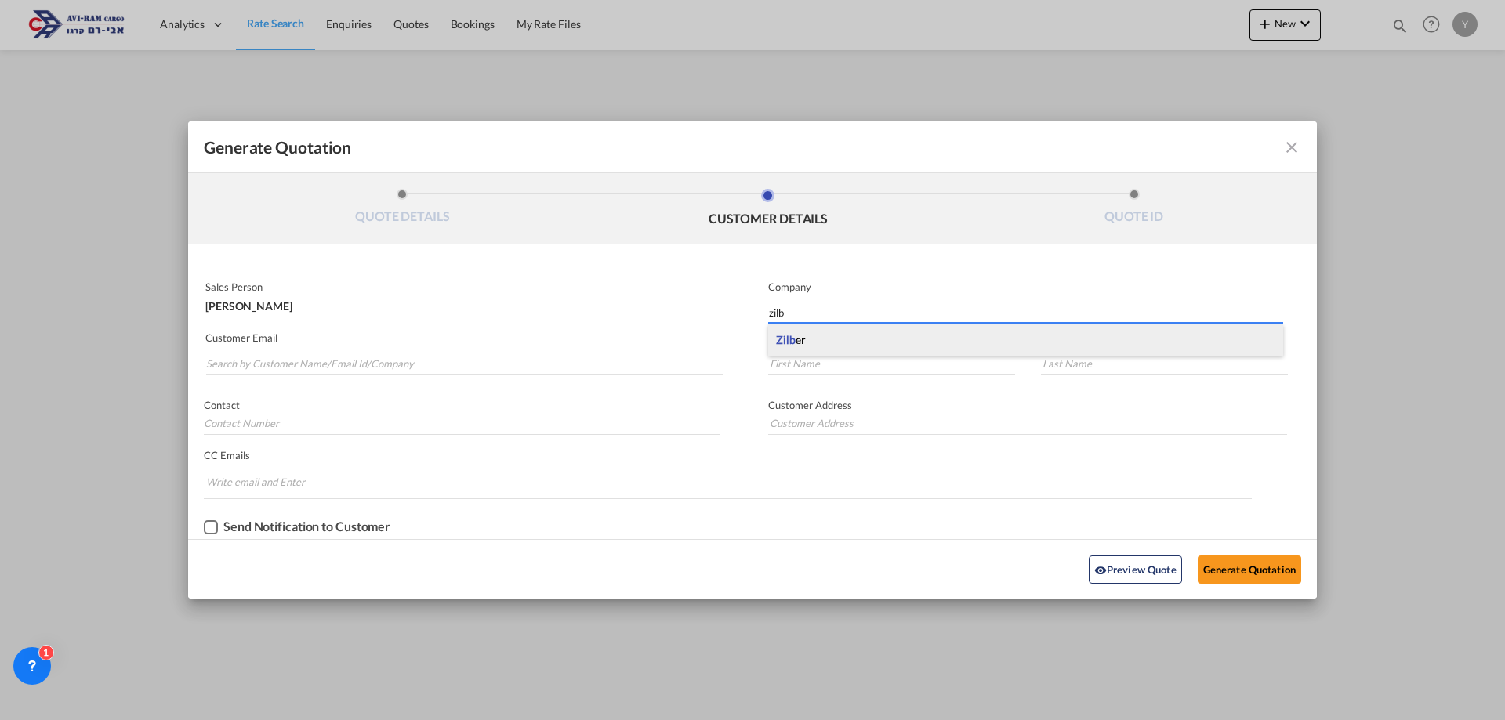
click at [806, 344] on div "Zilb er" at bounding box center [1025, 340] width 515 height 31
type input "Zilber"
type input "."
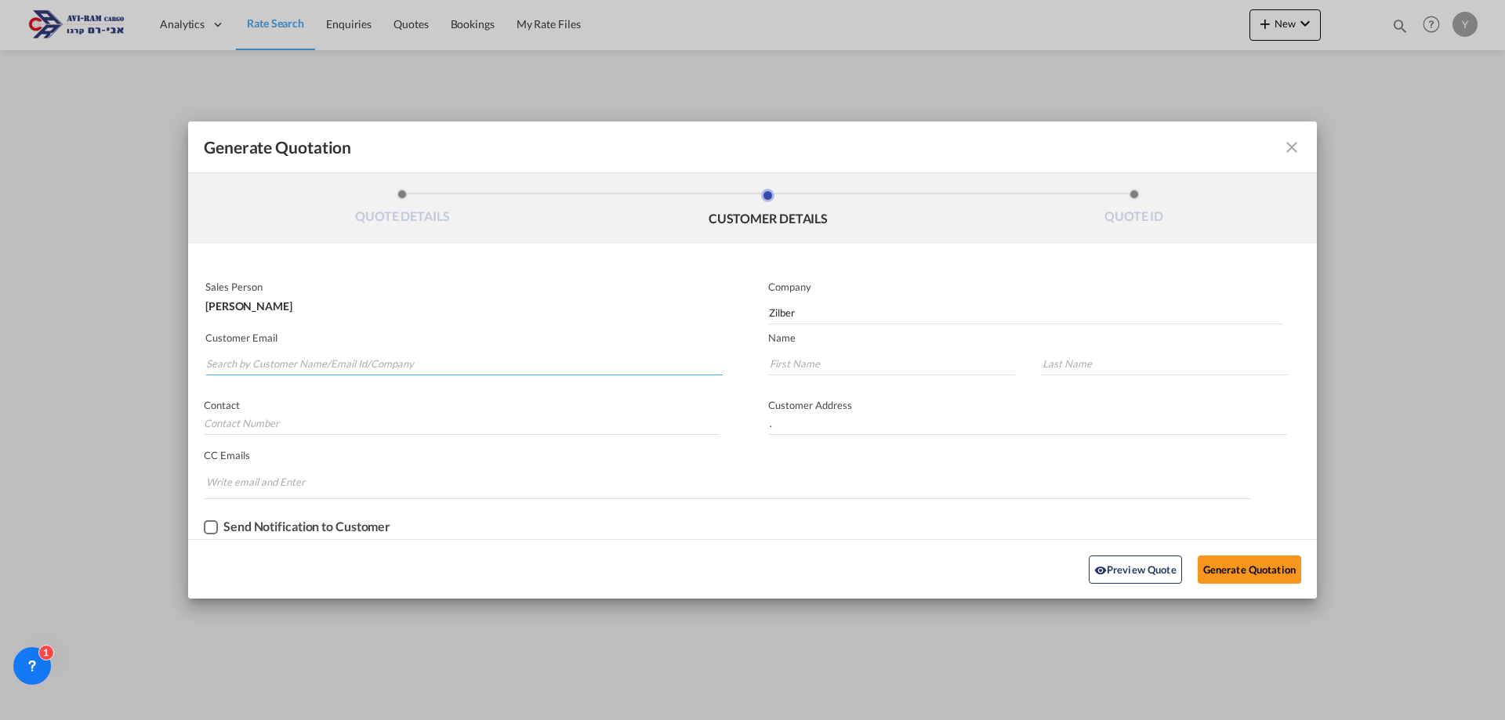
click at [243, 353] on input "Search by Customer Name/Email Id/Company" at bounding box center [464, 364] width 517 height 24
click at [243, 396] on div ". . [EMAIL_ADDRESS][DOMAIN_NAME] | Zilber" at bounding box center [463, 397] width 517 height 42
type input "[EMAIL_ADDRESS][DOMAIN_NAME]"
type input "."
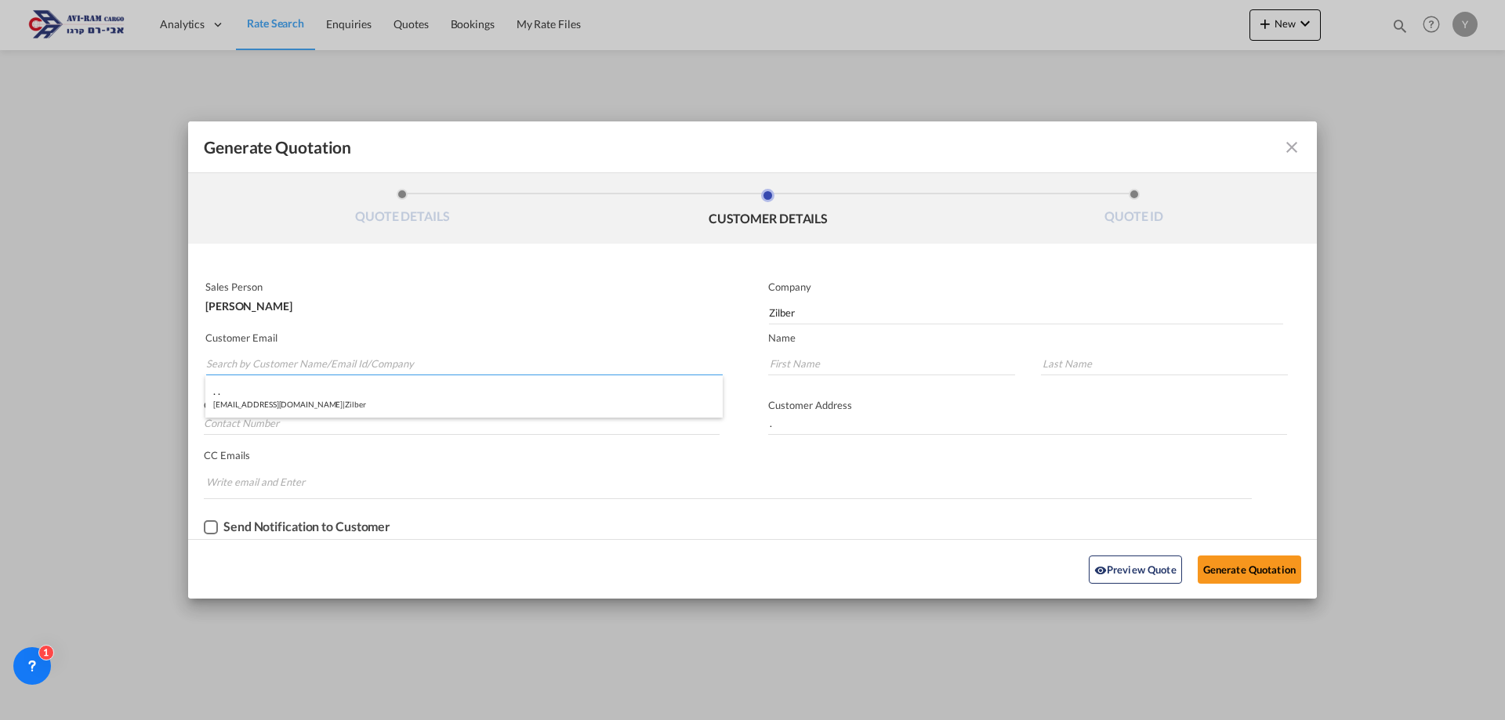
type input "."
click at [1239, 567] on button "Generate Quotation" at bounding box center [1249, 570] width 103 height 28
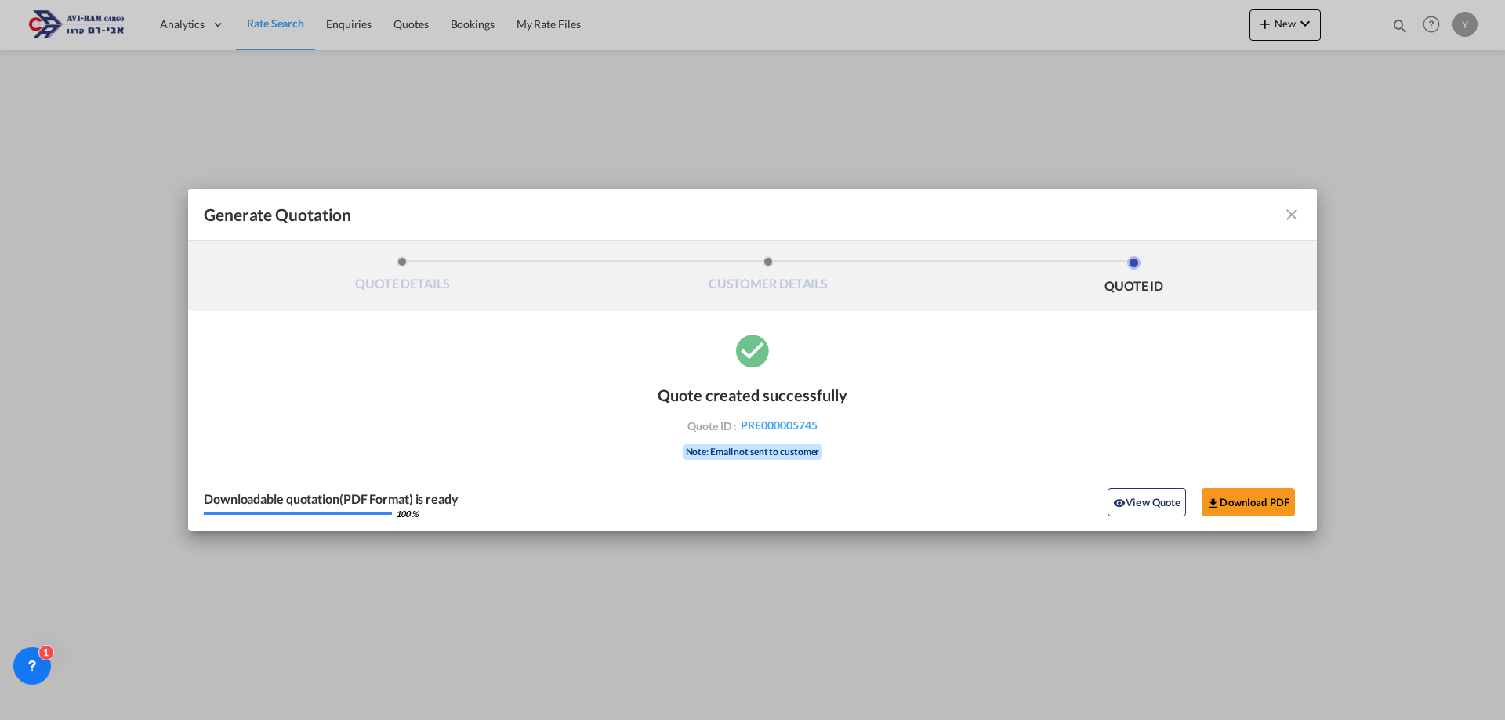
click at [1293, 206] on md-icon "icon-close fg-AAA8AD cursor m-0" at bounding box center [1292, 214] width 19 height 19
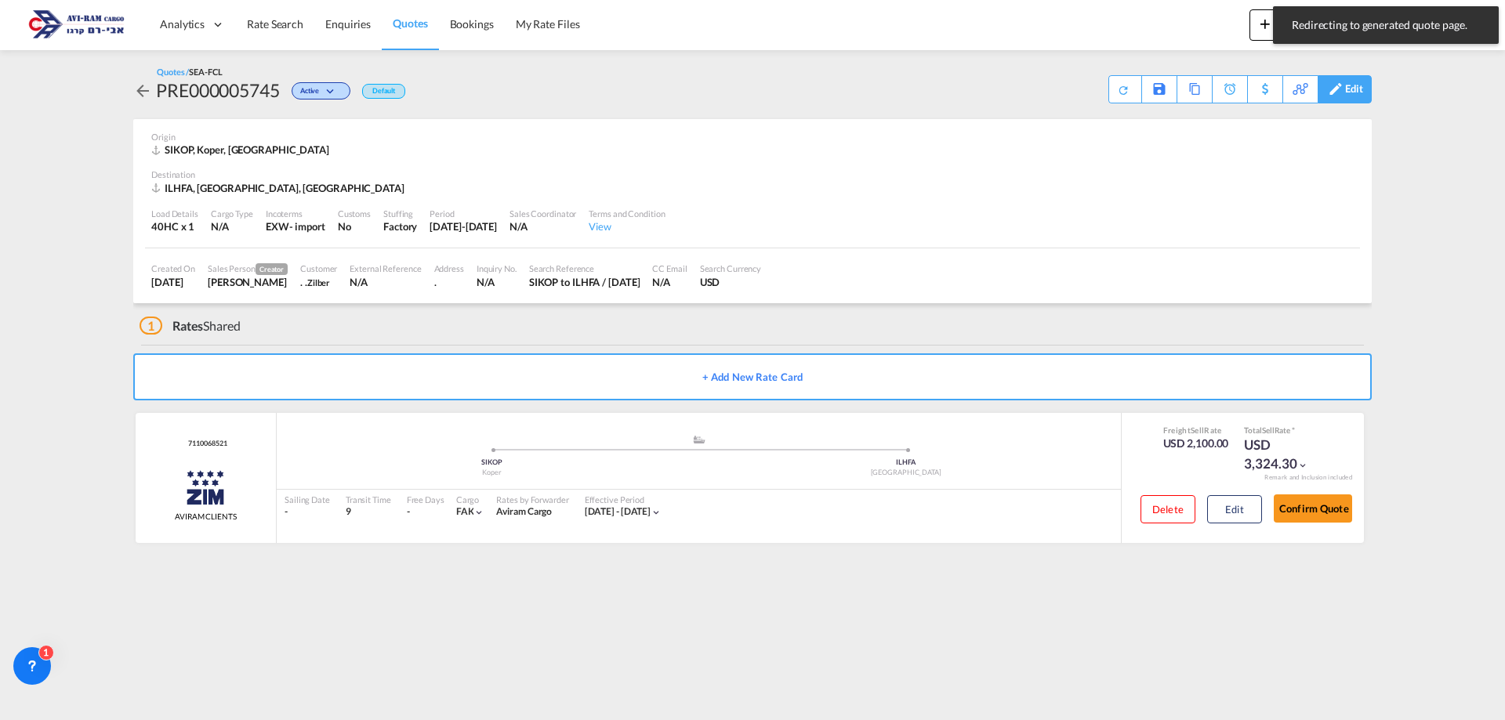
click at [1347, 96] on div "Edit" at bounding box center [1354, 89] width 18 height 27
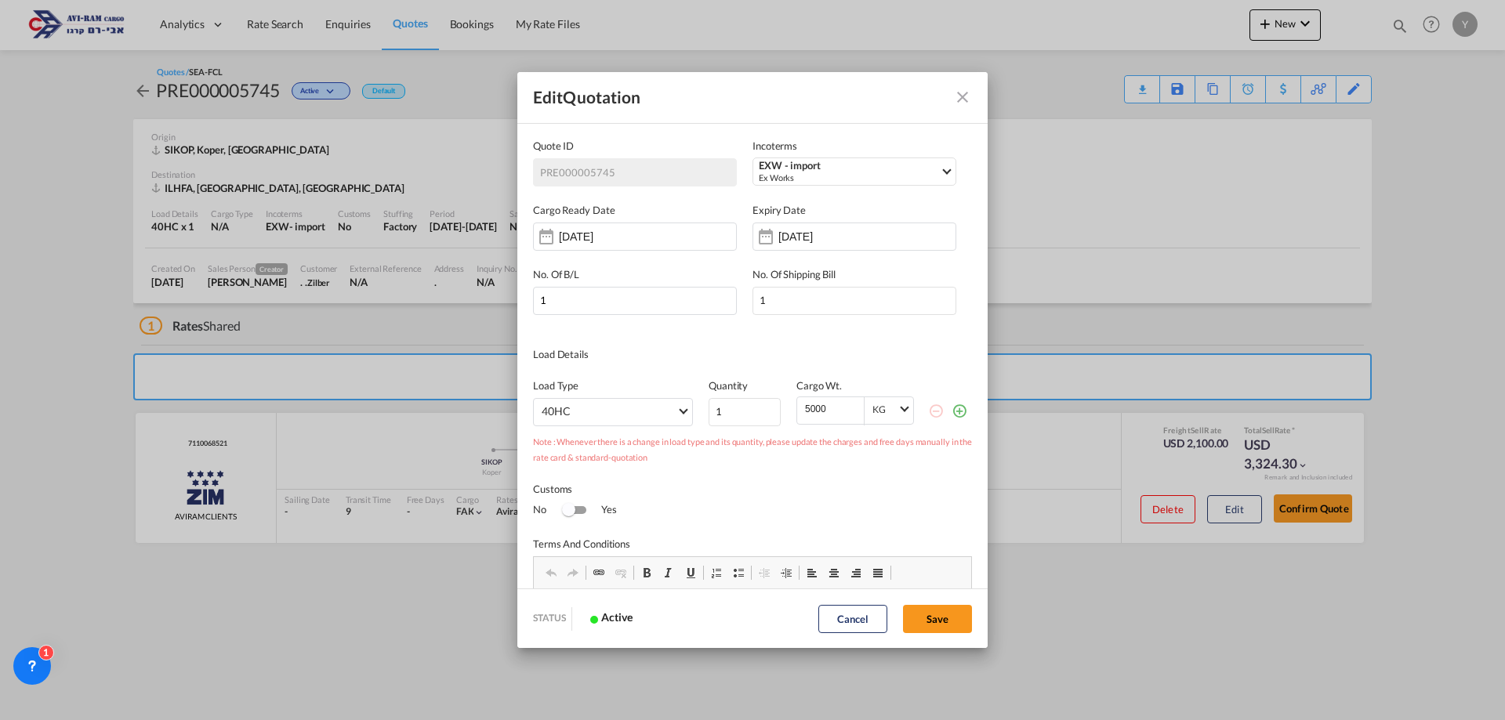
click at [961, 97] on md-icon "Close dialog" at bounding box center [962, 97] width 19 height 19
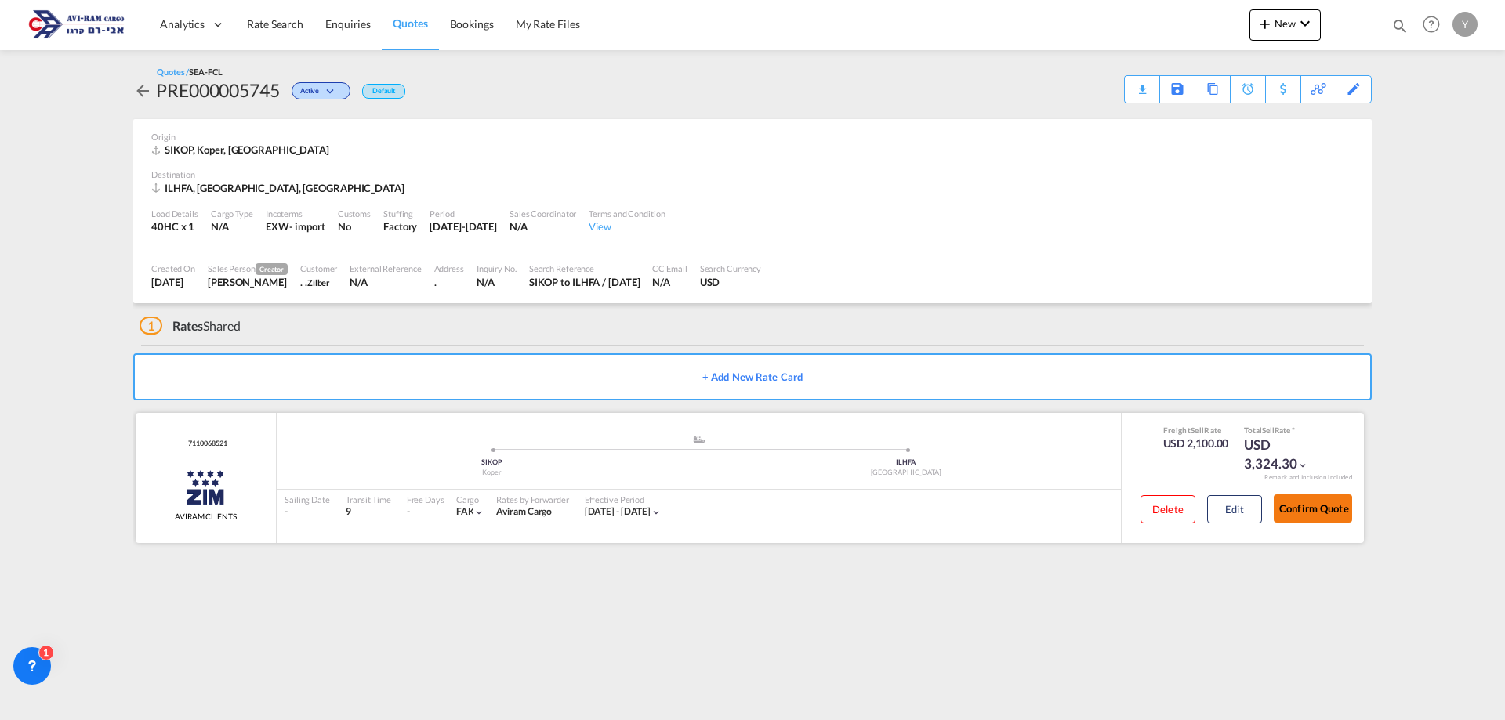
click at [1324, 513] on button "Confirm Quote" at bounding box center [1313, 509] width 78 height 28
click at [1063, 96] on span "Quote PDF is not available at this time" at bounding box center [1062, 88] width 19 height 25
click at [256, 20] on span "Rate Search" at bounding box center [275, 23] width 56 height 13
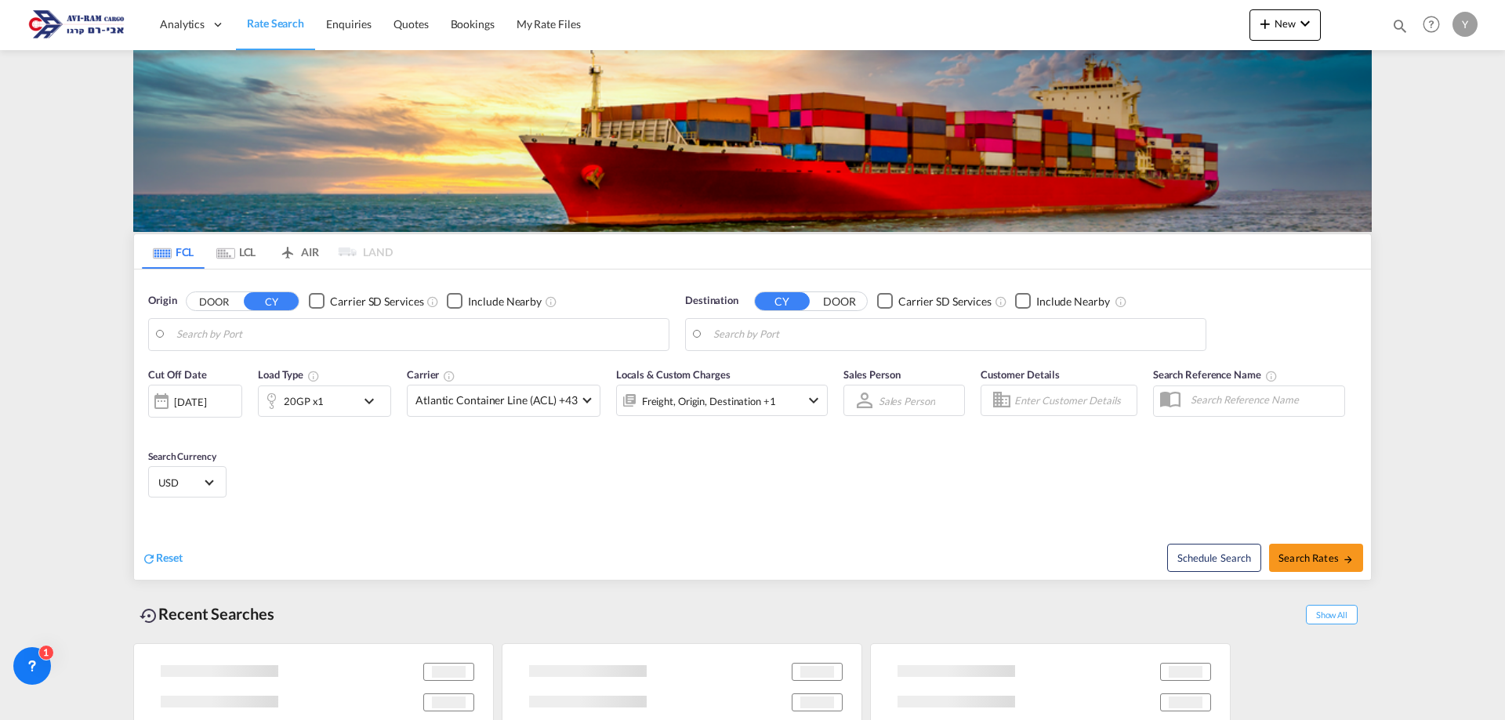
type input "Koper, SIKOP"
type input "[GEOGRAPHIC_DATA], [GEOGRAPHIC_DATA]"
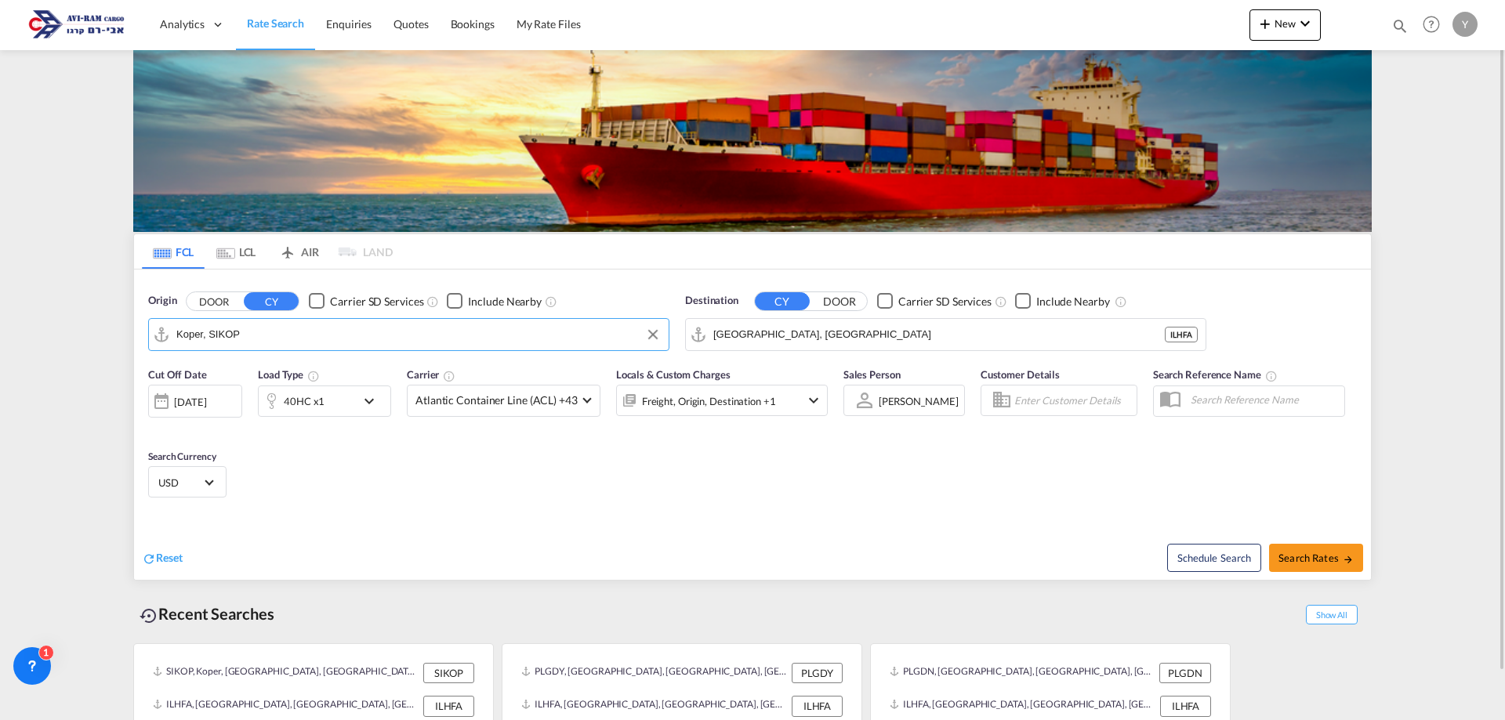
click at [258, 339] on input "Koper, SIKOP" at bounding box center [418, 335] width 484 height 24
type input "י"
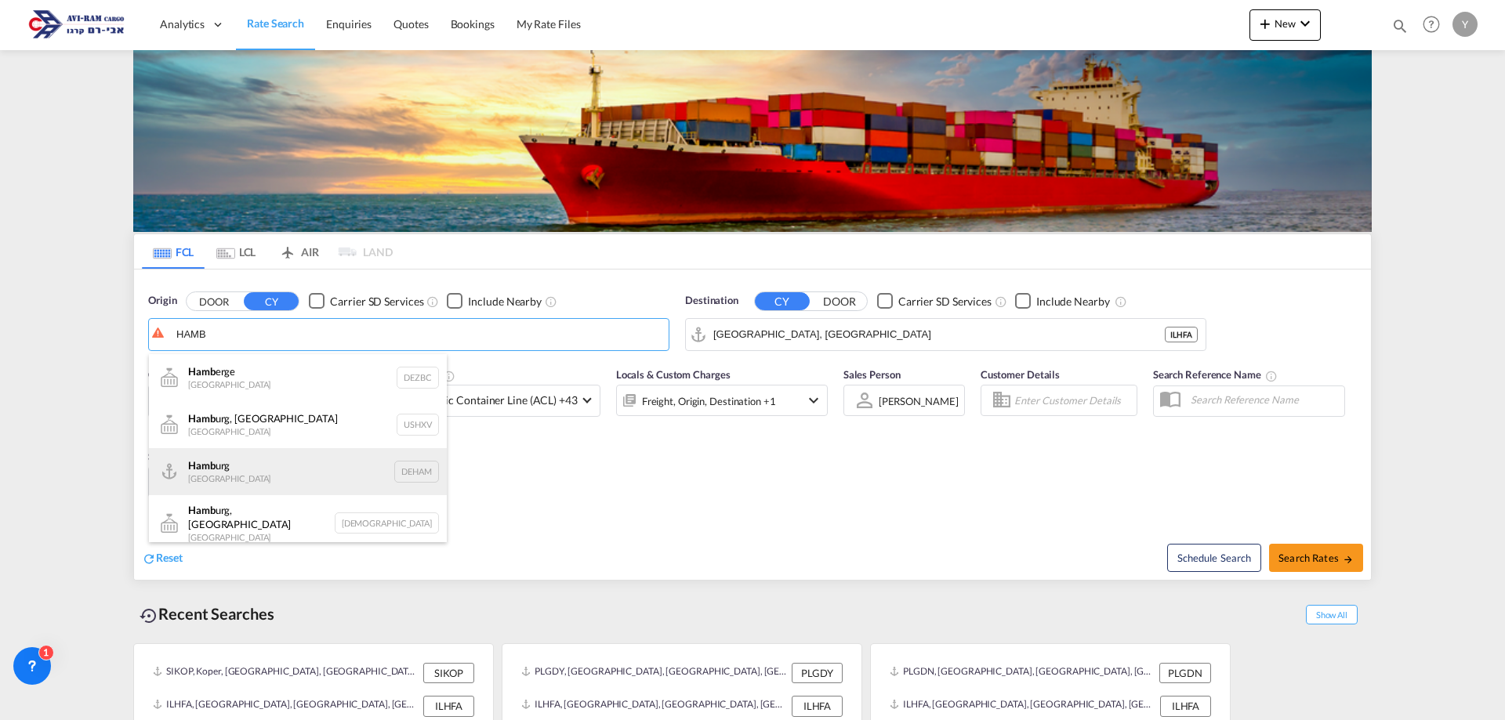
click at [275, 469] on div "Hamb urg [GEOGRAPHIC_DATA] DEHAM" at bounding box center [298, 471] width 298 height 47
type input "[GEOGRAPHIC_DATA], [GEOGRAPHIC_DATA]"
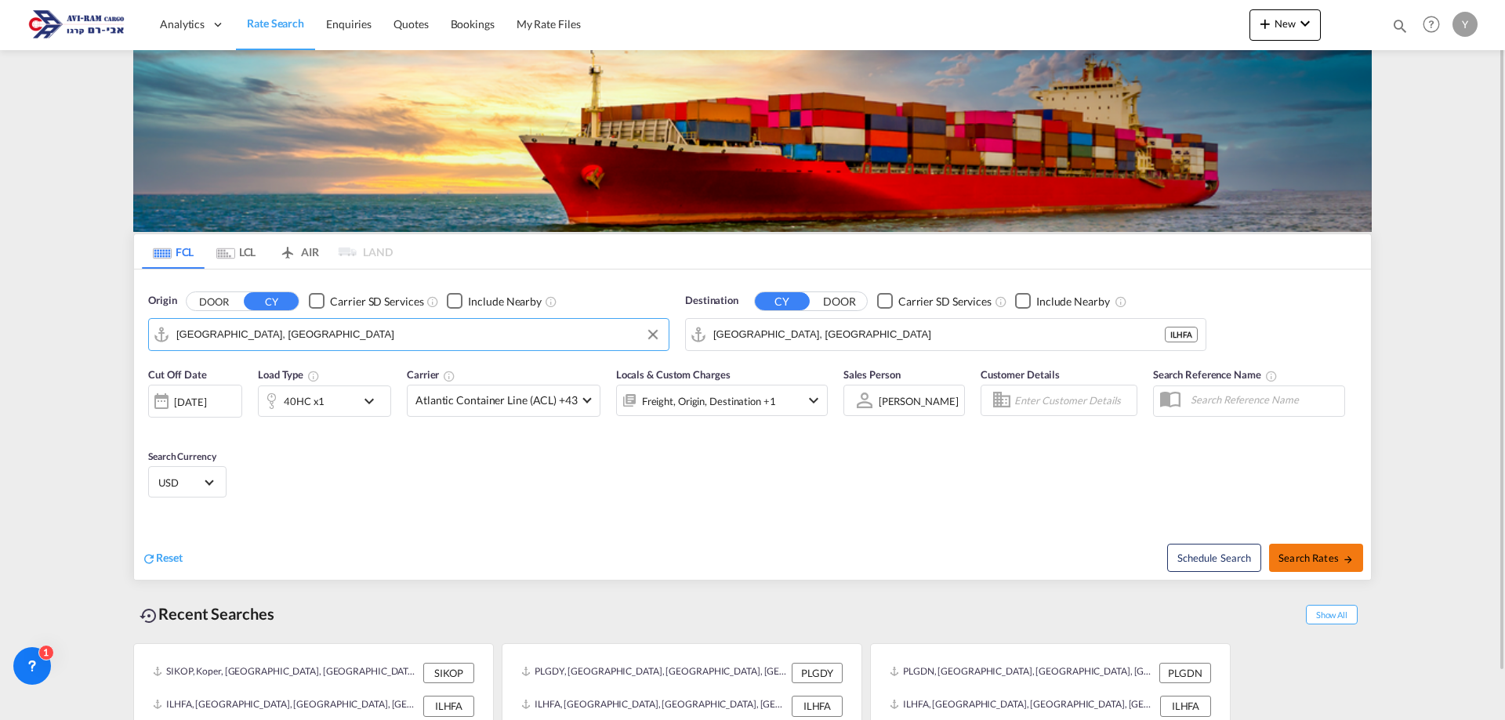
click at [1307, 548] on button "Search Rates" at bounding box center [1316, 558] width 94 height 28
type input "DEHAM to ILHFA / [DATE]"
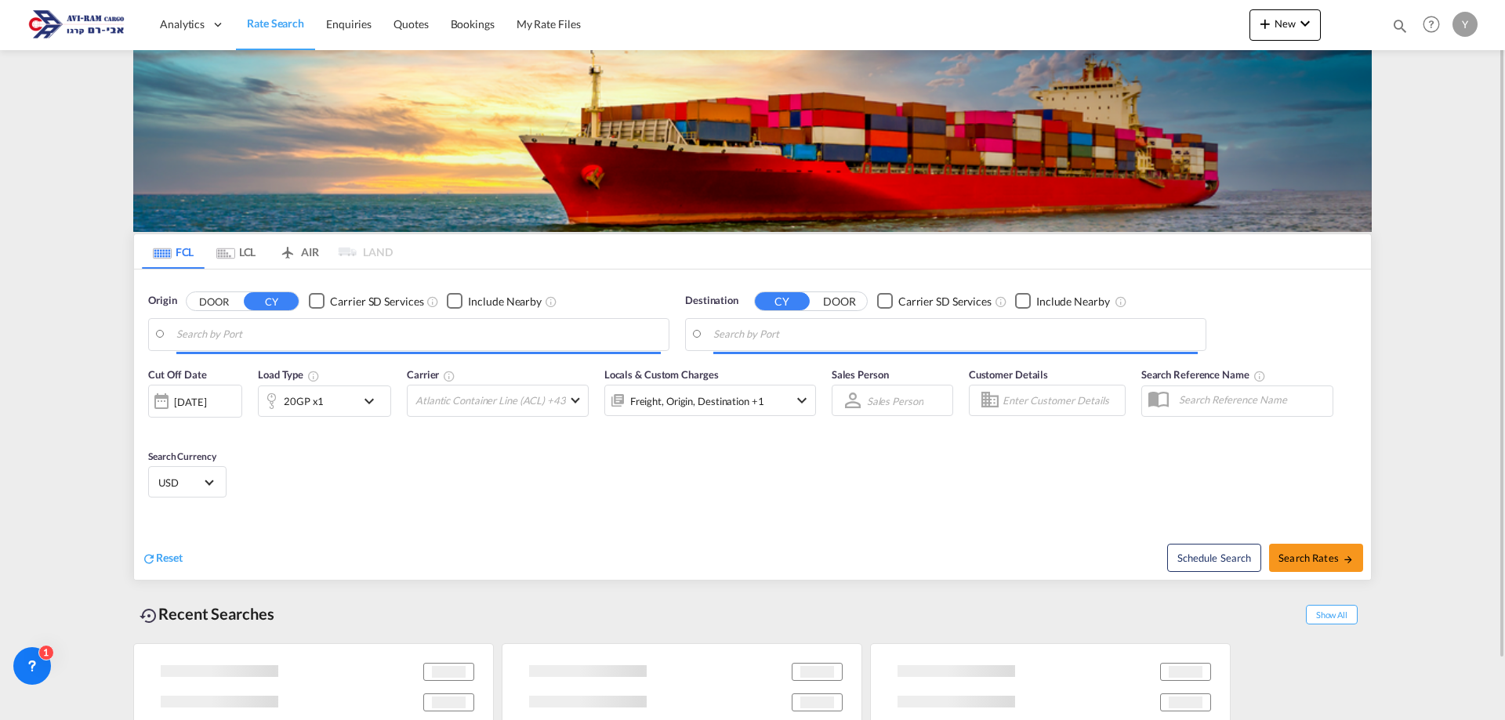
type input "[GEOGRAPHIC_DATA], [GEOGRAPHIC_DATA]"
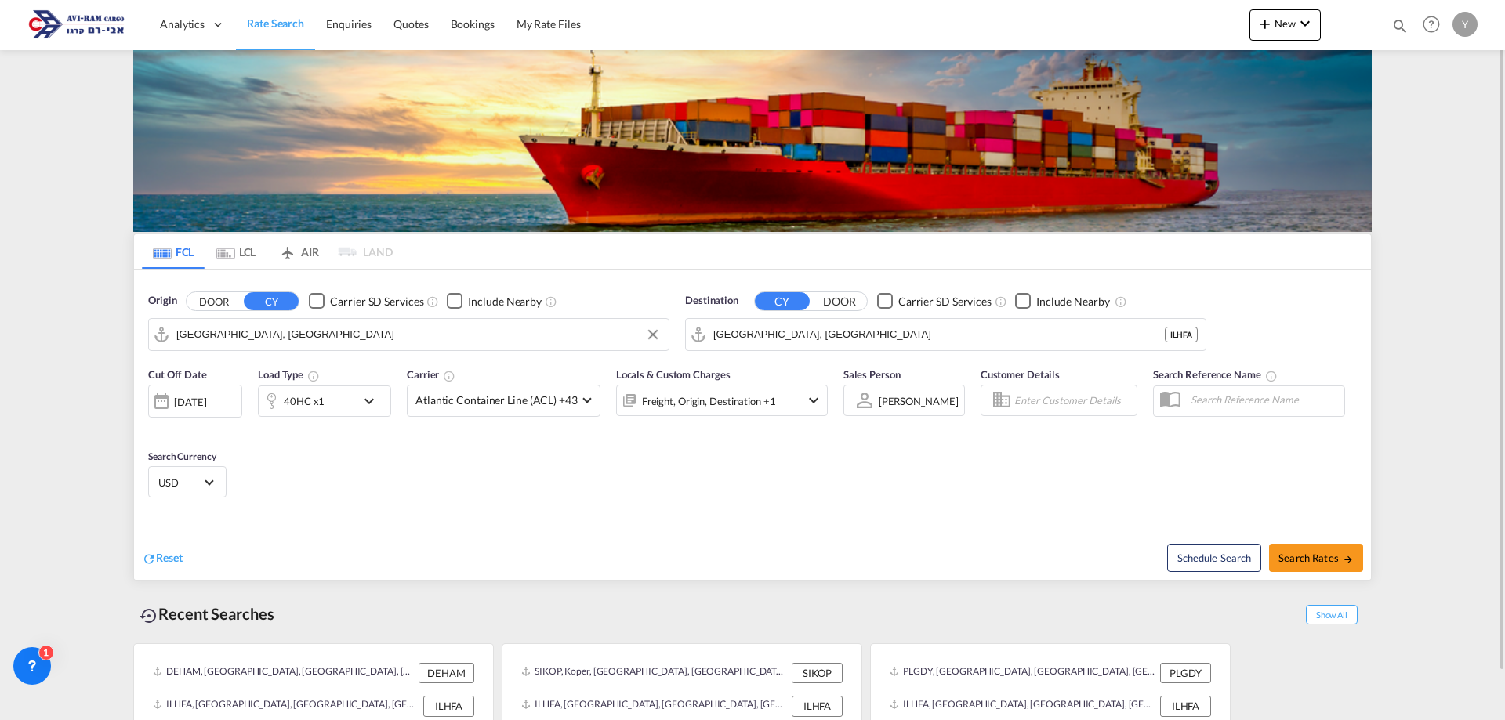
click at [274, 332] on input "[GEOGRAPHIC_DATA], [GEOGRAPHIC_DATA]" at bounding box center [418, 335] width 484 height 24
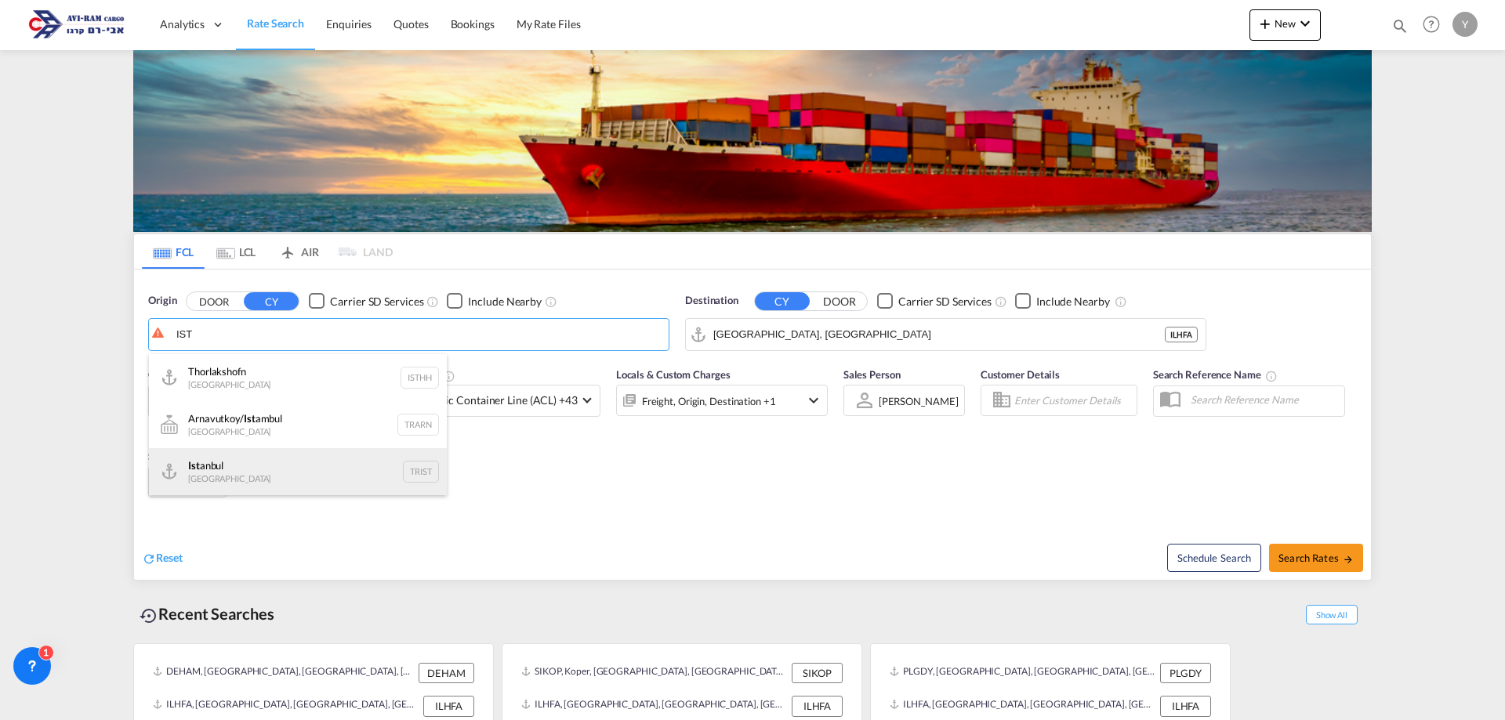
click at [229, 459] on div "Ist anbul Turkey TRIST" at bounding box center [298, 471] width 298 height 47
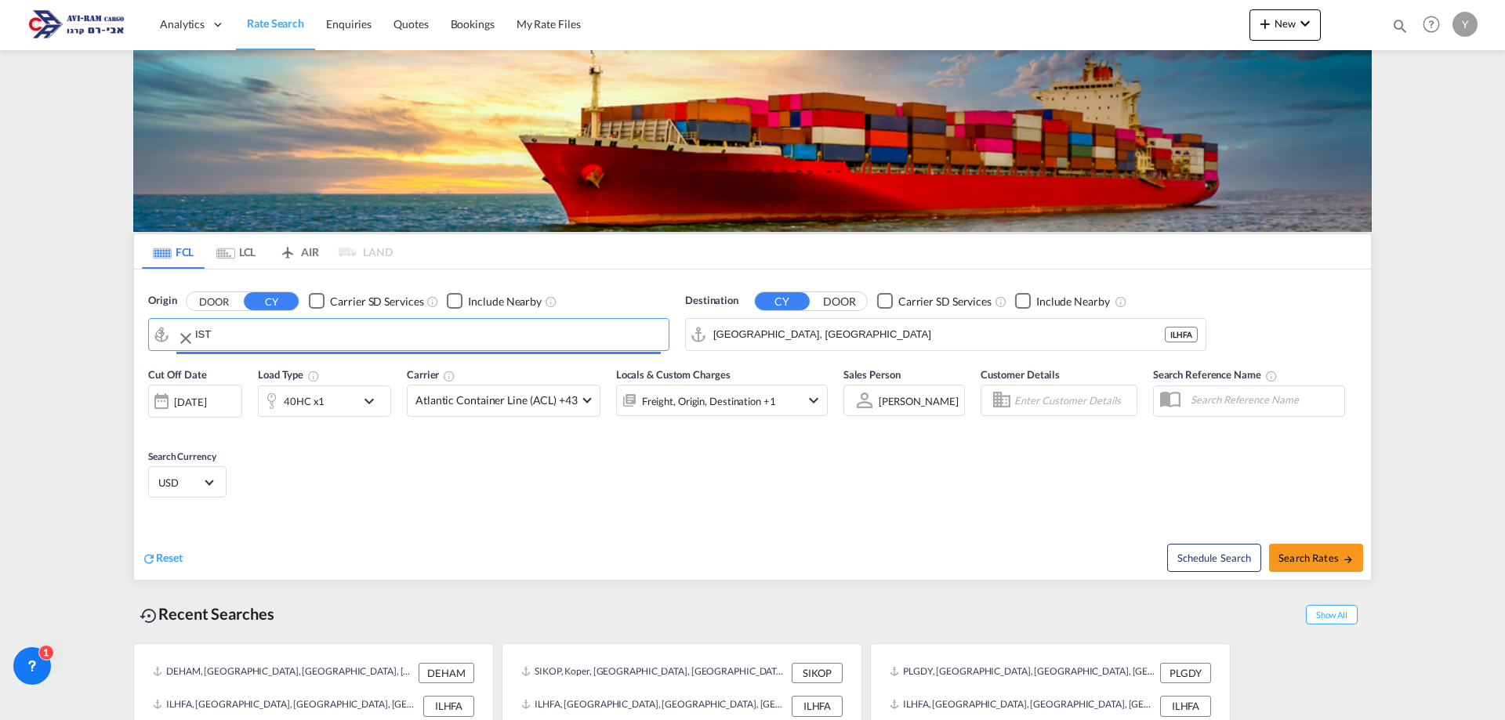
type input "[GEOGRAPHIC_DATA], TRIST"
click at [1301, 557] on span "Search Rates" at bounding box center [1316, 558] width 75 height 13
type input "TRIST to ILHFA / [DATE]"
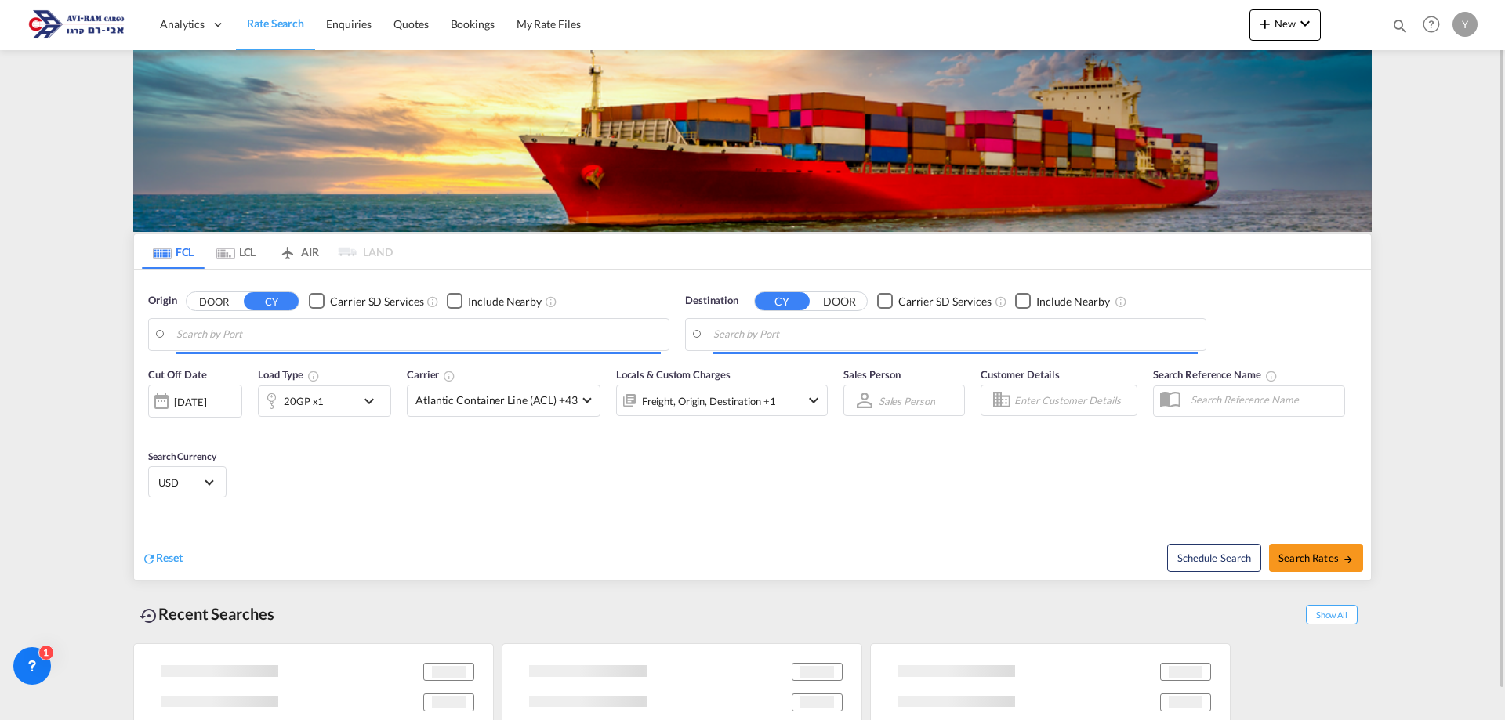
type input "[GEOGRAPHIC_DATA], TRIST"
type input "[GEOGRAPHIC_DATA], [GEOGRAPHIC_DATA]"
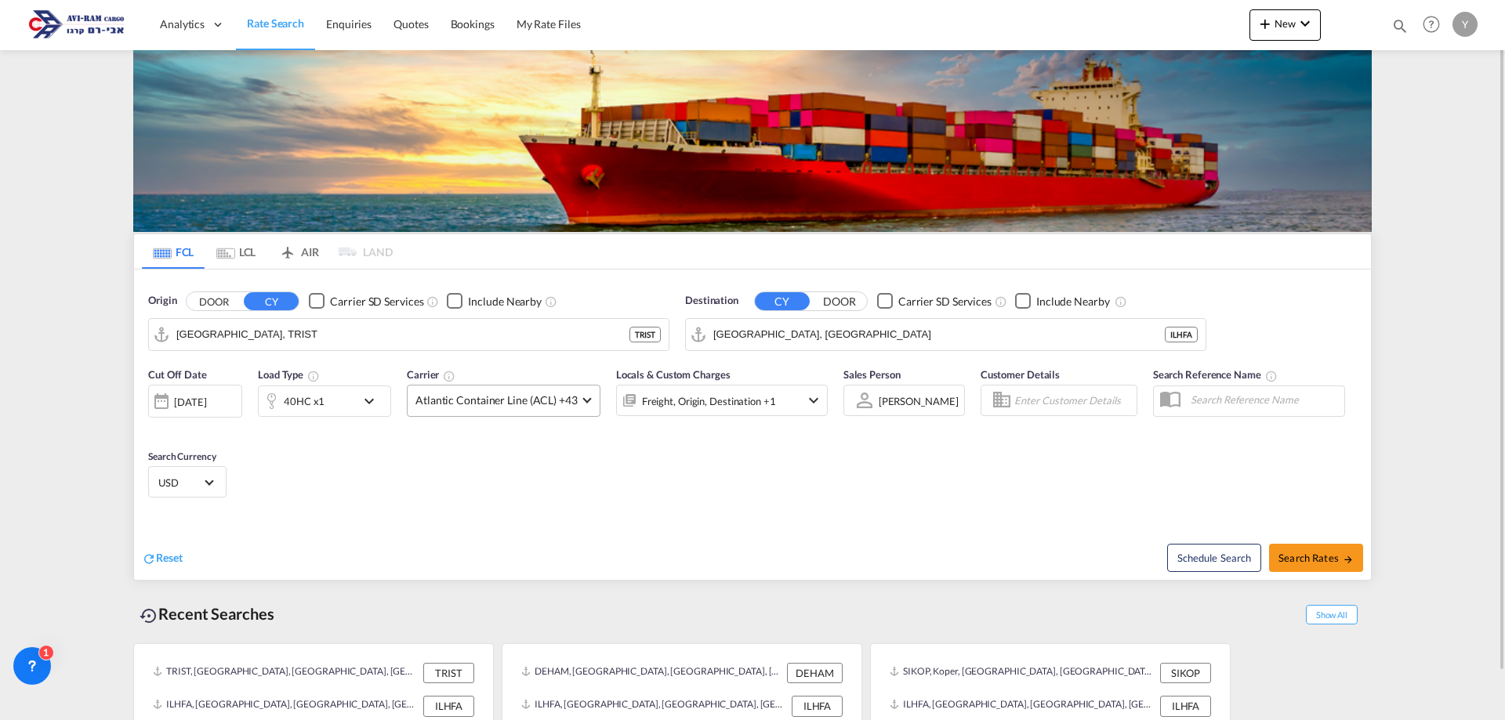
click at [508, 396] on span "Atlantic Container Line (ACL) +43" at bounding box center [496, 401] width 162 height 16
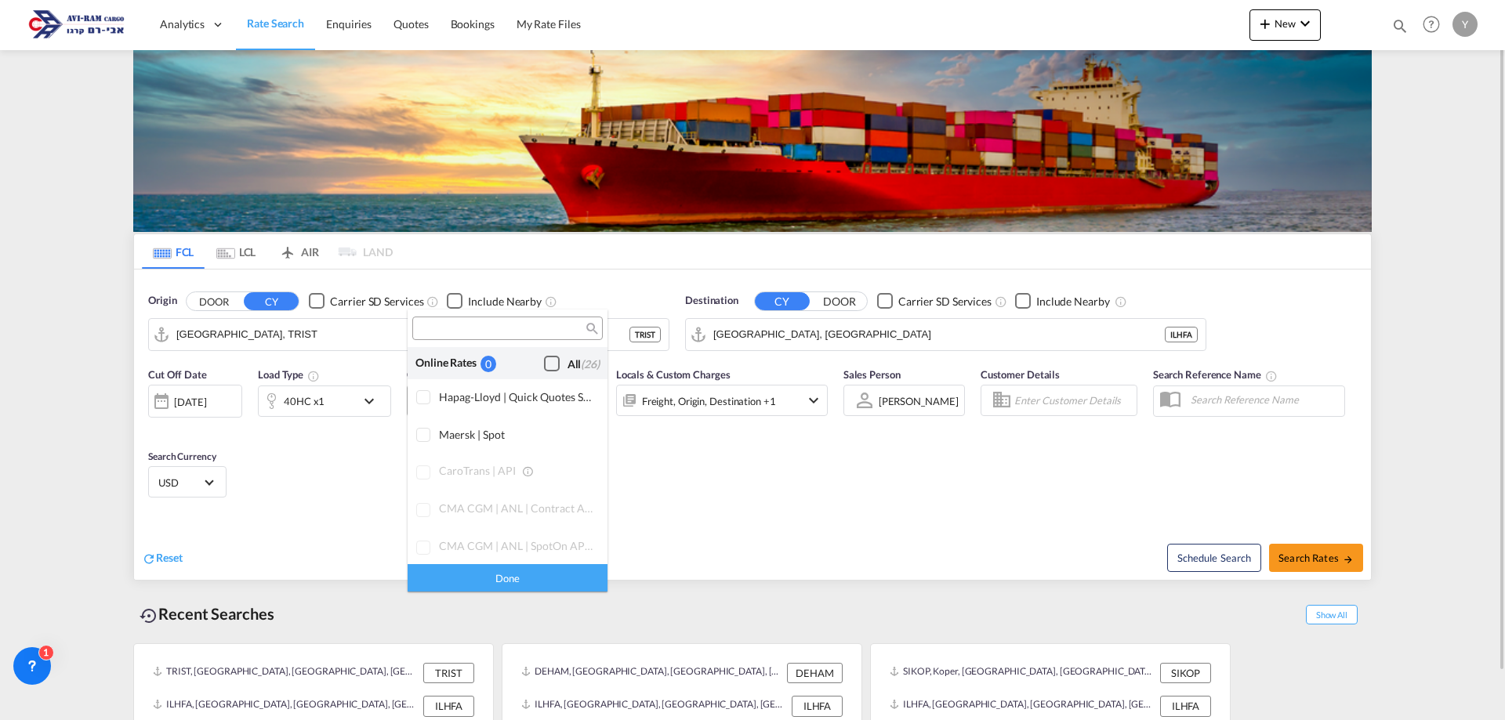
scroll to position [958, 0]
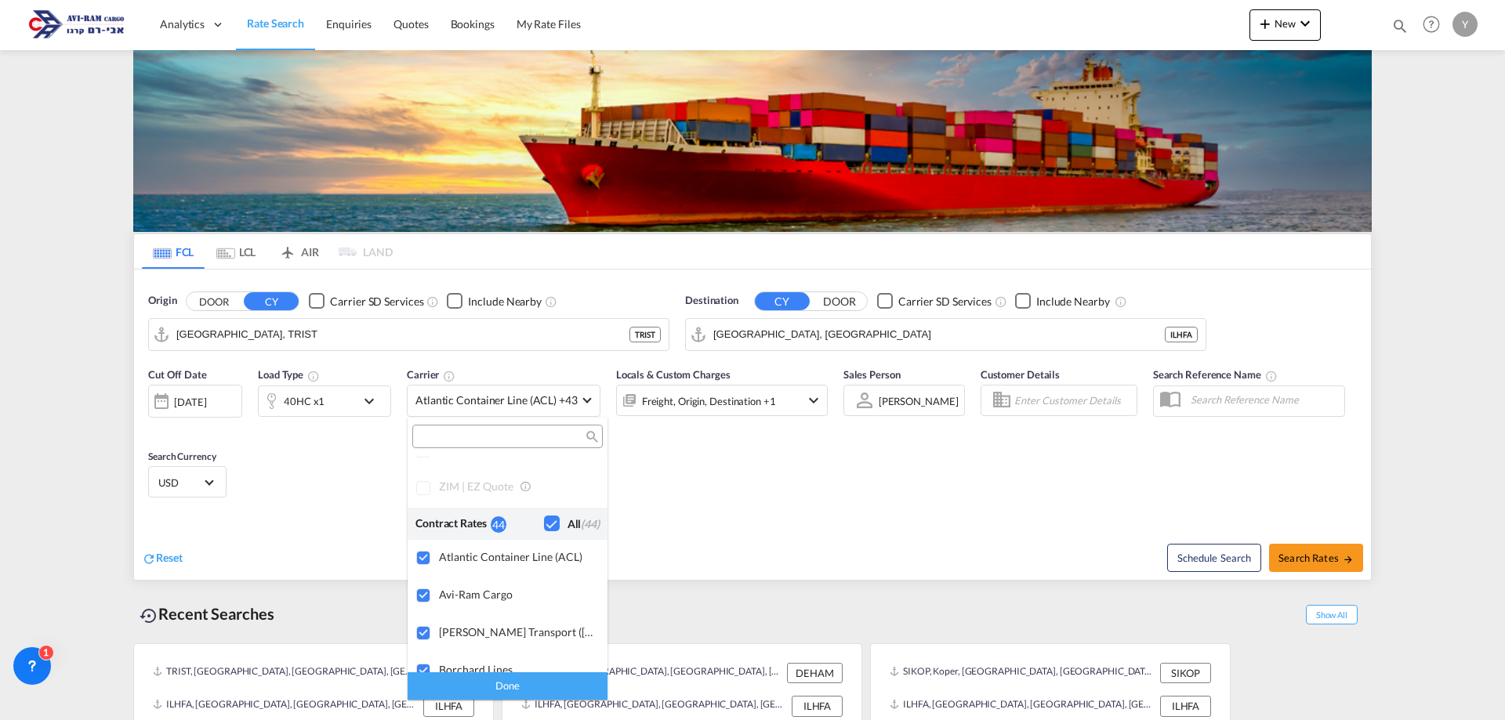
click at [544, 520] on div "Checkbox No Ink" at bounding box center [552, 524] width 16 height 16
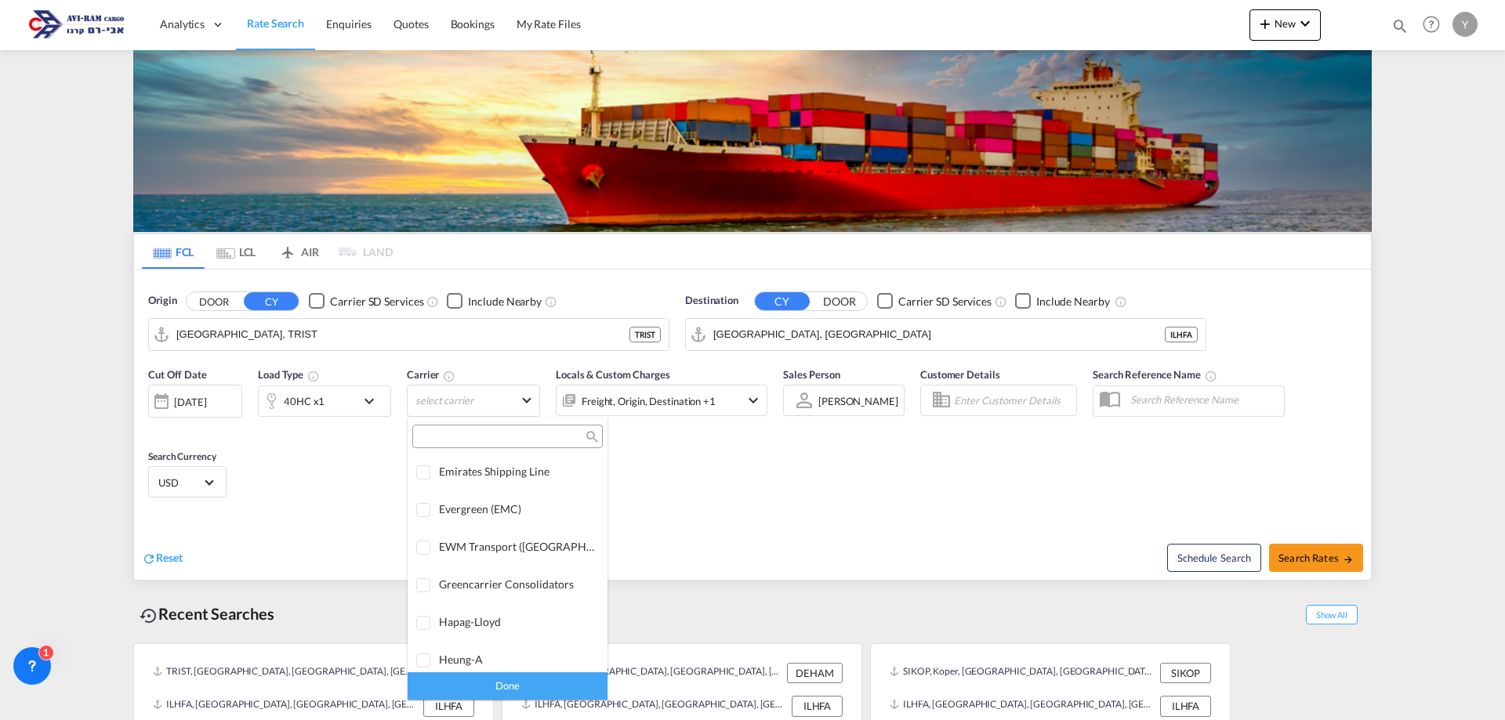
scroll to position [1585, 0]
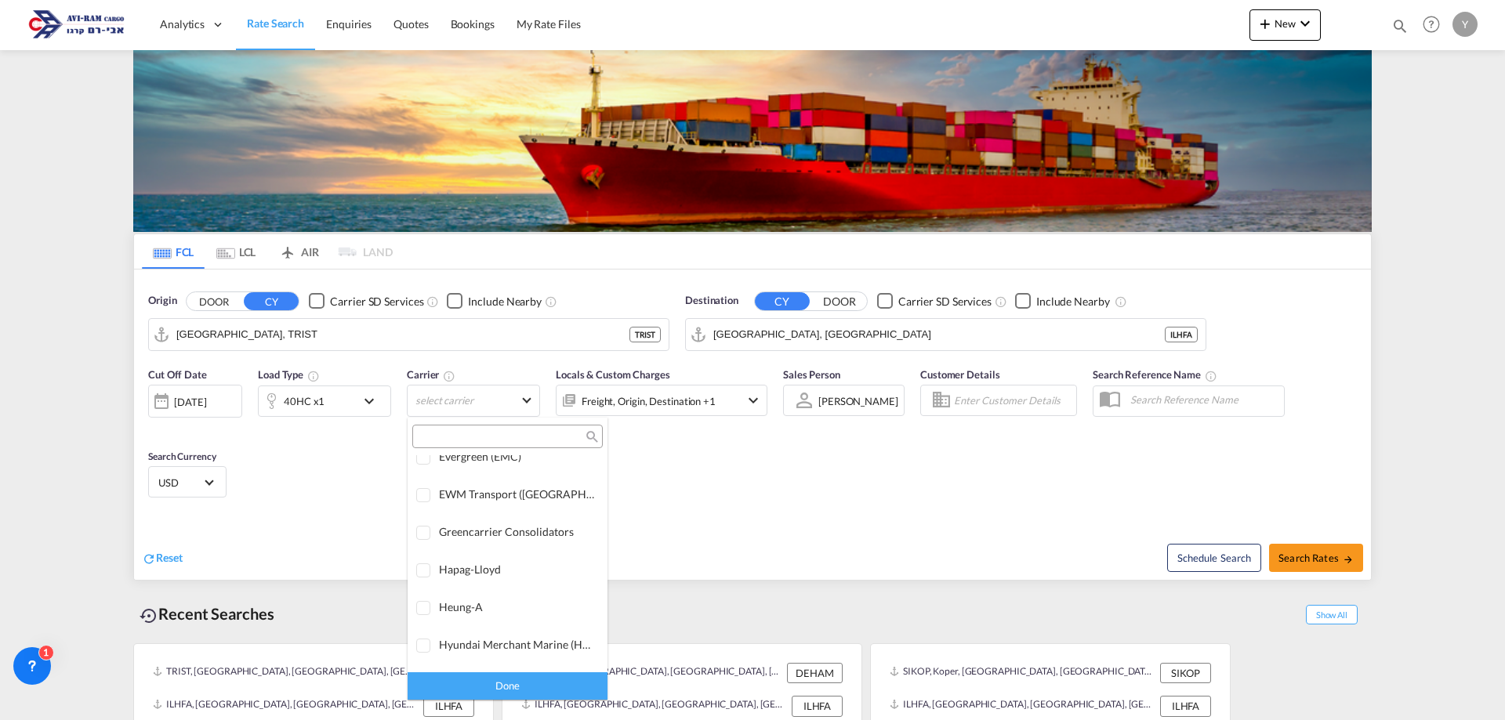
click at [501, 435] on input "search" at bounding box center [501, 437] width 169 height 14
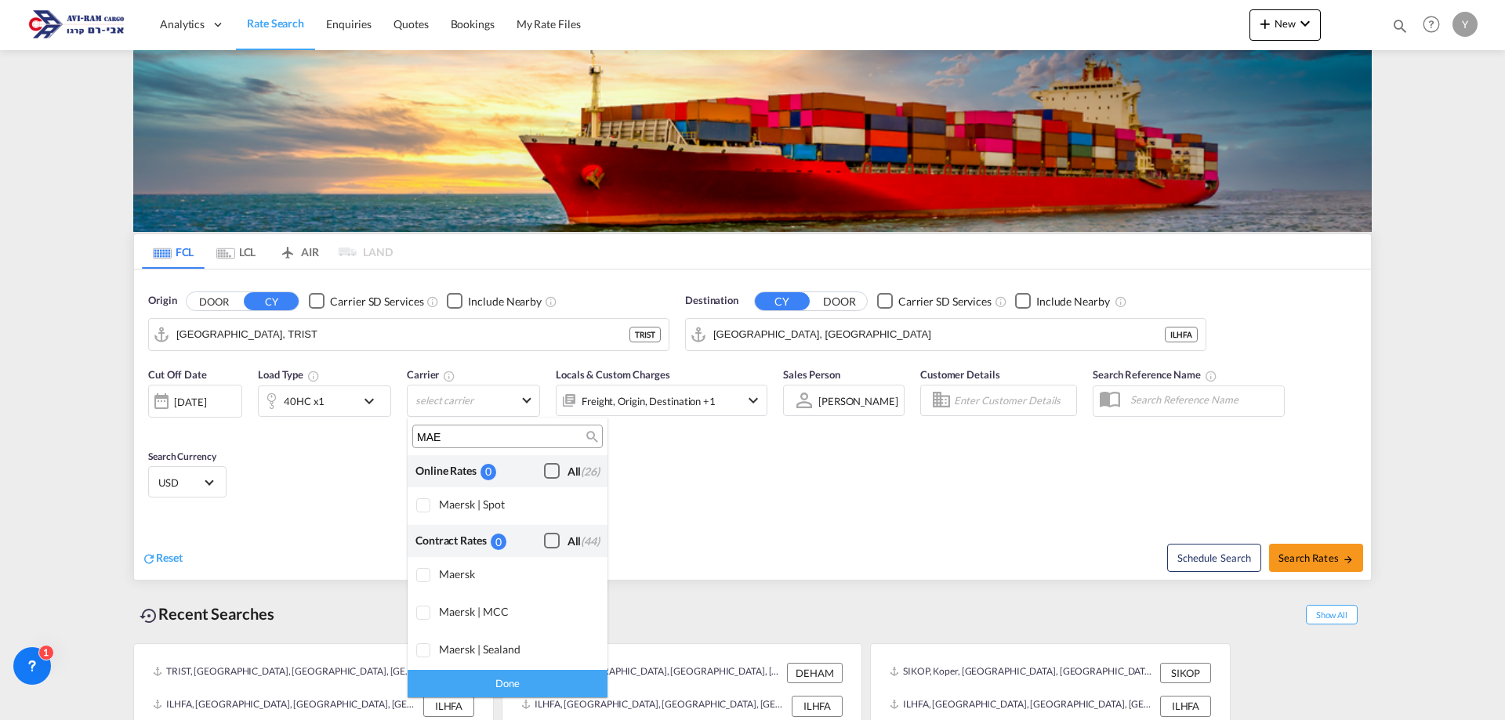
scroll to position [0, 0]
type input "MAE"
click at [423, 489] on md-option "Maersk | Spot" at bounding box center [508, 507] width 200 height 38
click at [427, 575] on div at bounding box center [424, 576] width 16 height 16
click at [484, 684] on div "Done" at bounding box center [508, 683] width 200 height 27
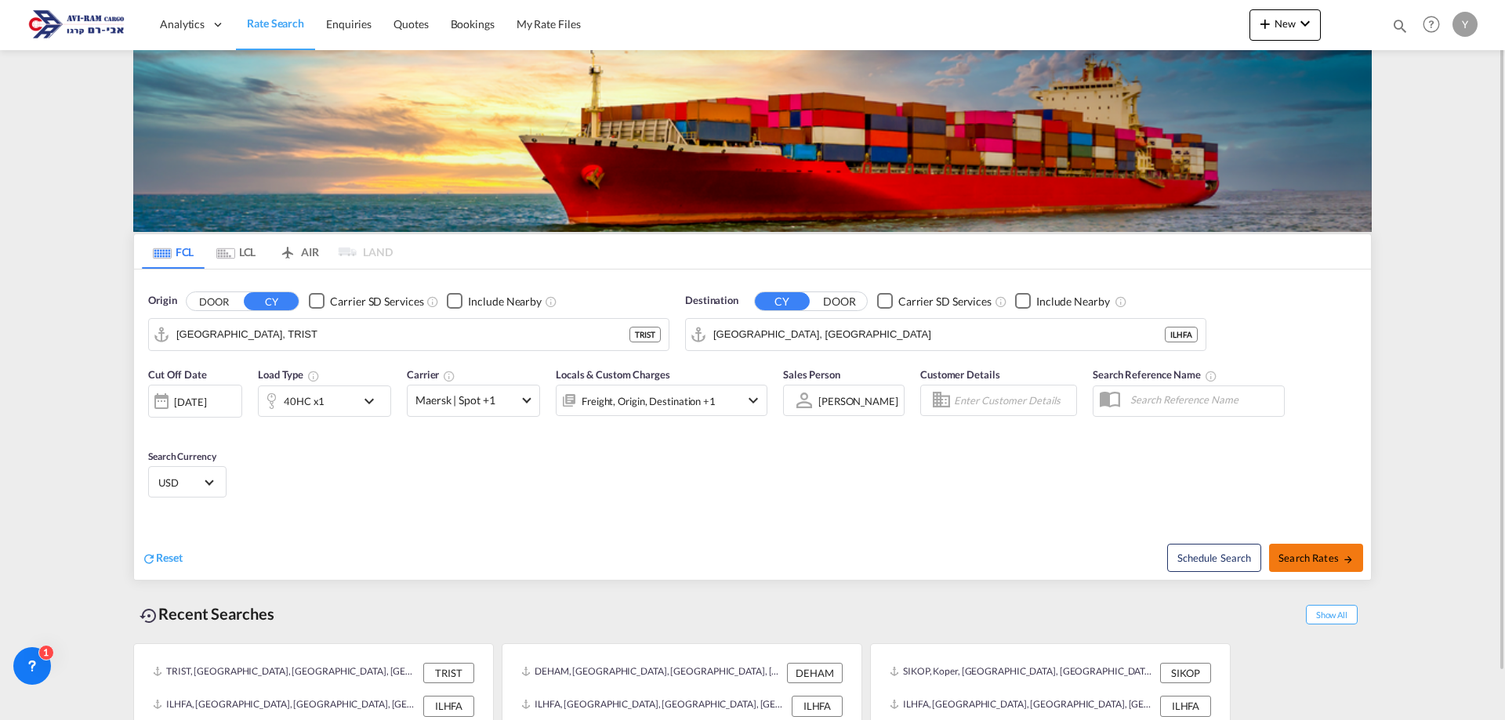
click at [1289, 556] on span "Search Rates" at bounding box center [1316, 558] width 75 height 13
type input "TRIST to ILHFA / [DATE]"
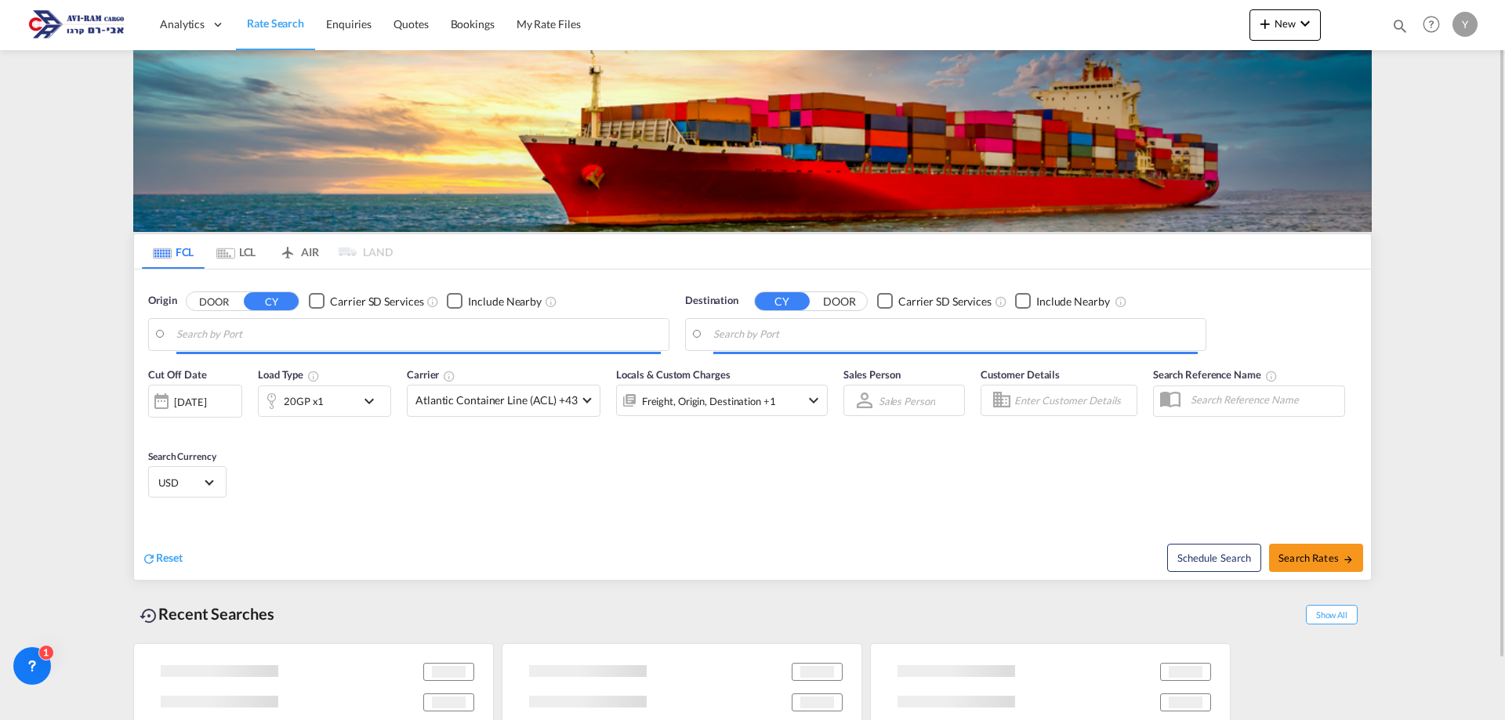
type input "[GEOGRAPHIC_DATA], TRIST"
type input "[GEOGRAPHIC_DATA], [GEOGRAPHIC_DATA]"
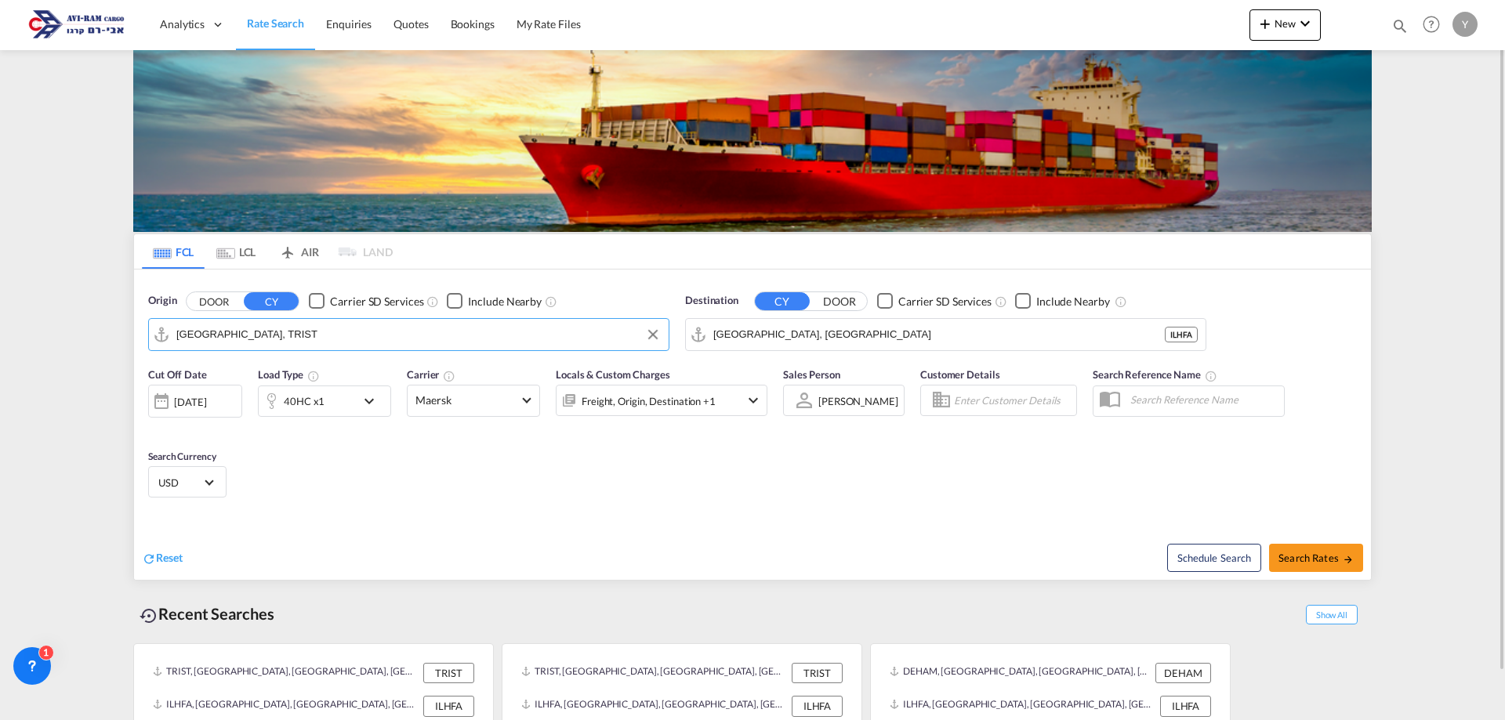
click at [278, 337] on input "[GEOGRAPHIC_DATA], TRIST" at bounding box center [418, 335] width 484 height 24
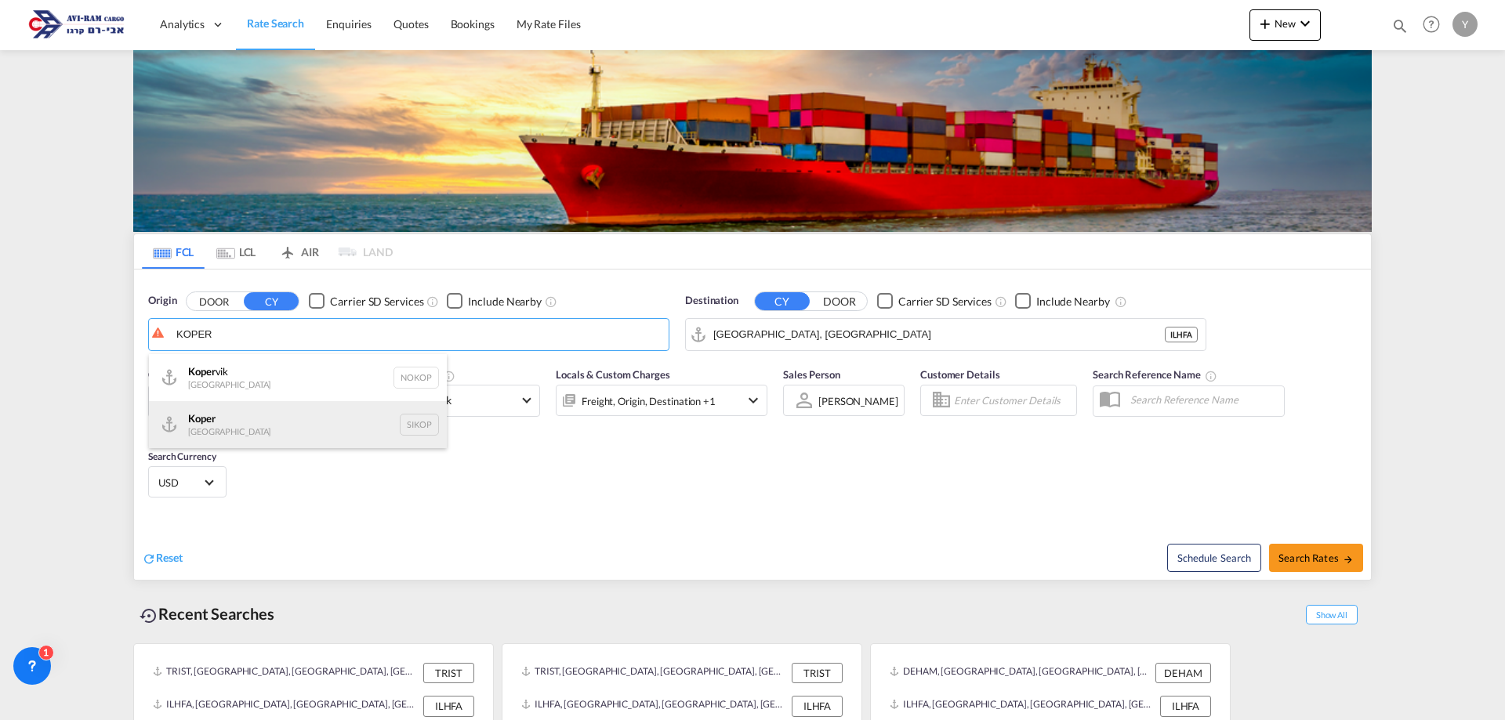
click at [238, 410] on div "Koper Slovenia SIKOP" at bounding box center [298, 424] width 298 height 47
type input "Koper, SIKOP"
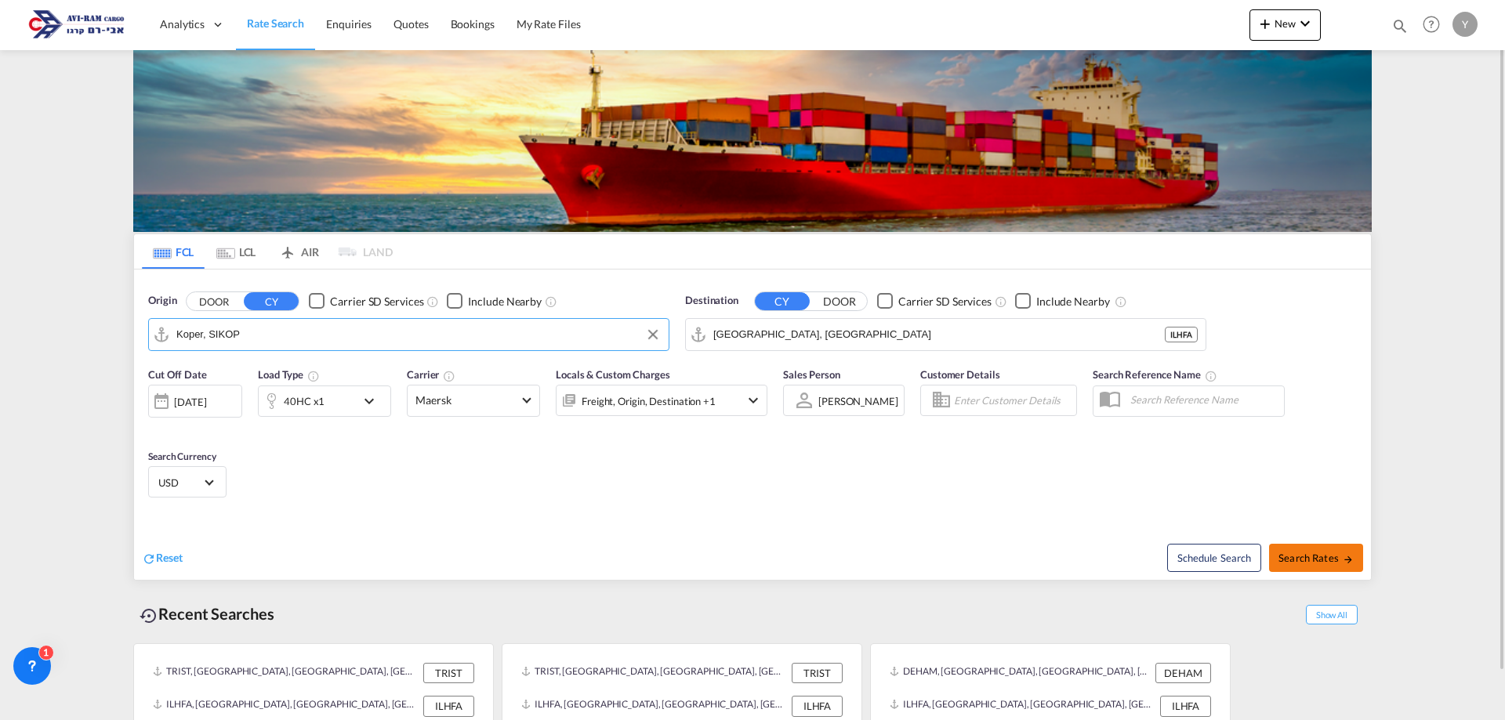
click at [1280, 550] on button "Search Rates" at bounding box center [1316, 558] width 94 height 28
type input "SIKOP to ILHFA / [DATE]"
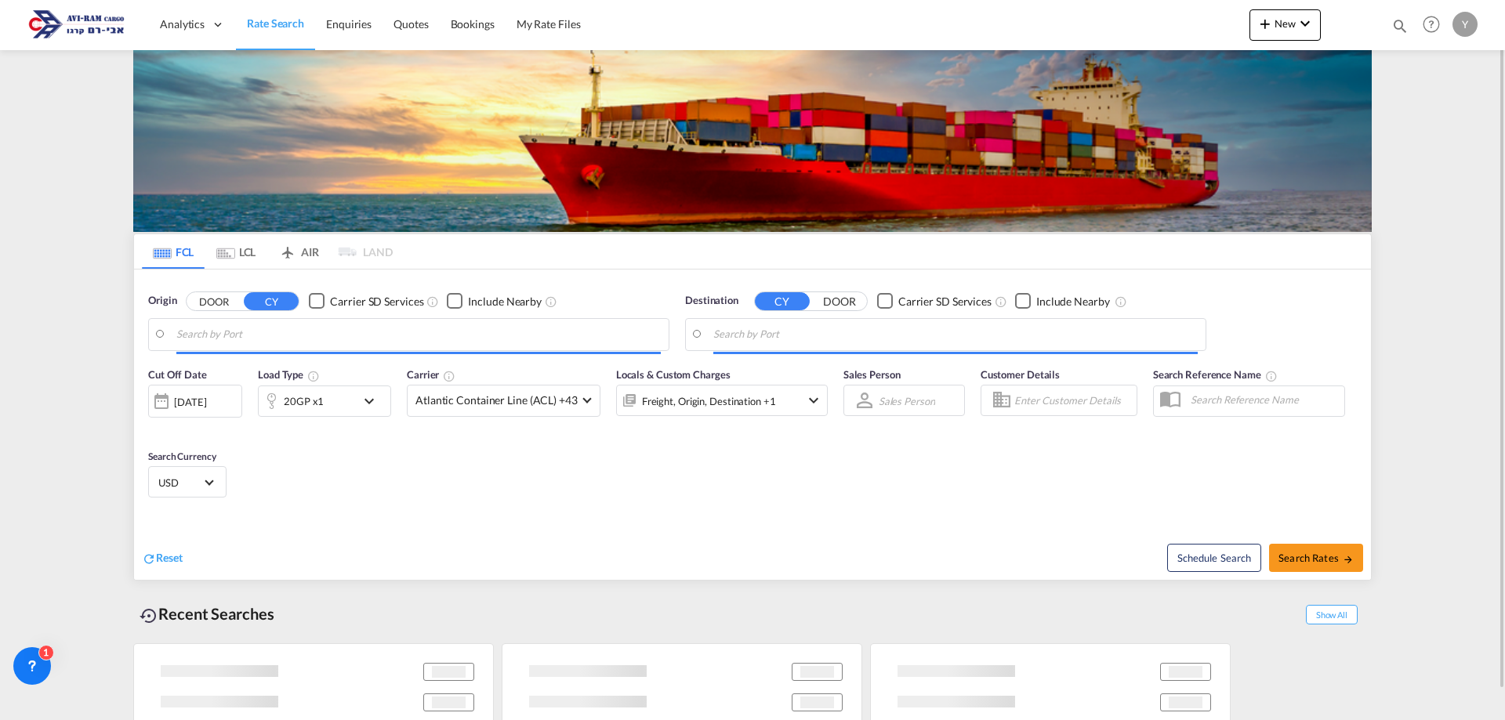
type input "Koper, SIKOP"
type input "[GEOGRAPHIC_DATA], [GEOGRAPHIC_DATA]"
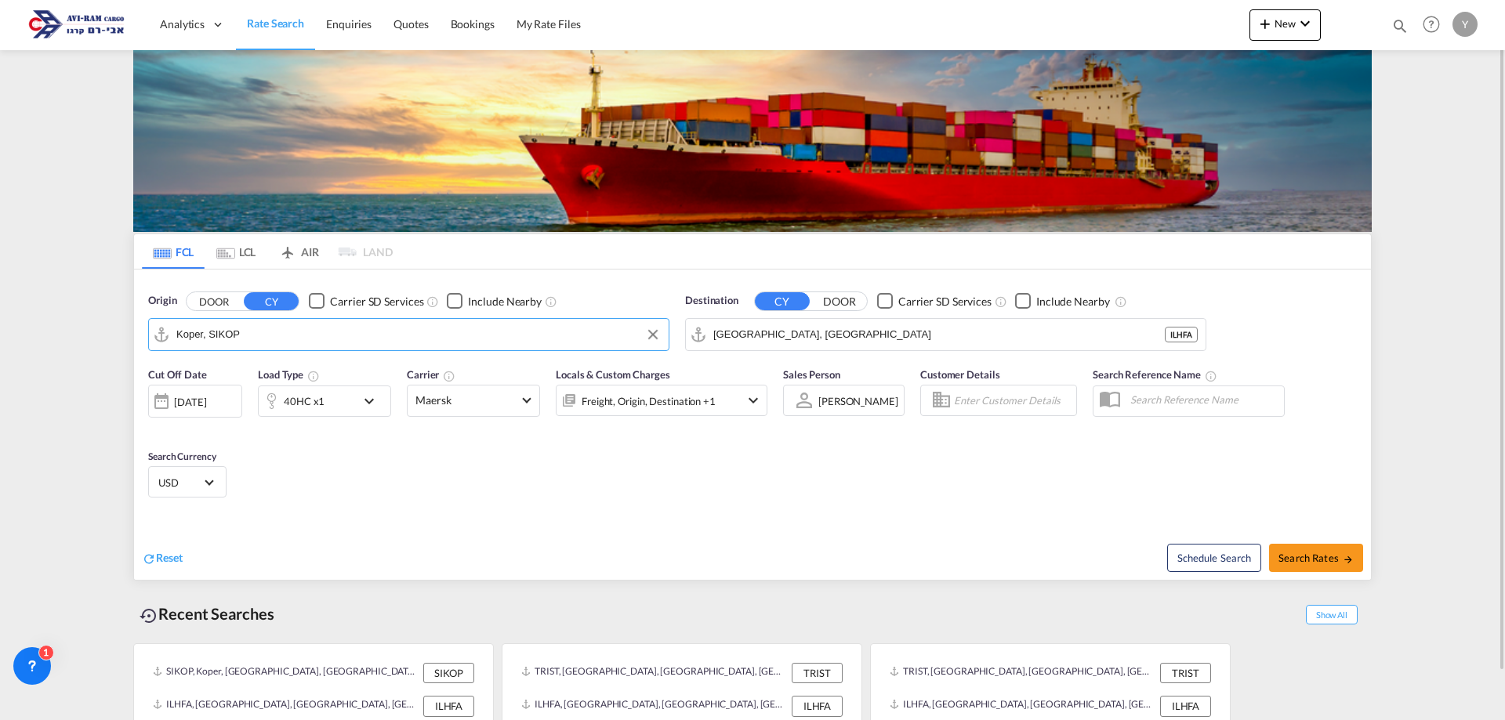
click at [290, 344] on input "Koper, SIKOP" at bounding box center [418, 335] width 484 height 24
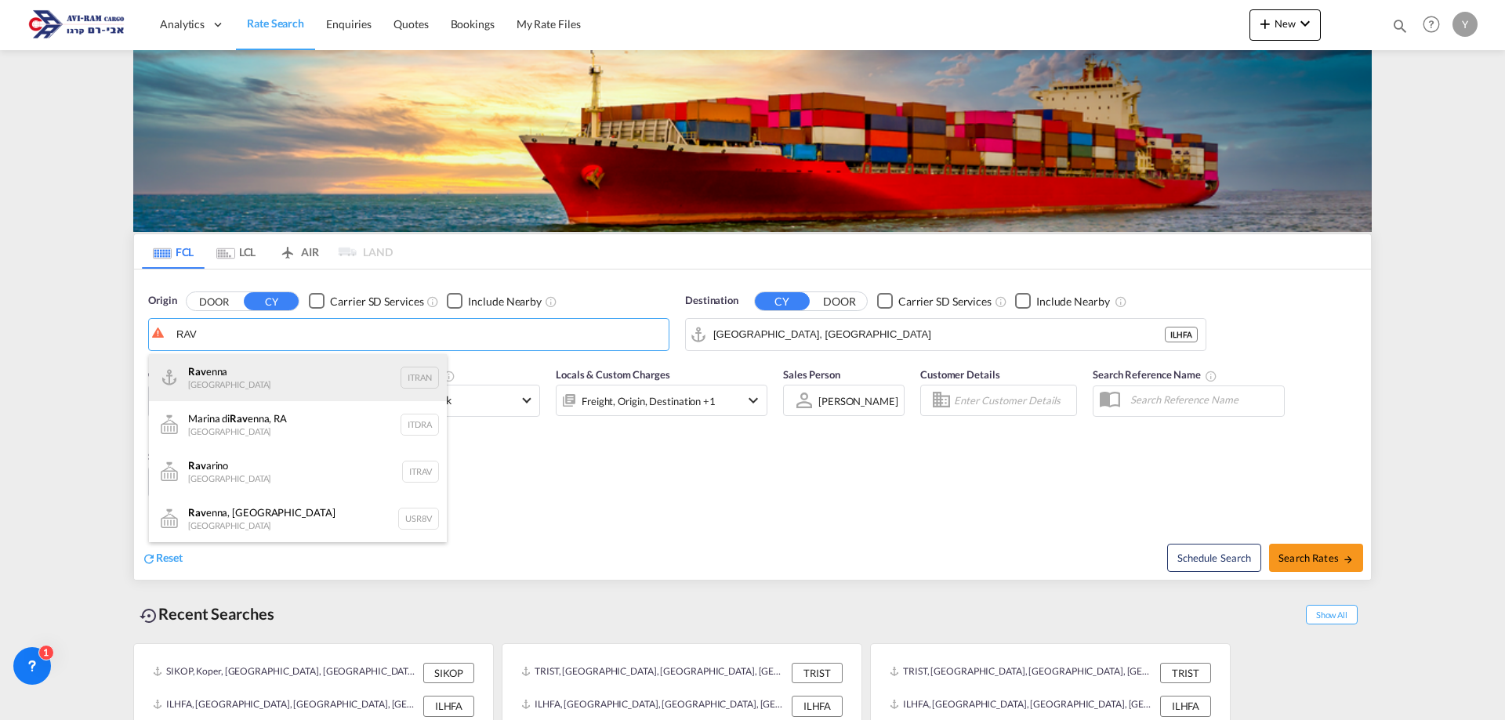
click at [237, 378] on div "Rav enna [GEOGRAPHIC_DATA] ITRAN" at bounding box center [298, 377] width 298 height 47
type input "[GEOGRAPHIC_DATA], ITRAN"
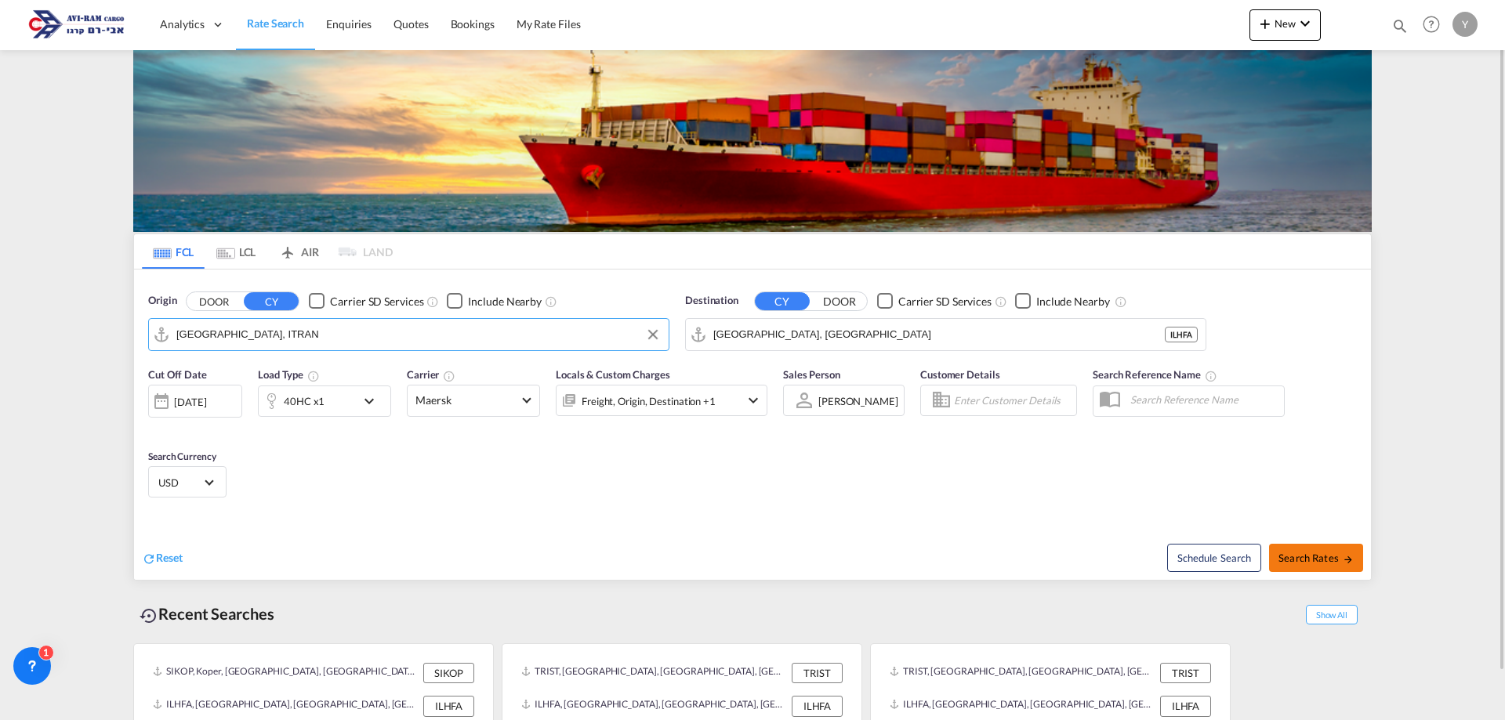
click at [1313, 554] on span "Search Rates" at bounding box center [1316, 558] width 75 height 13
type input "ITRAN to ILHFA / [DATE]"
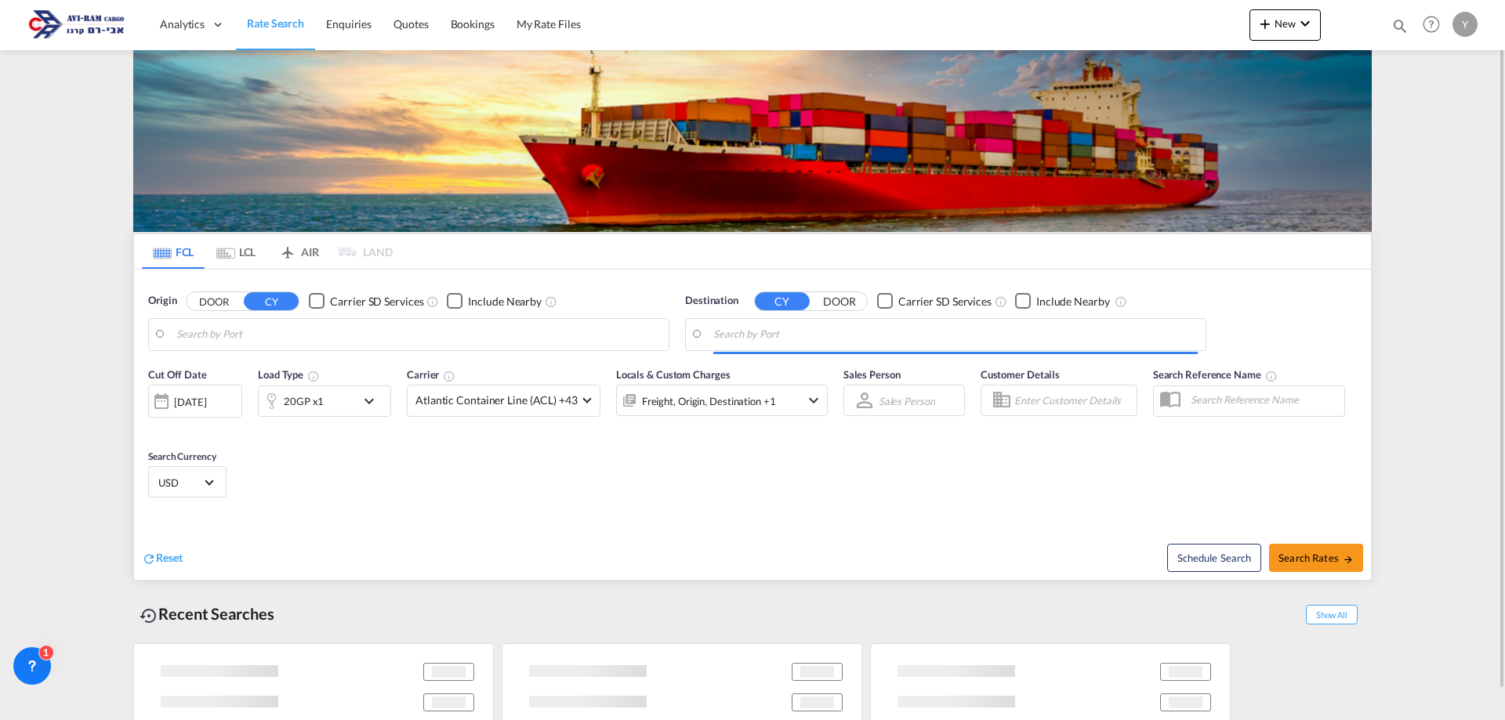
type input "[GEOGRAPHIC_DATA], ITRAN"
type input "[GEOGRAPHIC_DATA], [GEOGRAPHIC_DATA]"
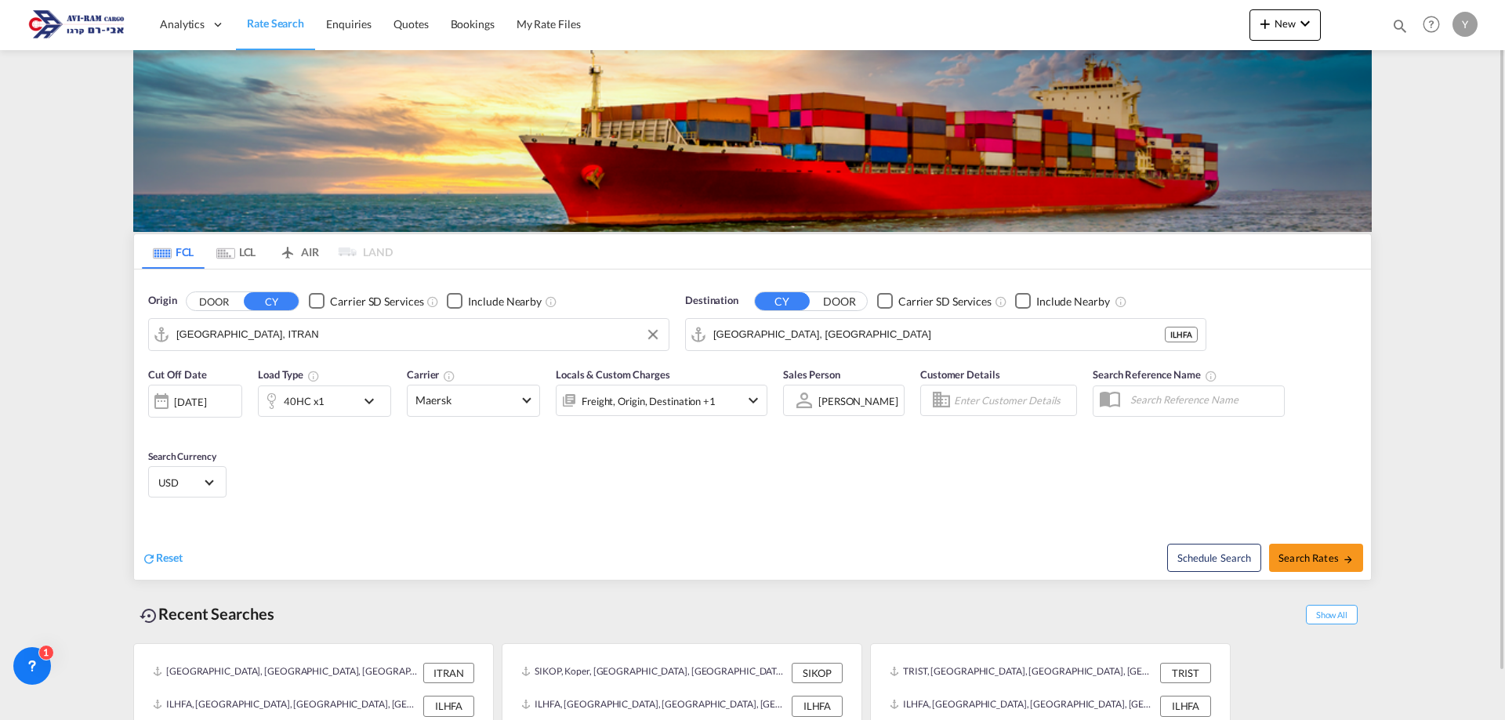
click at [313, 343] on input "[GEOGRAPHIC_DATA], ITRAN" at bounding box center [418, 335] width 484 height 24
click at [245, 362] on div "Shanghai [GEOGRAPHIC_DATA] CNSHA" at bounding box center [298, 377] width 298 height 47
type input "[GEOGRAPHIC_DATA], [GEOGRAPHIC_DATA]"
click at [1334, 563] on span "Search Rates" at bounding box center [1316, 558] width 75 height 13
type input "CNSHA to ILHFA / [DATE]"
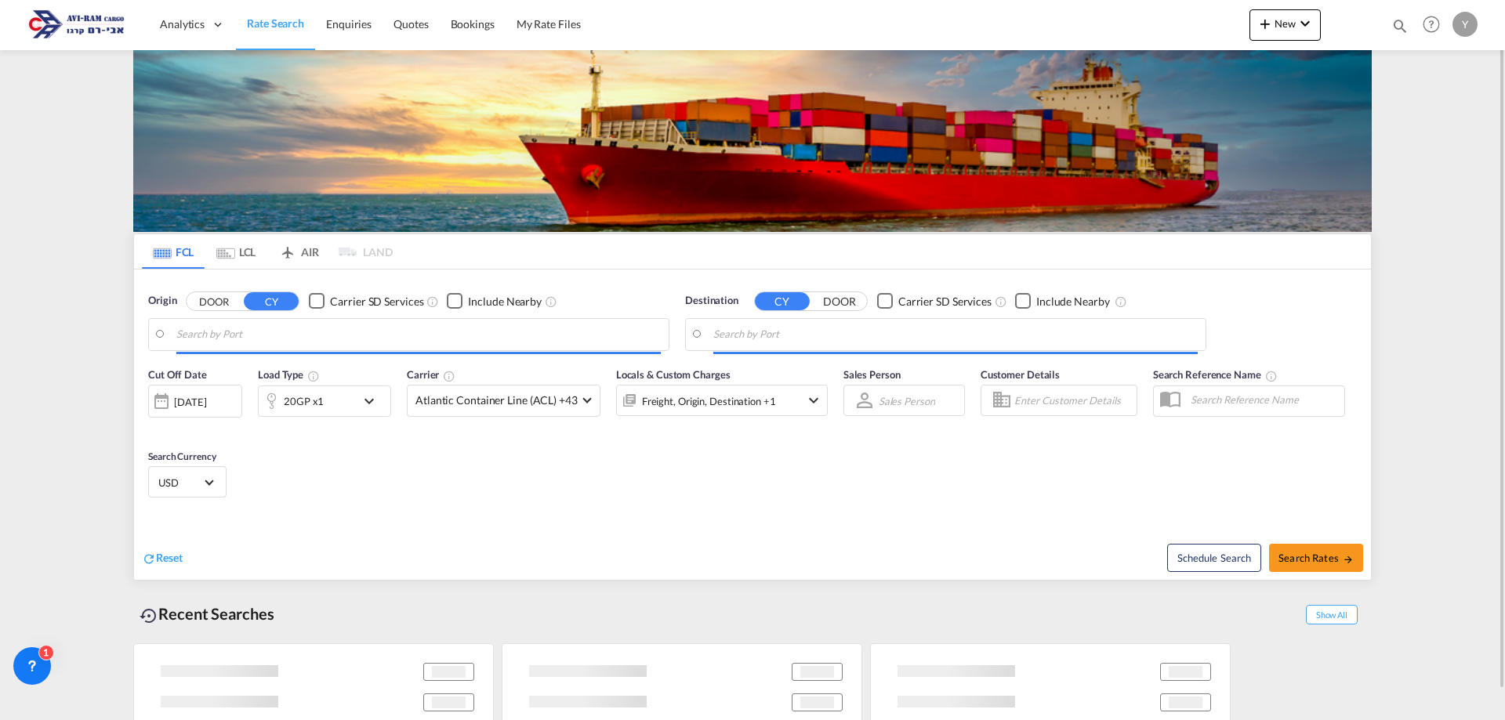
type input "[GEOGRAPHIC_DATA], [GEOGRAPHIC_DATA]"
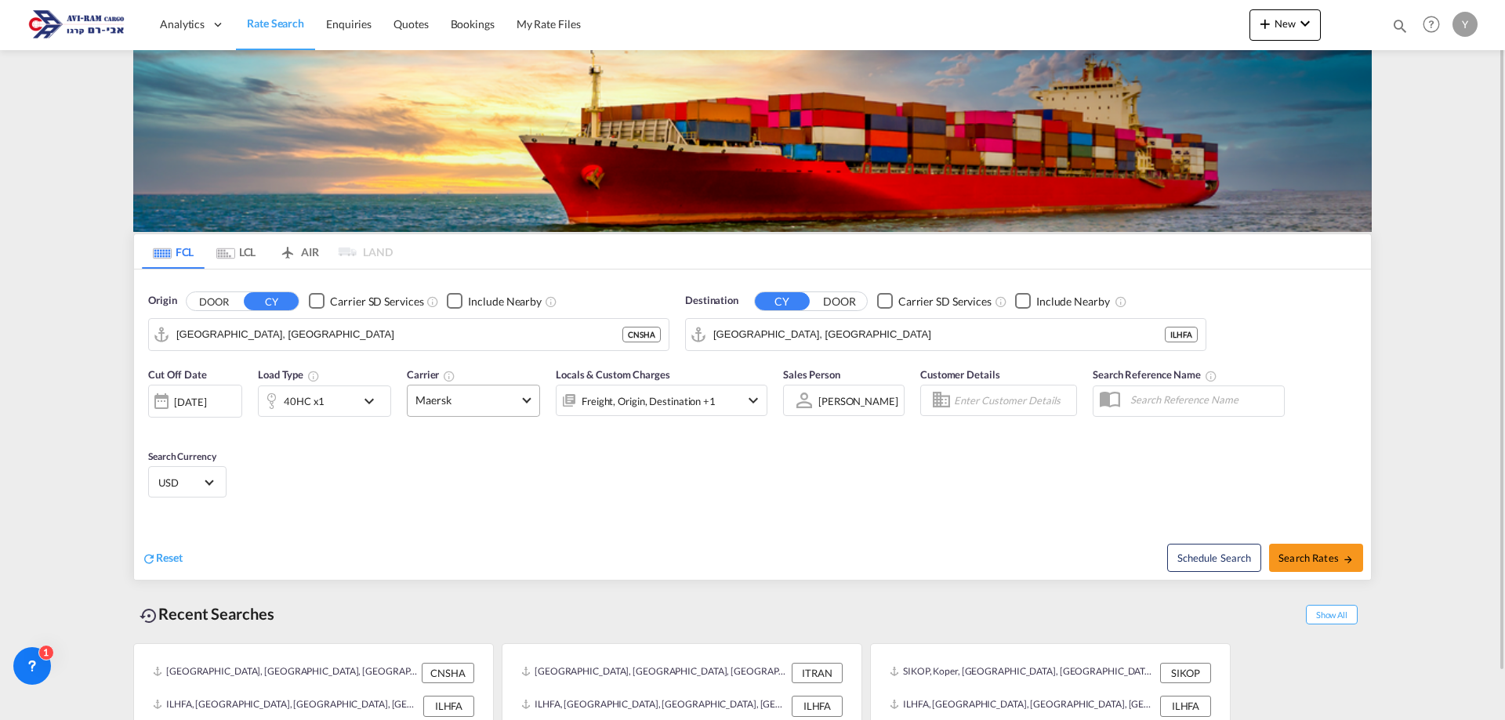
click at [435, 398] on span "Maersk" at bounding box center [466, 401] width 102 height 16
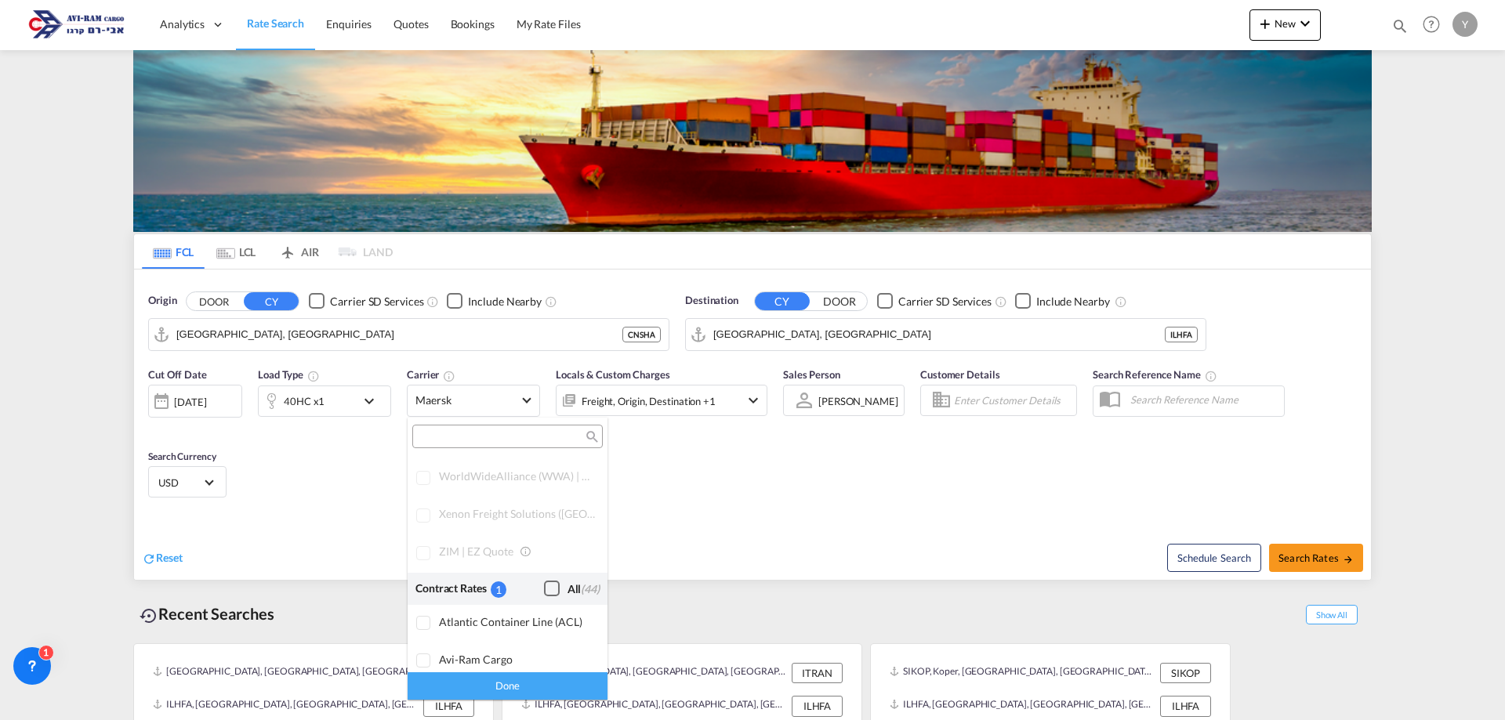
scroll to position [862, 0]
click at [544, 611] on div "Checkbox No Ink" at bounding box center [552, 619] width 16 height 16
click at [354, 326] on md-backdrop at bounding box center [752, 360] width 1505 height 720
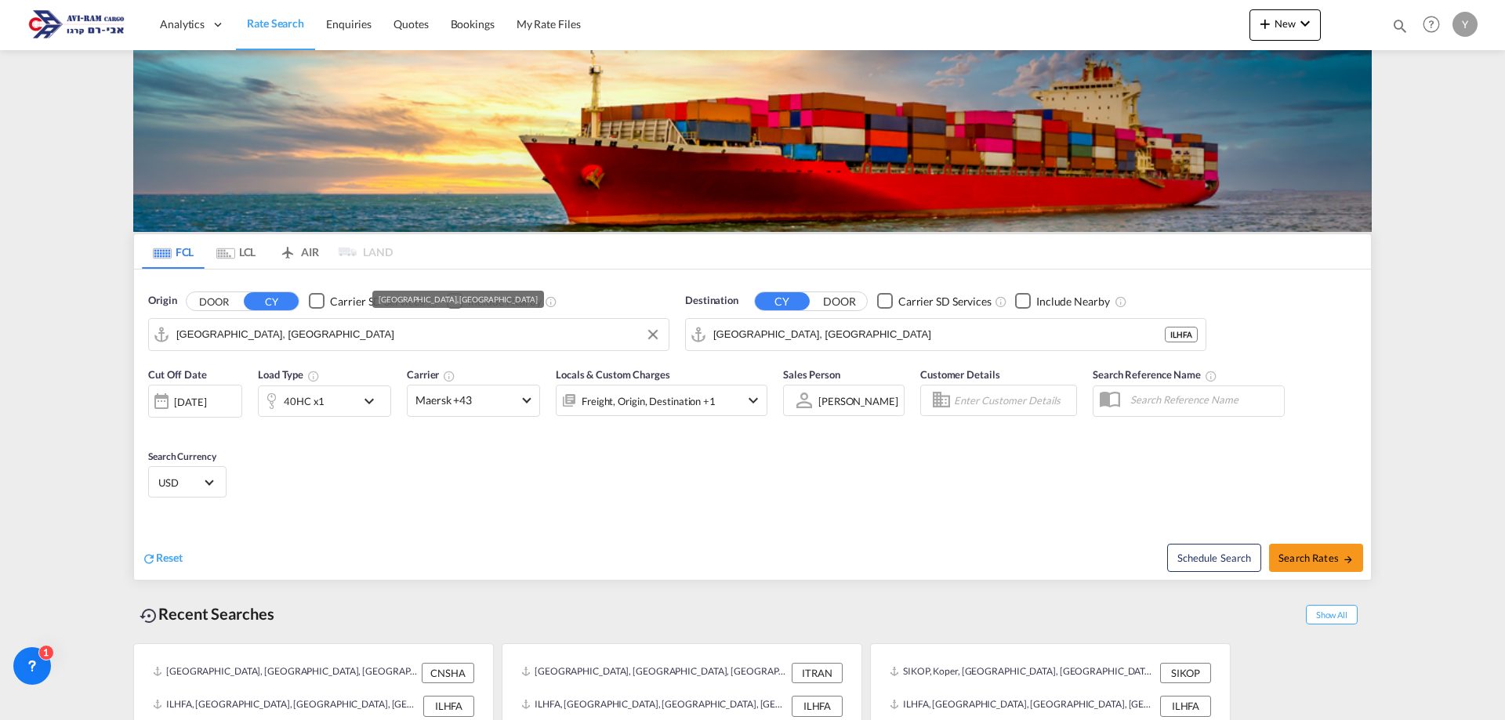
click at [354, 326] on input "[GEOGRAPHIC_DATA], [GEOGRAPHIC_DATA]" at bounding box center [418, 335] width 484 height 24
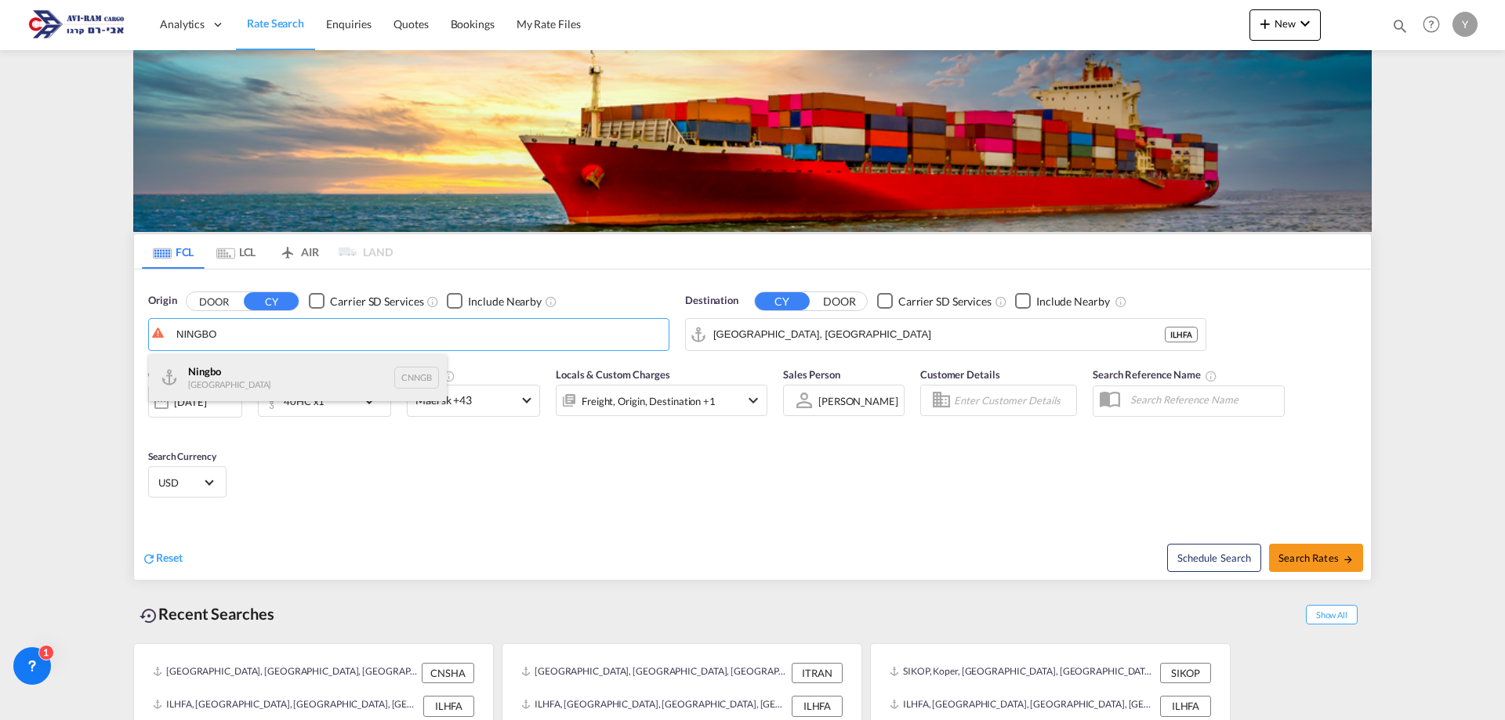
click at [278, 379] on div "Ningbo China CNNGB" at bounding box center [298, 377] width 298 height 47
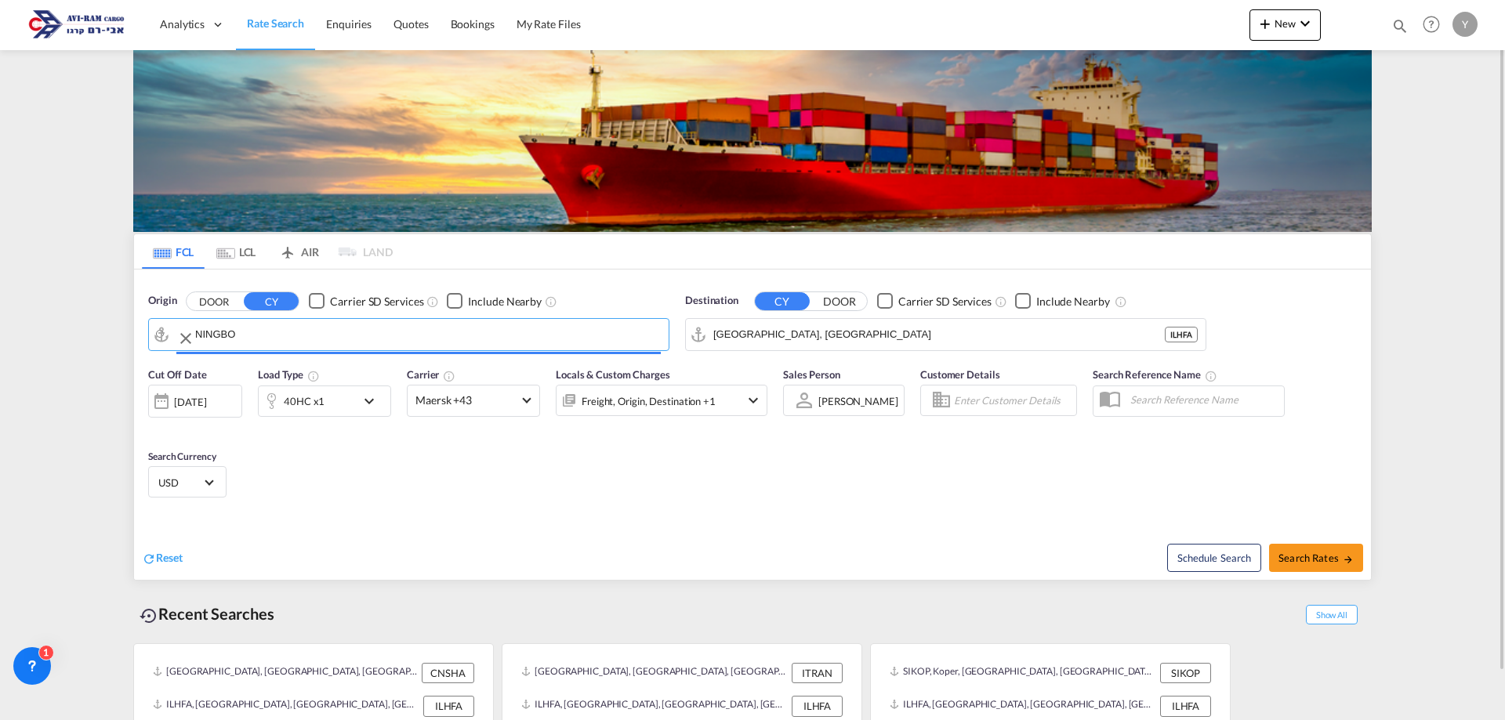
type input "Ningbo, CNNGB"
click at [1297, 567] on button "Search Rates" at bounding box center [1316, 558] width 94 height 28
type input "CNNGB to ILHFA / [DATE]"
